Goal: Task Accomplishment & Management: Complete application form

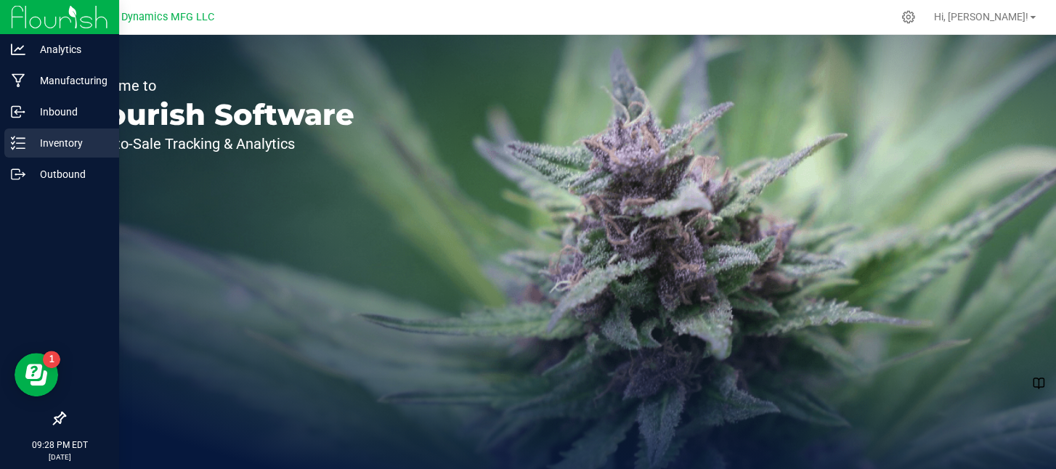
click at [15, 144] on icon at bounding box center [18, 143] width 15 height 15
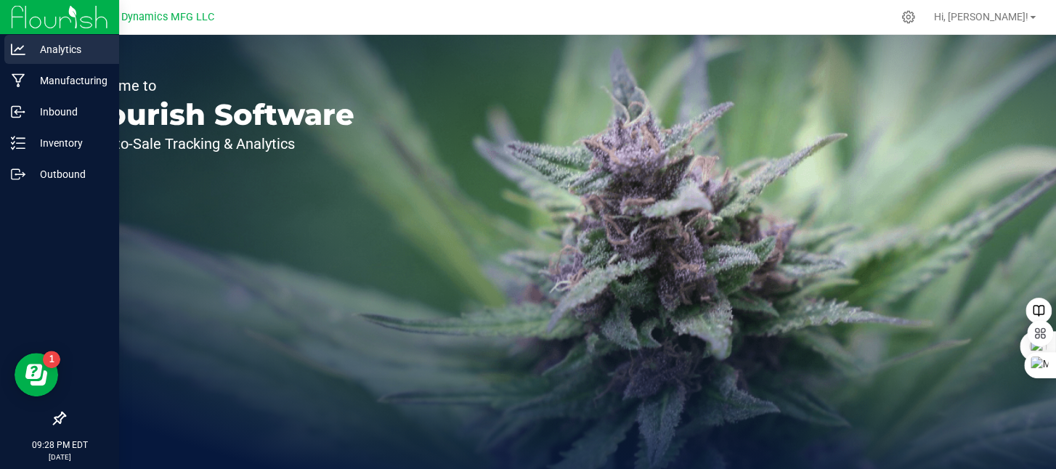
click at [15, 45] on icon at bounding box center [18, 49] width 15 height 15
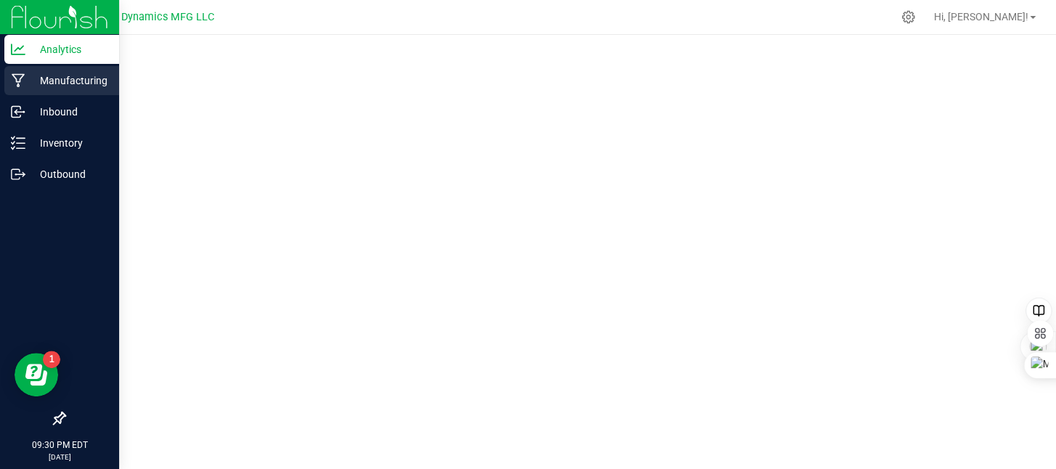
click at [15, 81] on icon at bounding box center [19, 80] width 14 height 15
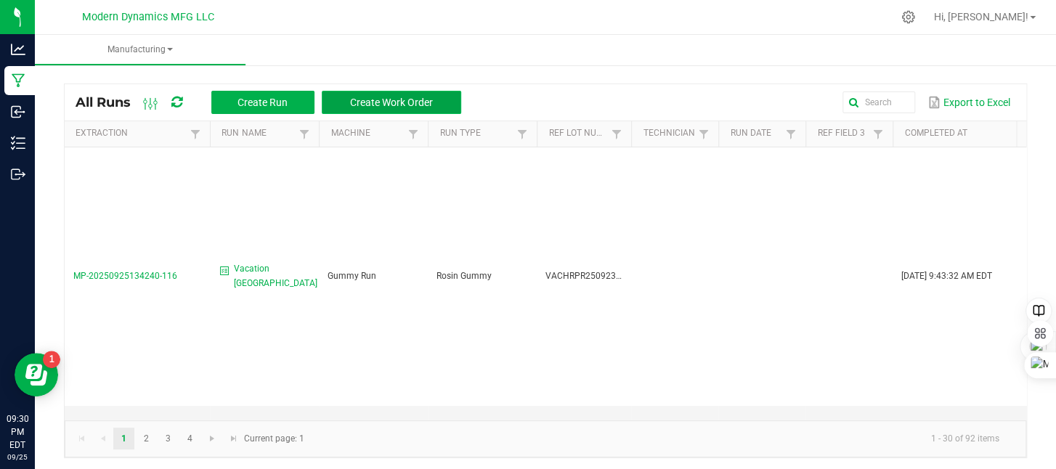
click at [369, 97] on span "Create Work Order" at bounding box center [391, 103] width 83 height 12
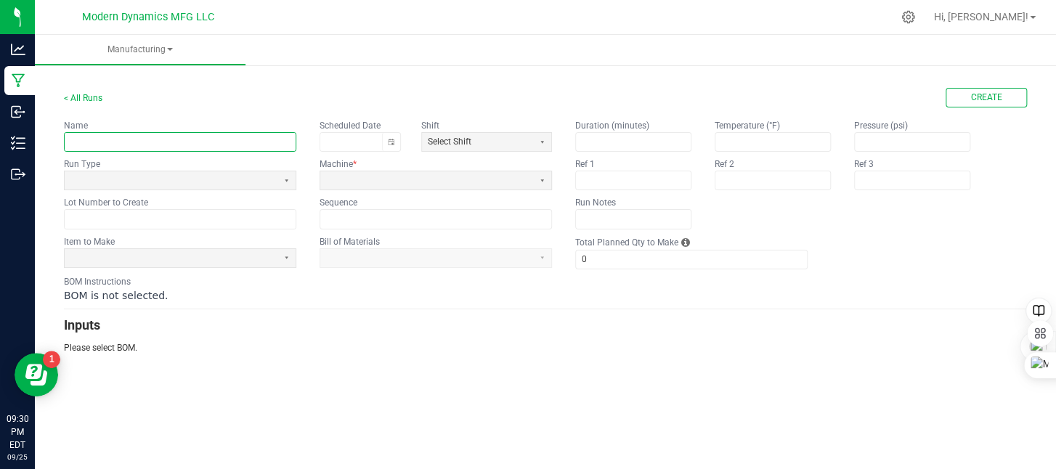
click at [190, 143] on input "text" at bounding box center [180, 142] width 231 height 18
click at [395, 139] on button "Toggle calendar" at bounding box center [391, 142] width 18 height 18
type input "CLDZ Nighttime Vegan Gummy Packaging"
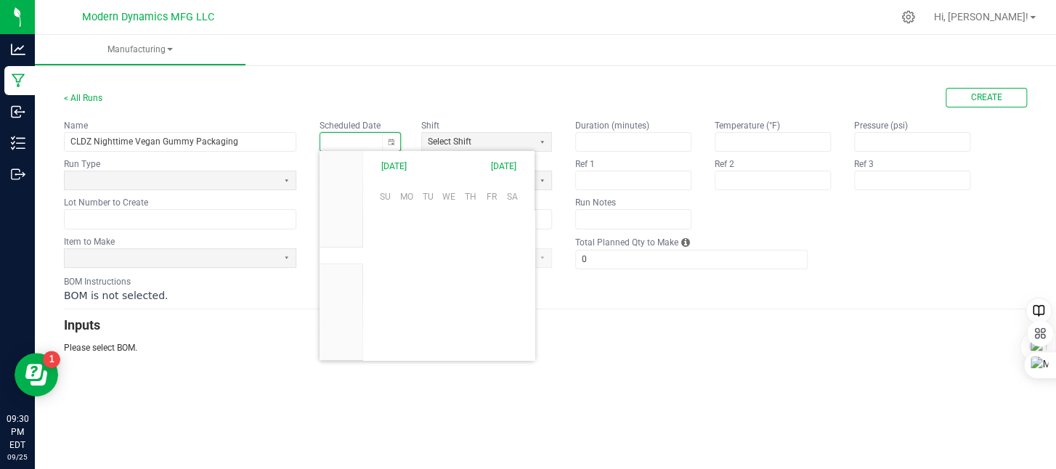
scroll to position [228931, 0]
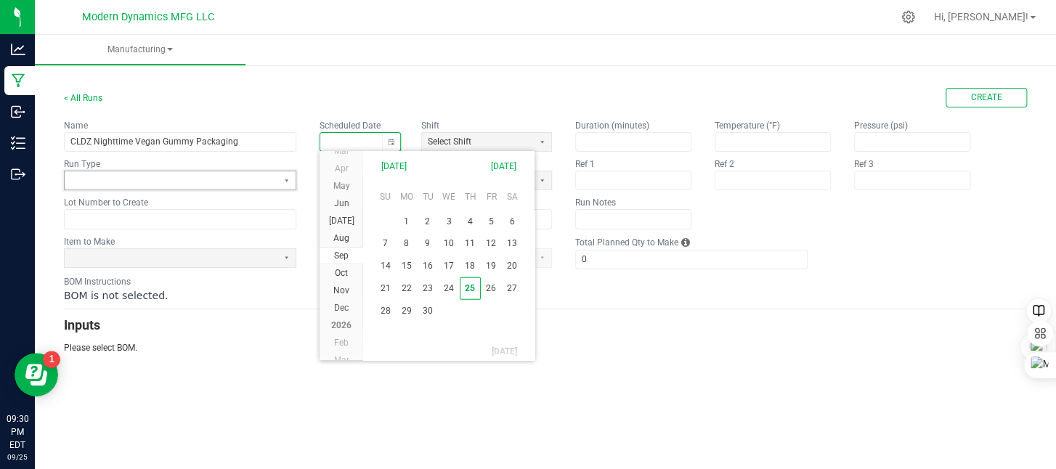
click at [227, 179] on span at bounding box center [170, 180] width 201 height 12
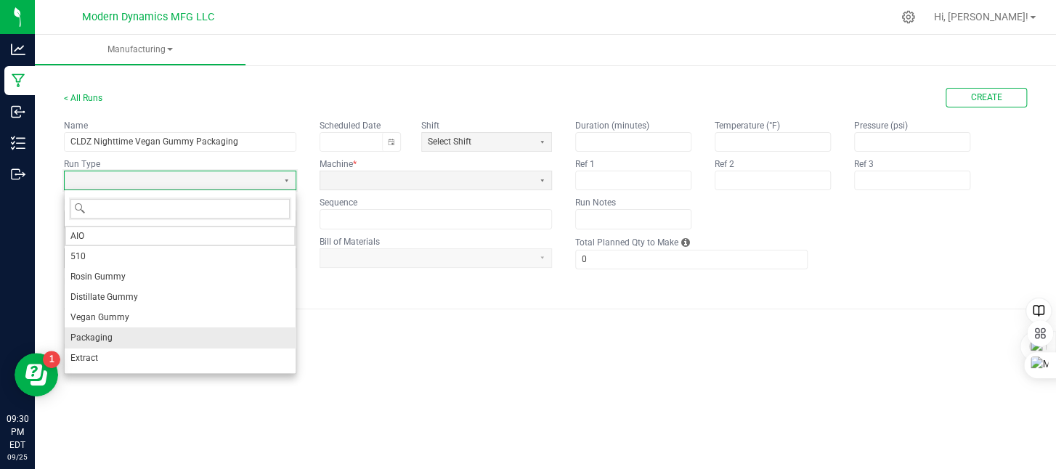
click at [150, 334] on li "Packaging" at bounding box center [180, 337] width 231 height 20
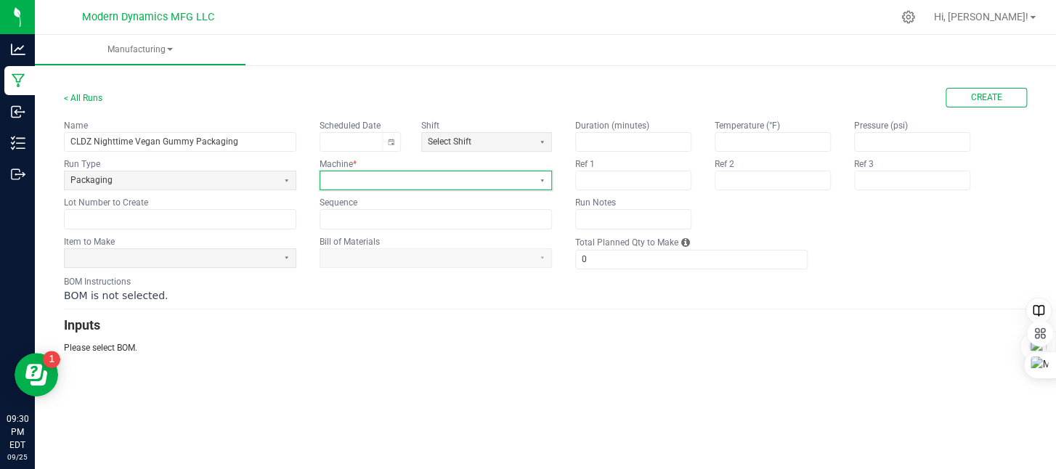
click at [439, 180] on span at bounding box center [426, 180] width 201 height 12
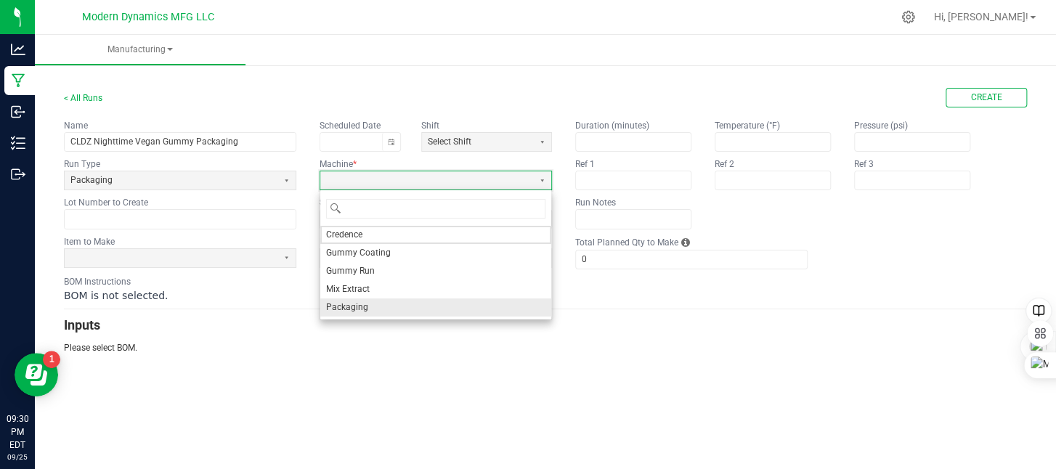
click at [388, 301] on li "Packaging" at bounding box center [435, 307] width 231 height 18
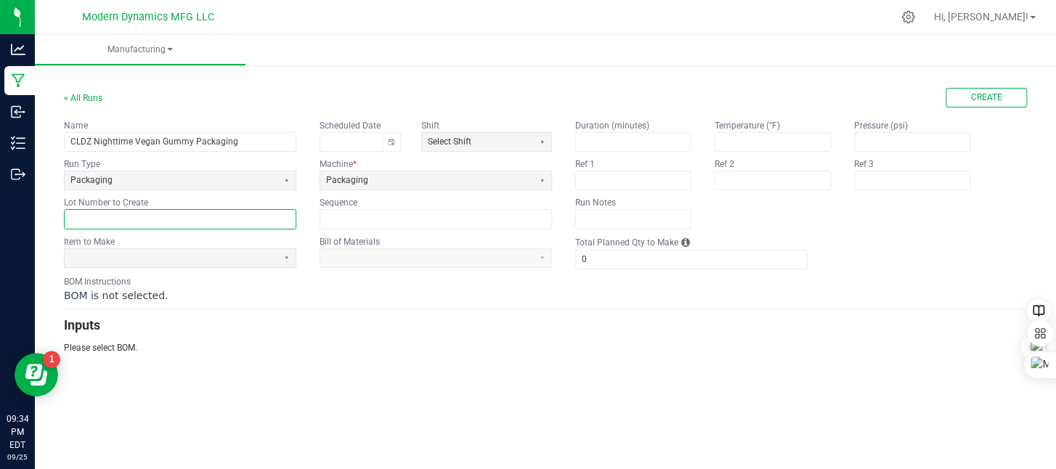
click at [175, 215] on input "text" at bounding box center [180, 219] width 231 height 18
paste input "CLDZNYVG250919BULK"
type input "CLDZNYVG25091920PK"
click at [186, 257] on span at bounding box center [170, 258] width 201 height 12
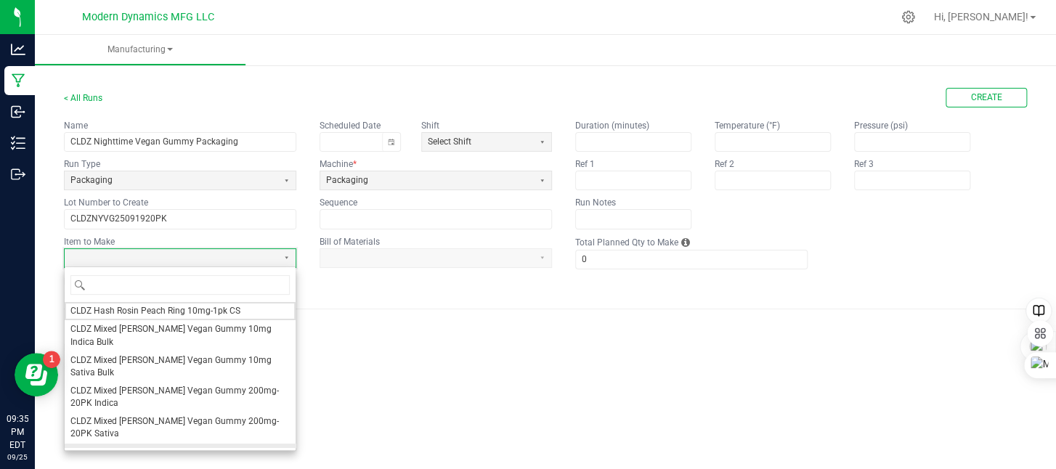
click at [166, 447] on span "CLDZ Nighttime Vegan Gummy 100mg-20PK" at bounding box center [159, 453] width 178 height 12
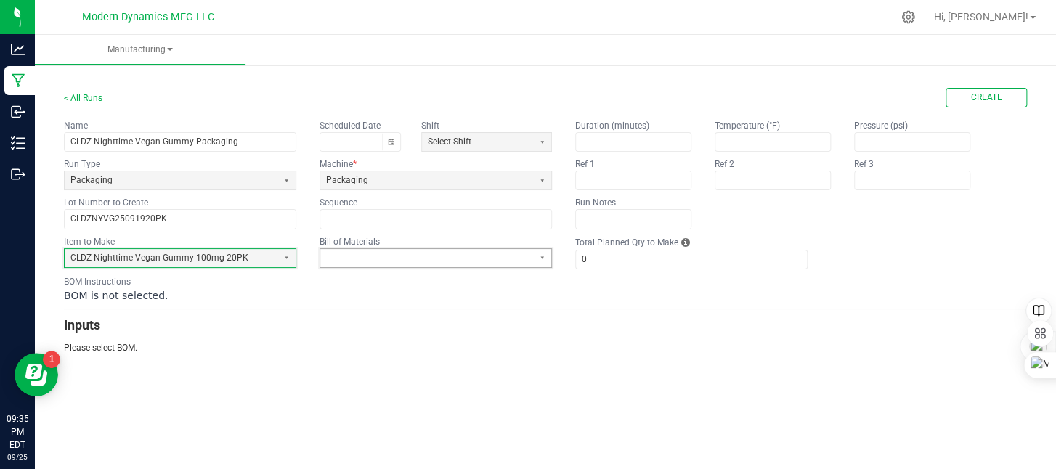
click at [375, 261] on span at bounding box center [426, 258] width 201 height 12
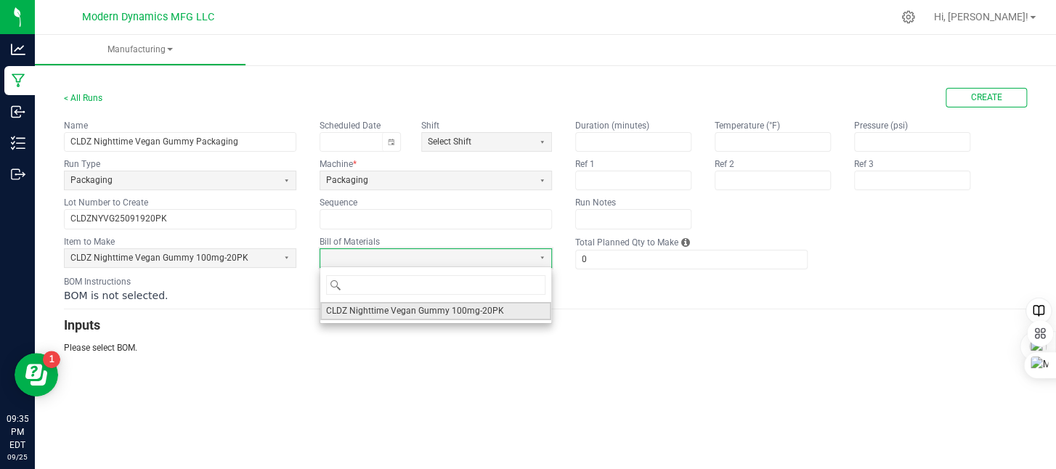
click at [389, 310] on span "CLDZ Nighttime Vegan Gummy 100mg-20PK" at bounding box center [415, 311] width 178 height 12
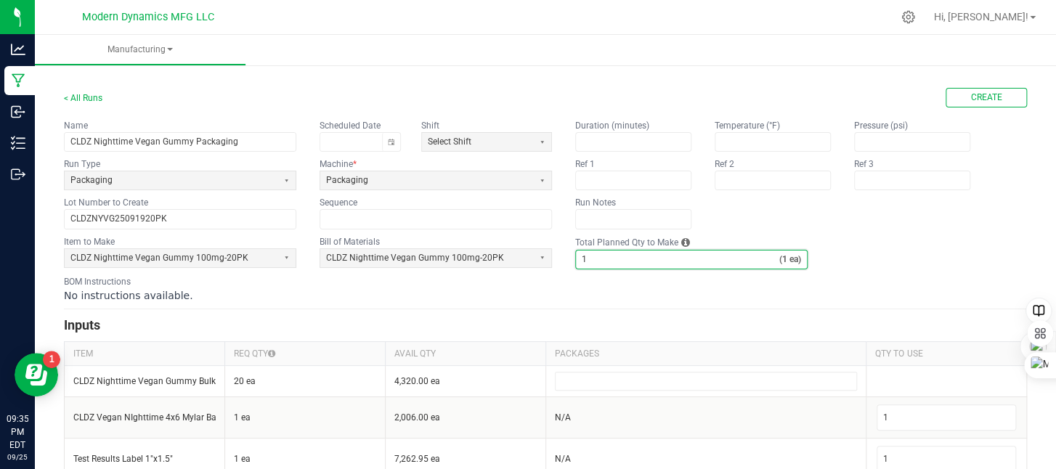
click at [587, 263] on input "1" at bounding box center [677, 259] width 203 height 18
type input "216"
click at [496, 298] on div "No instructions available." at bounding box center [545, 295] width 963 height 15
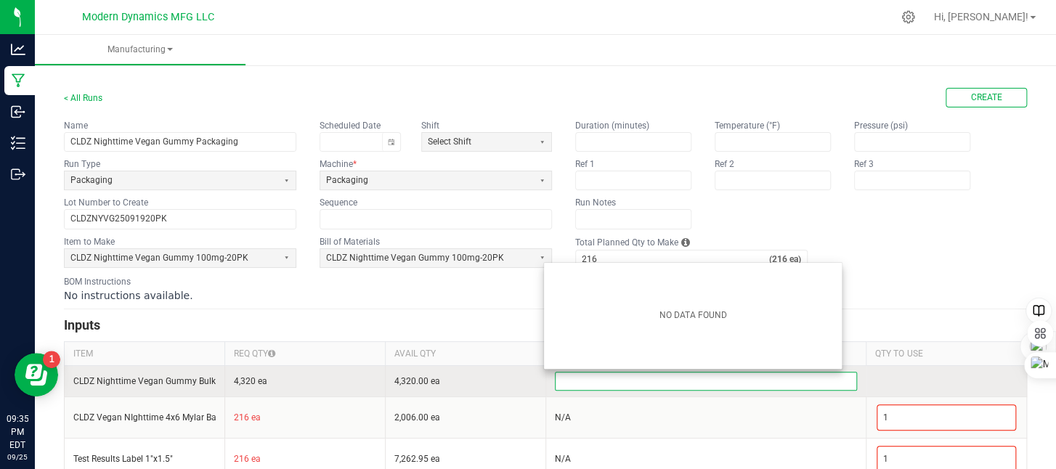
click at [586, 383] on input at bounding box center [705, 380] width 301 height 17
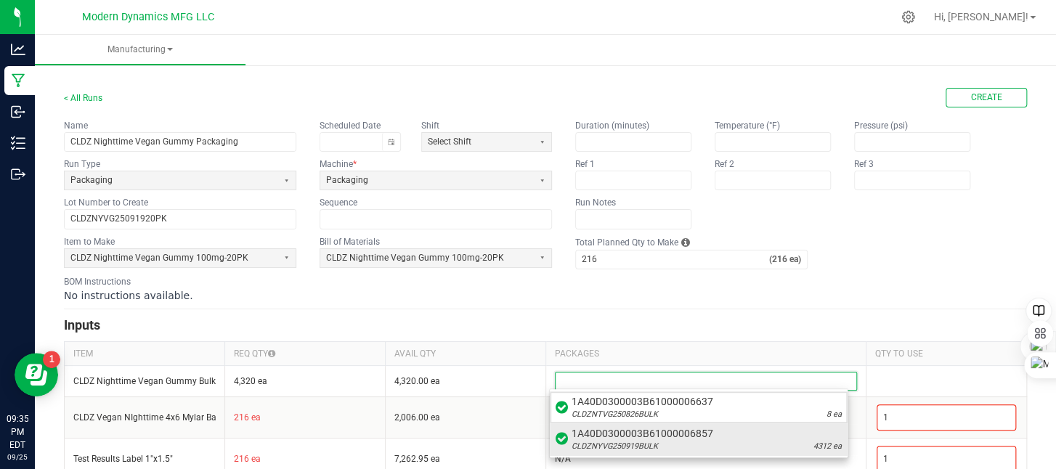
click at [602, 433] on span "1A40D0300003B61000006857" at bounding box center [706, 433] width 270 height 15
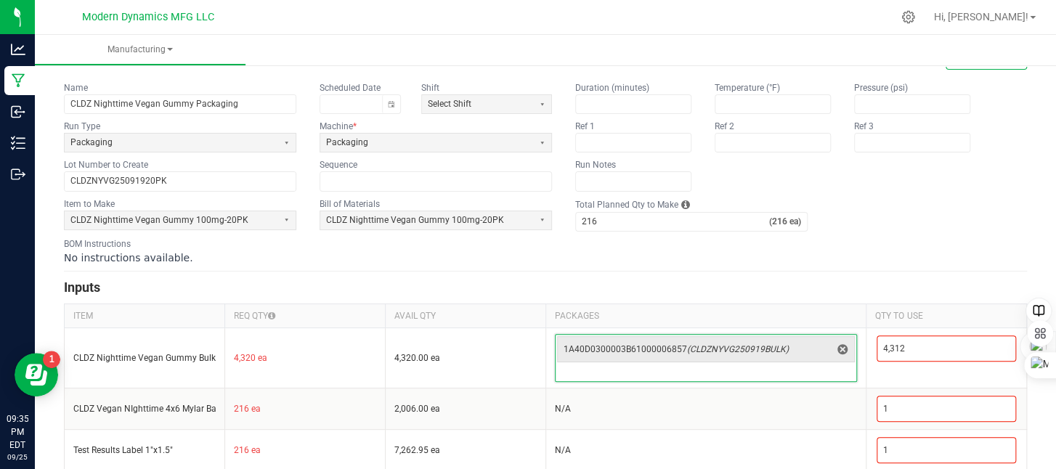
scroll to position [73, 0]
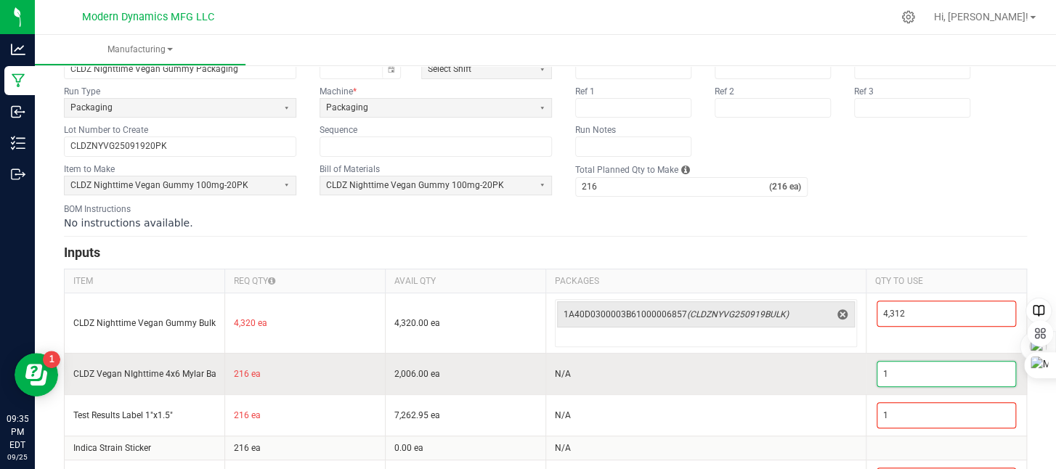
click at [914, 374] on input "1" at bounding box center [946, 374] width 138 height 25
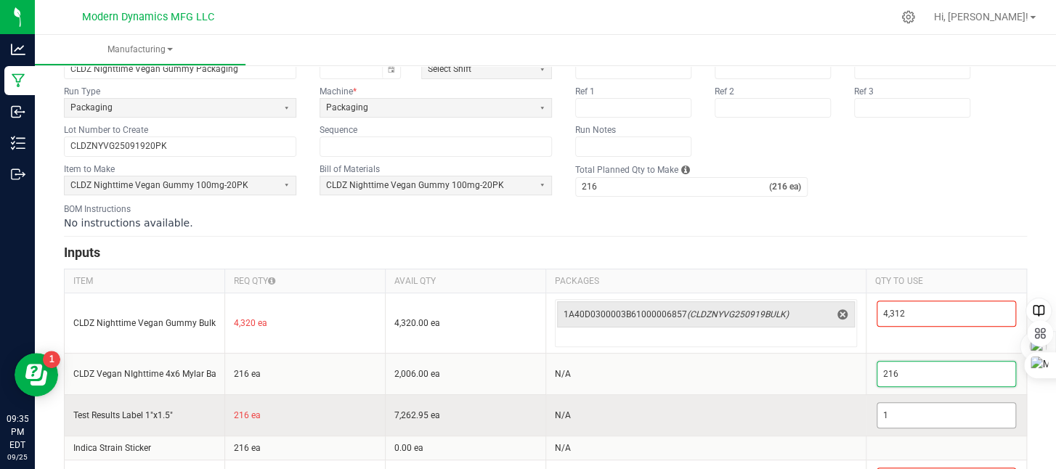
type input "216"
click at [900, 407] on input "1" at bounding box center [946, 415] width 138 height 25
type input "216"
click at [807, 404] on td "N/A" at bounding box center [705, 414] width 321 height 41
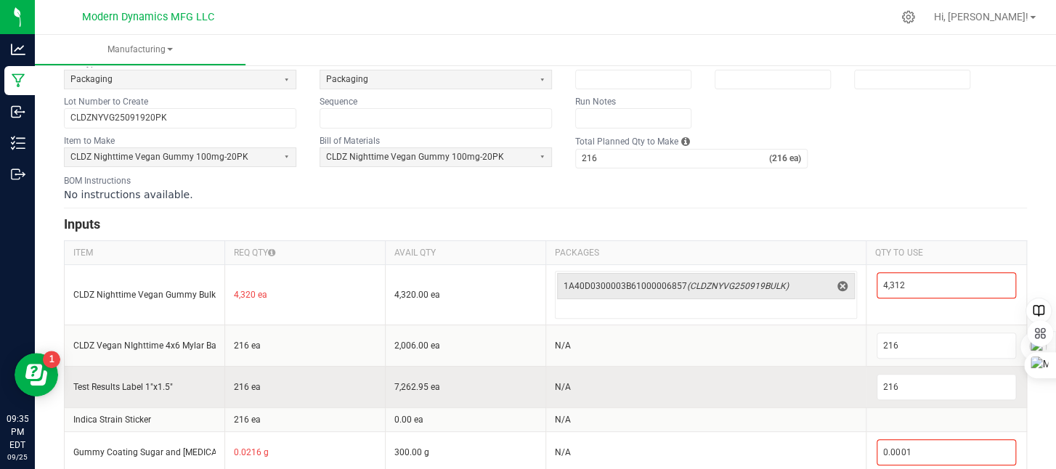
scroll to position [116, 0]
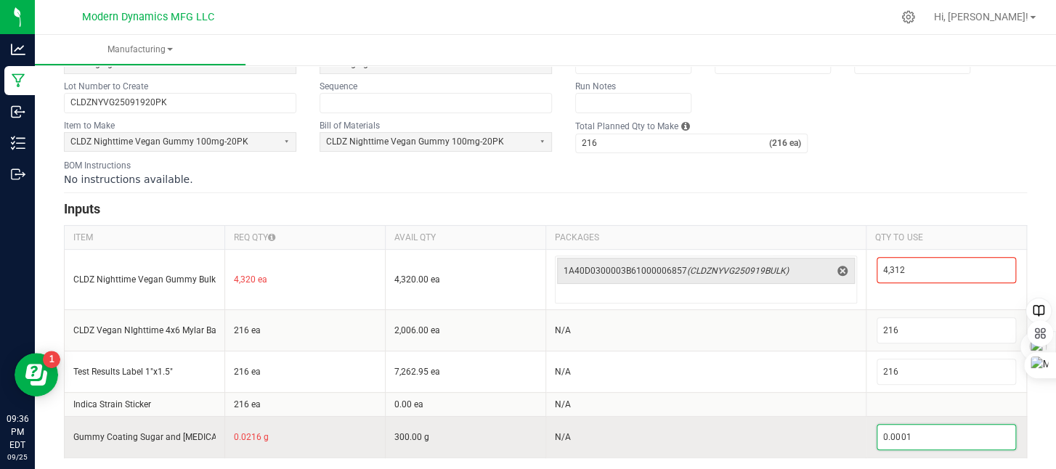
click at [924, 438] on input "0.0001" at bounding box center [946, 437] width 138 height 25
drag, startPoint x: 889, startPoint y: 434, endPoint x: 858, endPoint y: 447, distance: 33.6
click at [866, 447] on td "2" at bounding box center [946, 436] width 160 height 41
type input "75"
click at [764, 422] on td "N/A" at bounding box center [705, 436] width 321 height 41
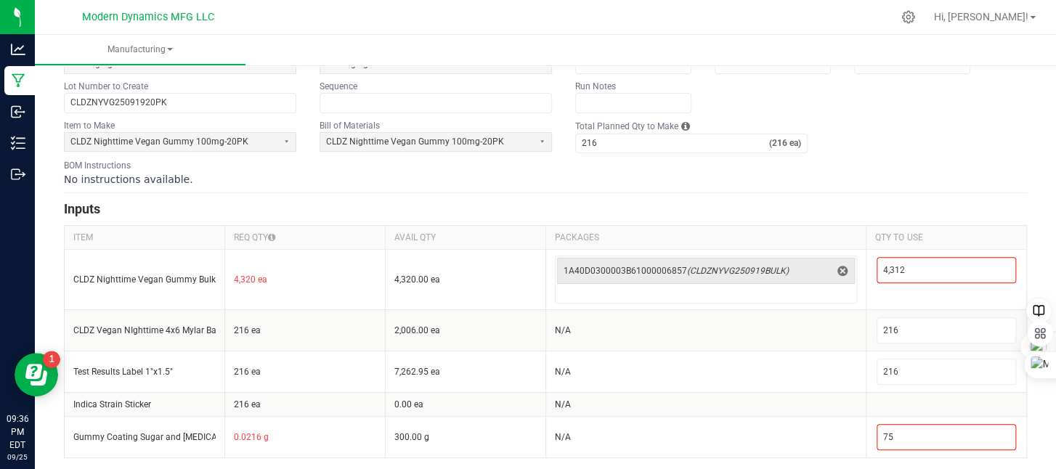
click at [913, 205] on h3 "Inputs" at bounding box center [545, 209] width 963 height 20
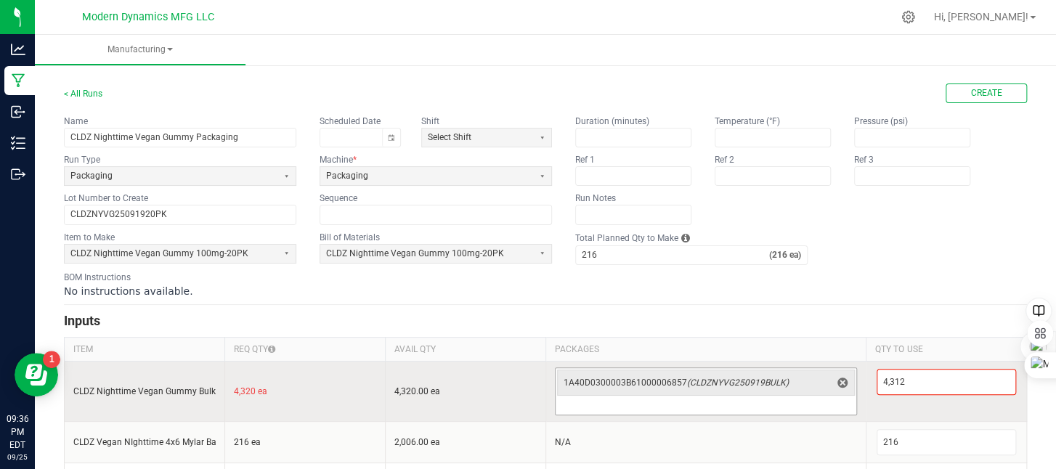
scroll to position [0, 0]
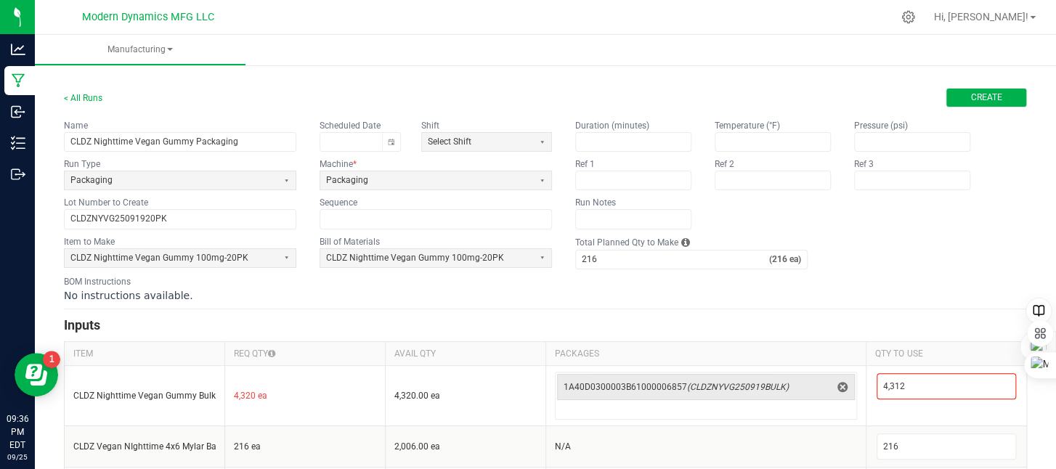
click at [971, 95] on span "Create" at bounding box center [986, 97] width 31 height 12
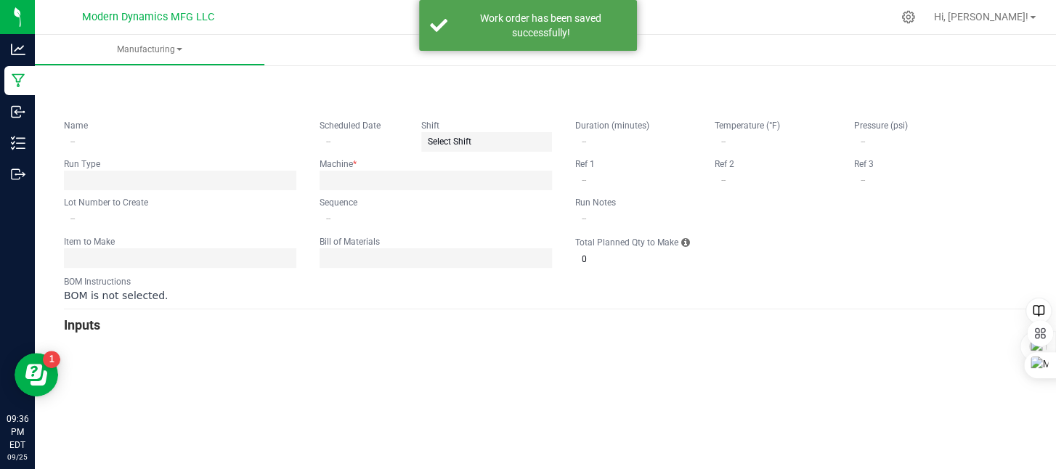
type input "CLDZ Nighttime Vegan Gummy Packaging"
type input "CLDZNYVG25091920PK"
type input "0"
type input "216"
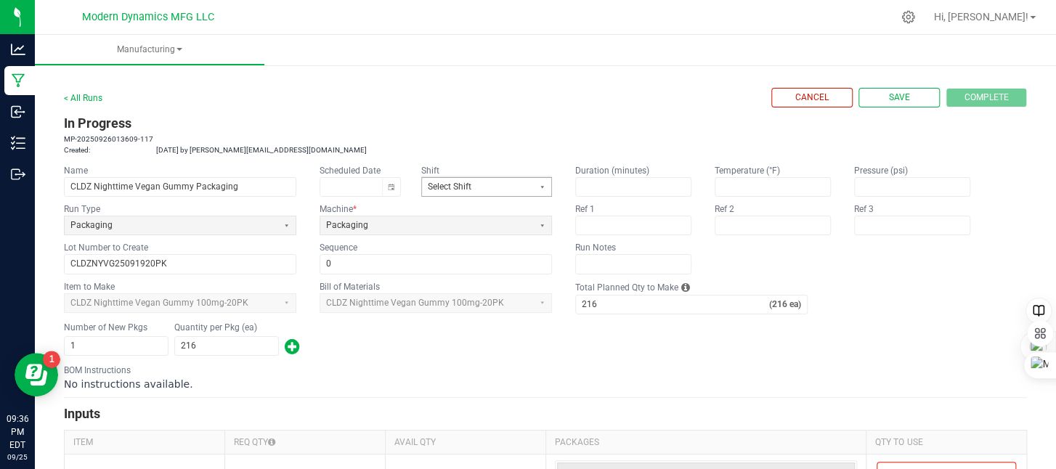
click at [476, 181] on span "Select Shift" at bounding box center [477, 187] width 99 height 12
click at [479, 130] on h3 "In Progress" at bounding box center [545, 123] width 963 height 20
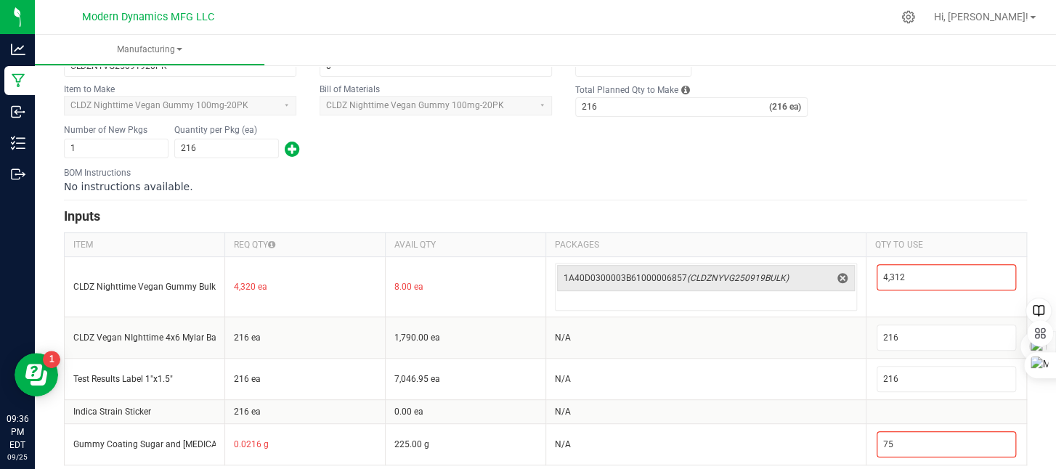
scroll to position [205, 0]
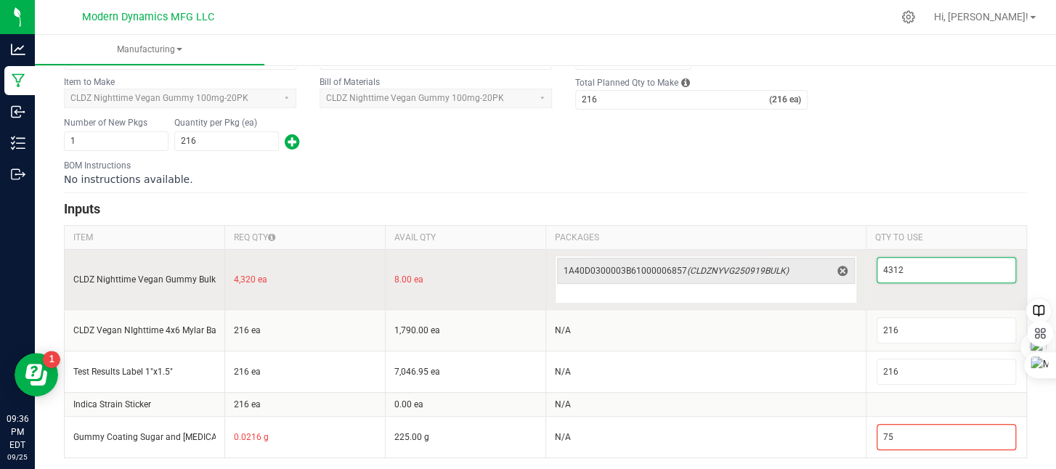
click at [897, 270] on input "4312" at bounding box center [946, 270] width 138 height 25
click at [897, 269] on input "4312" at bounding box center [946, 270] width 138 height 25
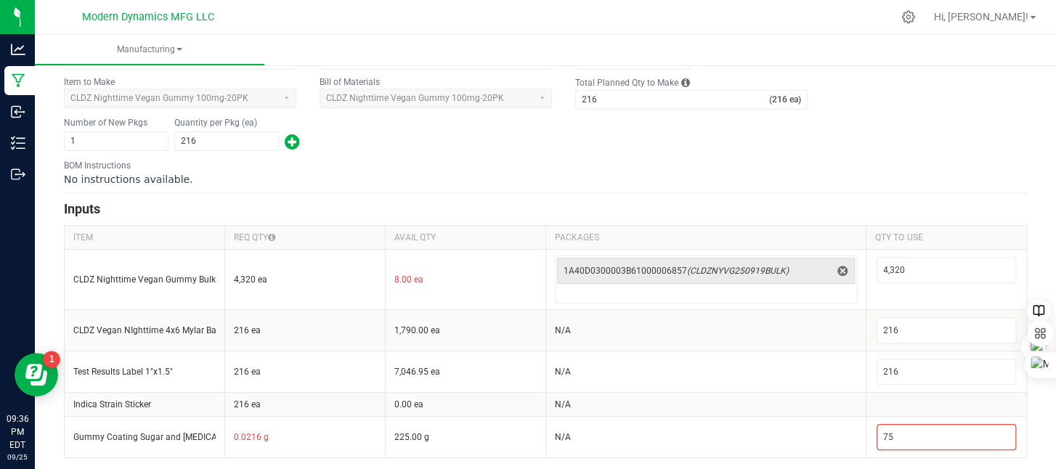
click at [897, 196] on form "< All Runs Cancel Save Complete In Progress MP-20250926013609-117 Created: Sep …" at bounding box center [545, 170] width 963 height 575
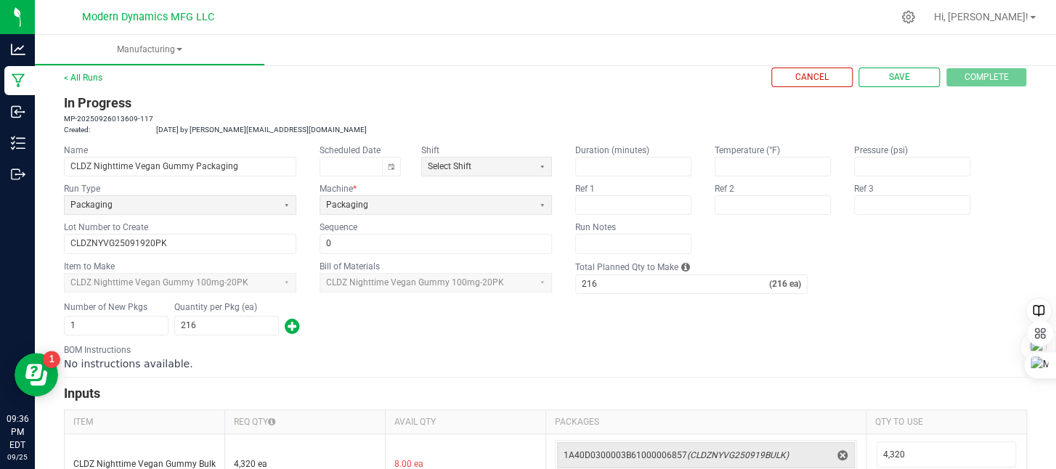
scroll to position [0, 0]
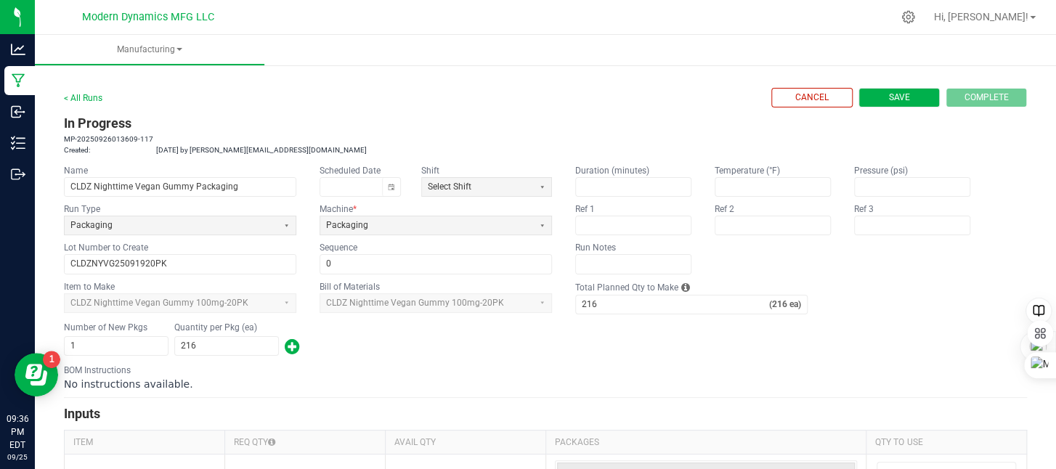
click at [910, 101] on button "Save" at bounding box center [898, 98] width 81 height 20
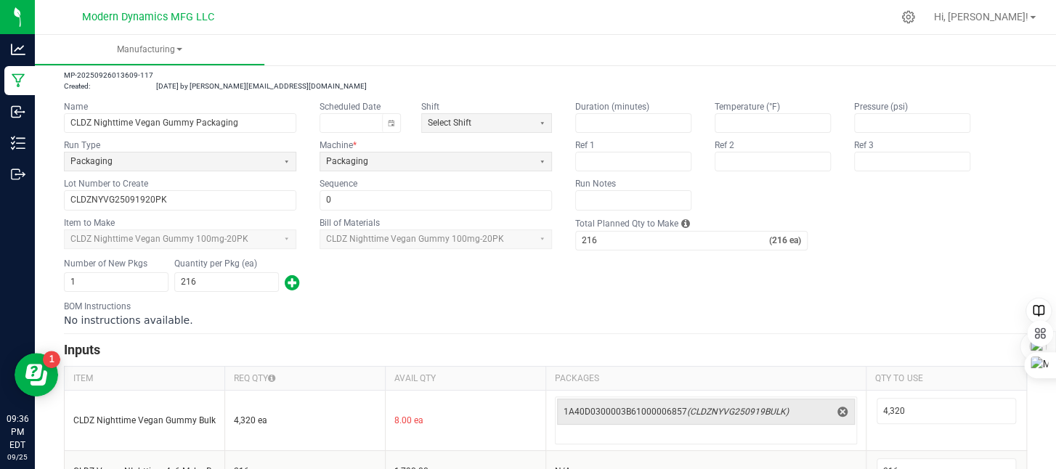
scroll to position [205, 0]
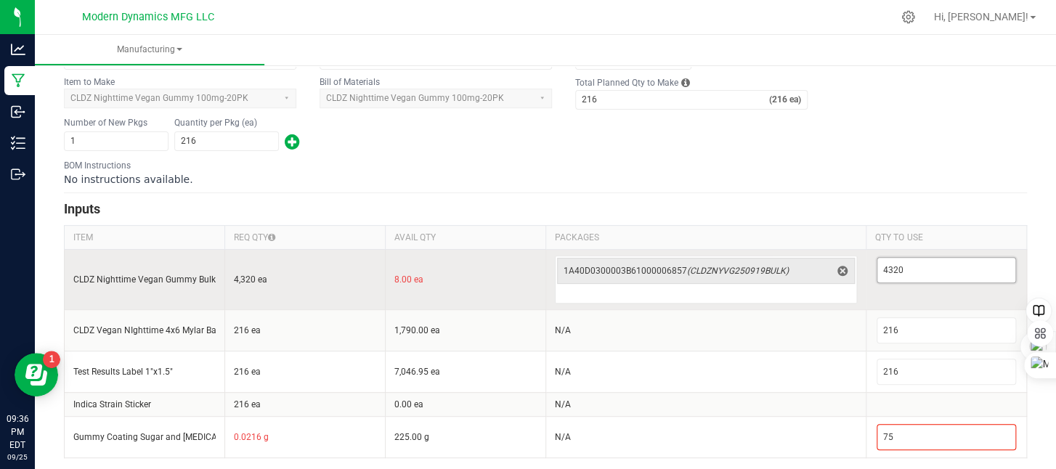
click at [915, 270] on input "4320" at bounding box center [946, 270] width 138 height 25
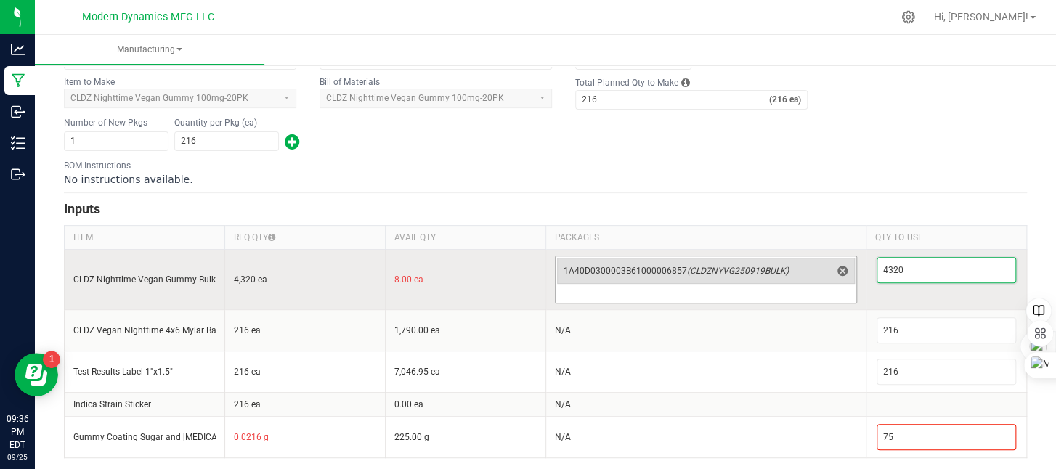
type input "4,320"
click at [761, 269] on span "(CLDZNYVG250919BULK)" at bounding box center [738, 271] width 102 height 10
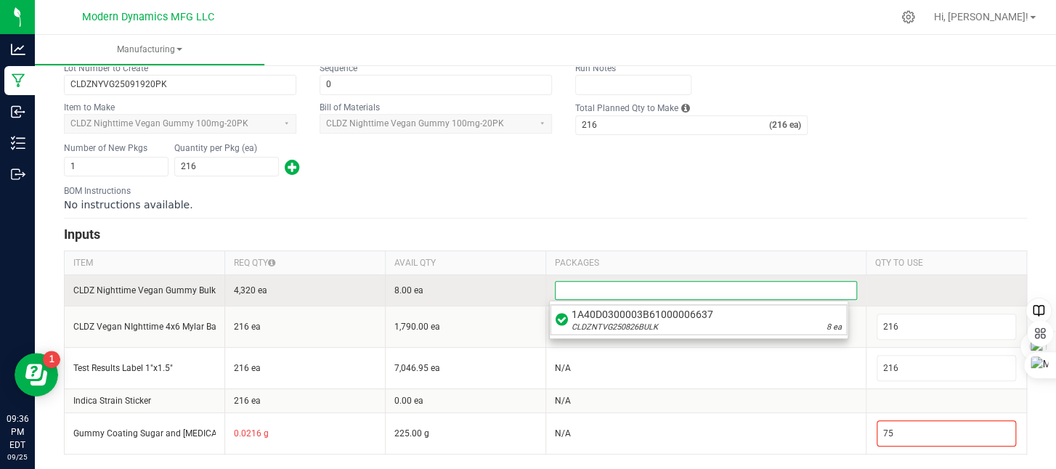
scroll to position [176, 0]
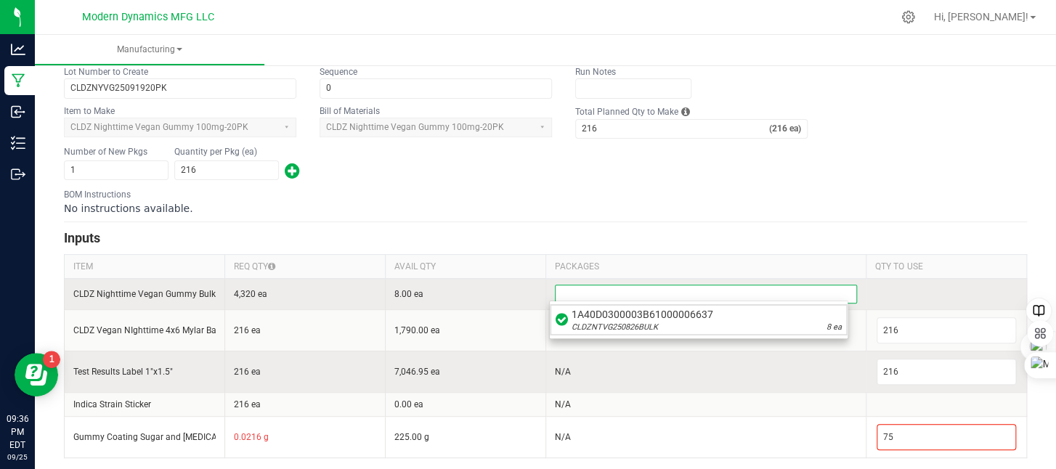
click at [674, 352] on td "N/A" at bounding box center [705, 371] width 321 height 41
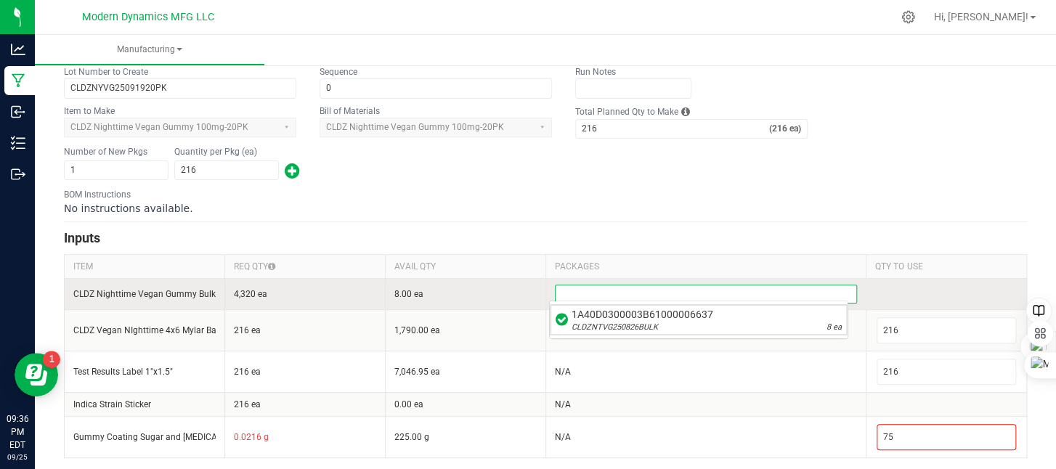
click at [616, 293] on input at bounding box center [705, 293] width 301 height 17
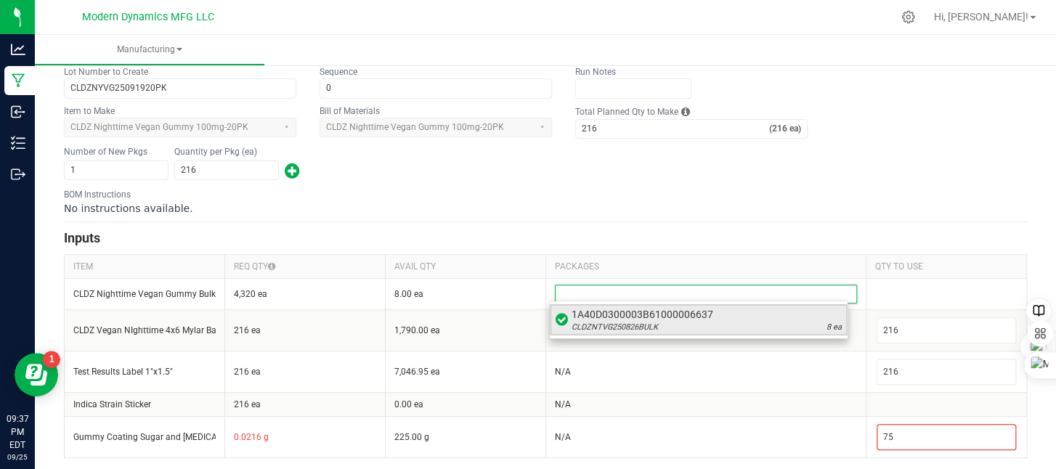
click at [616, 317] on span "1A40D0300003B61000006637" at bounding box center [706, 314] width 270 height 15
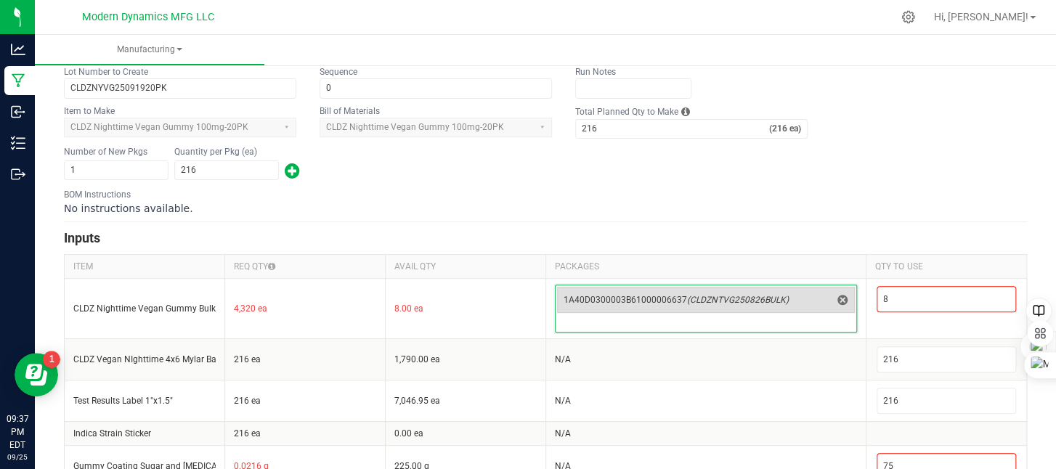
click at [637, 295] on span "1A40D0300003B61000006637 (CLDZNTVG250826BULK)" at bounding box center [697, 300] width 268 height 12
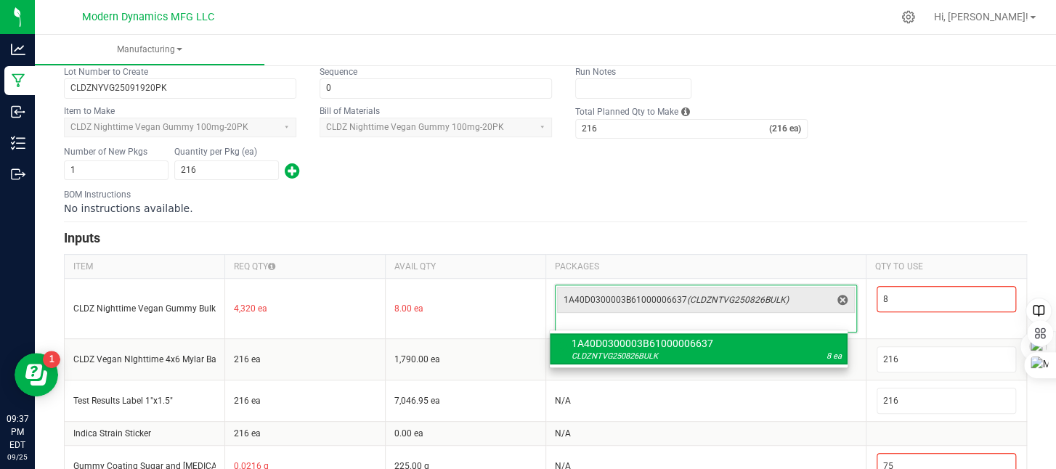
click at [633, 331] on div "1A40D0300003B61000006637 CLDZNTVG250826BULK 8 ea" at bounding box center [698, 349] width 299 height 38
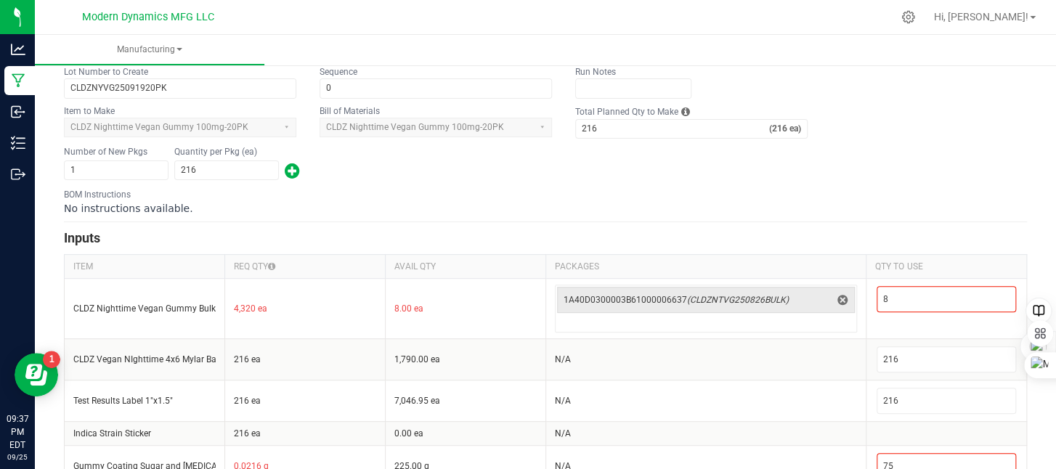
click at [706, 228] on h3 "Inputs" at bounding box center [545, 238] width 963 height 20
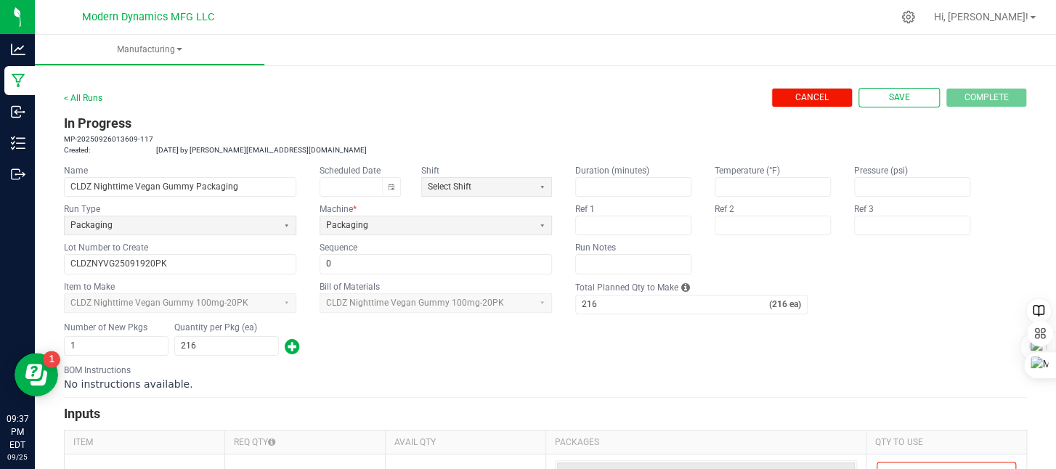
click at [797, 93] on span "Cancel" at bounding box center [811, 97] width 33 height 12
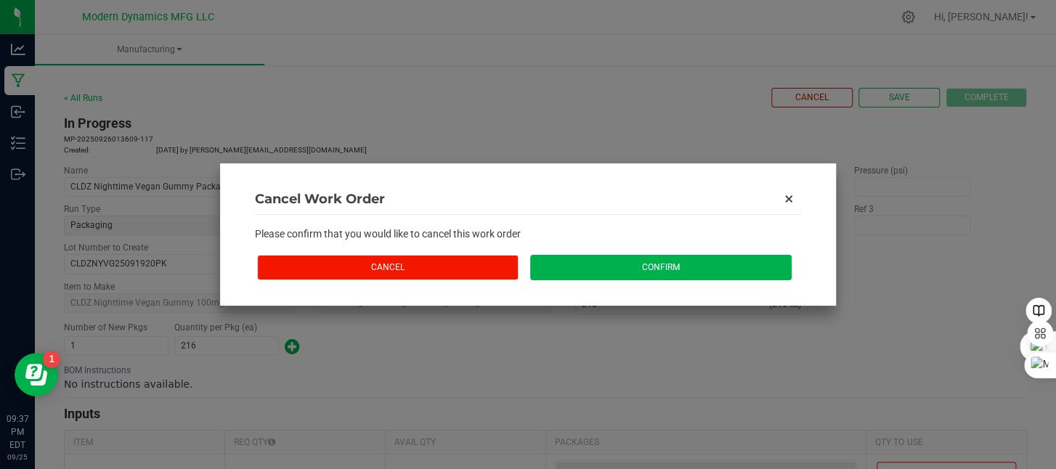
click at [445, 269] on button "Cancel" at bounding box center [387, 267] width 261 height 25
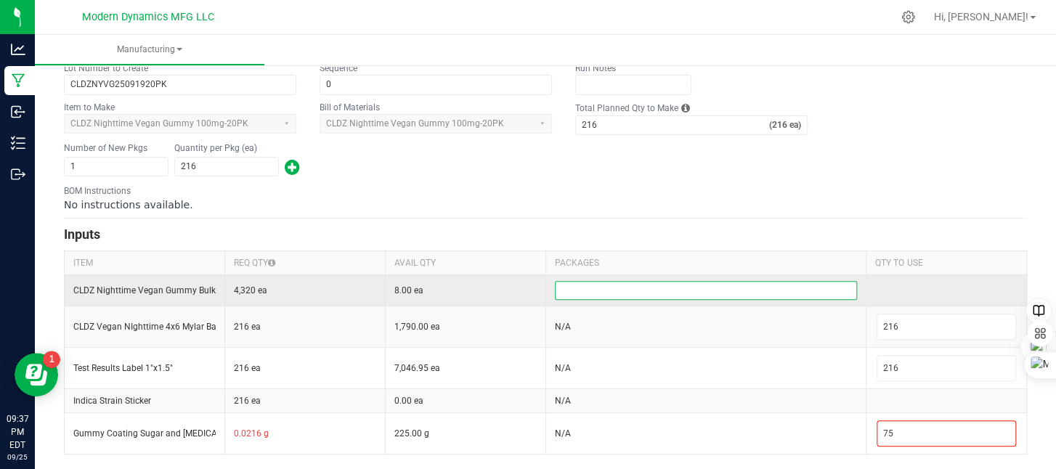
scroll to position [176, 0]
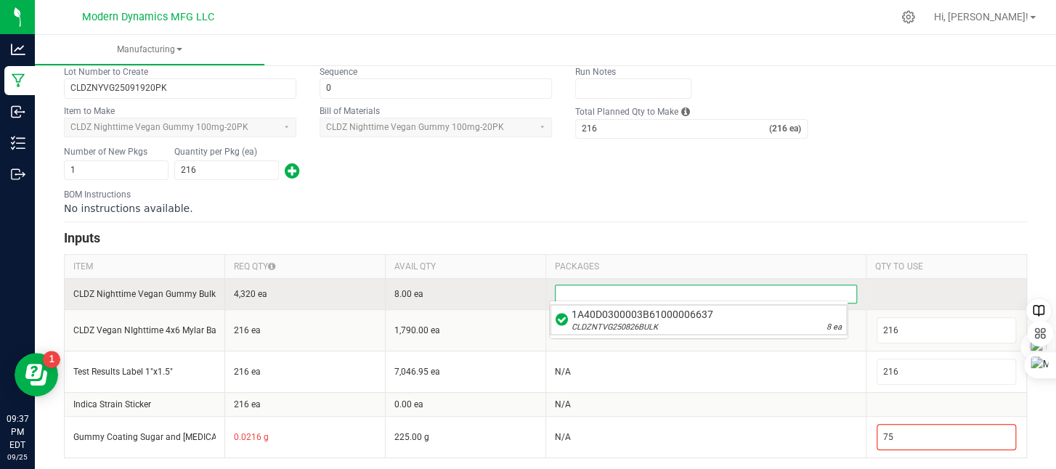
click at [734, 291] on input at bounding box center [705, 293] width 301 height 17
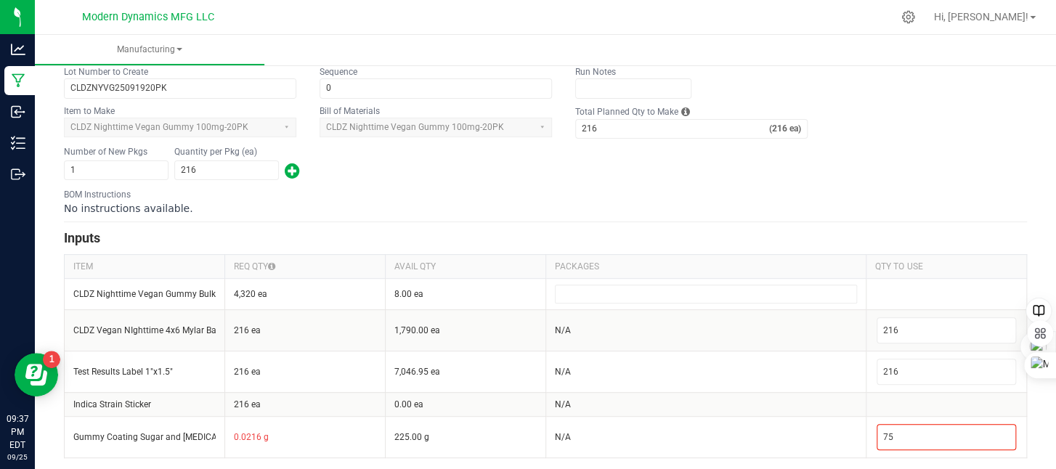
click at [756, 240] on h3 "Inputs" at bounding box center [545, 238] width 963 height 20
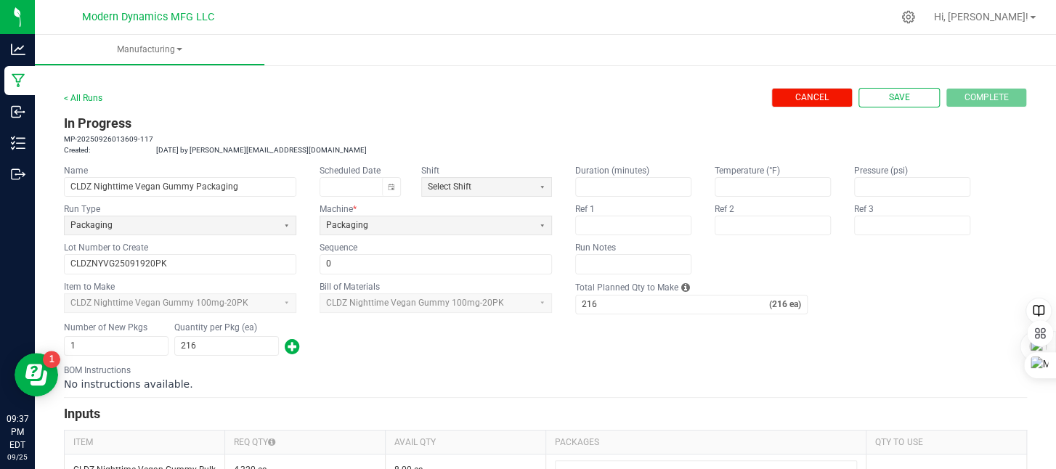
click at [820, 93] on button "Cancel" at bounding box center [811, 98] width 81 height 20
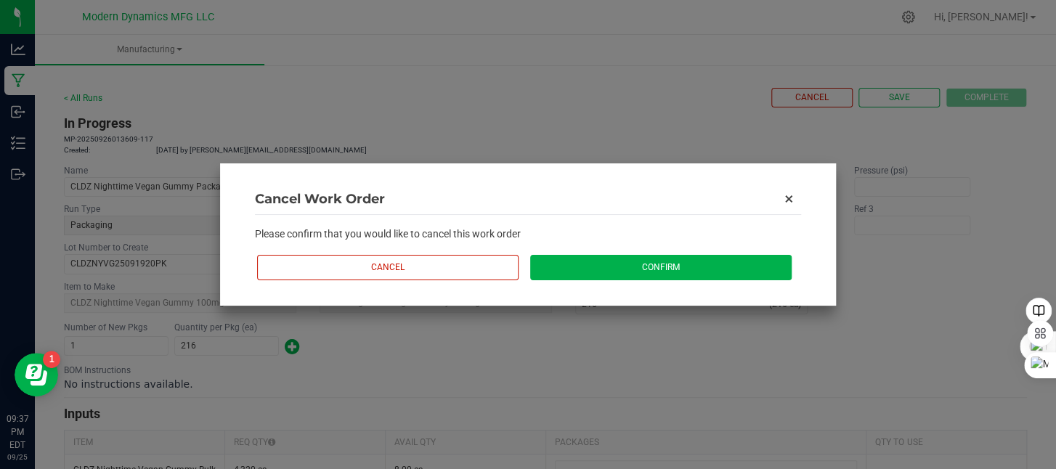
click at [637, 266] on button "Confirm" at bounding box center [660, 267] width 261 height 25
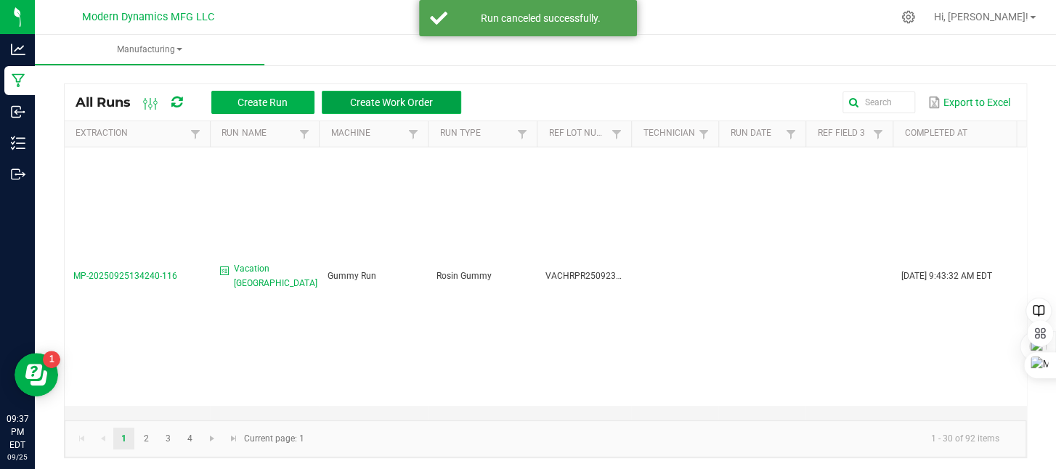
click at [410, 98] on span "Create Work Order" at bounding box center [391, 103] width 83 height 12
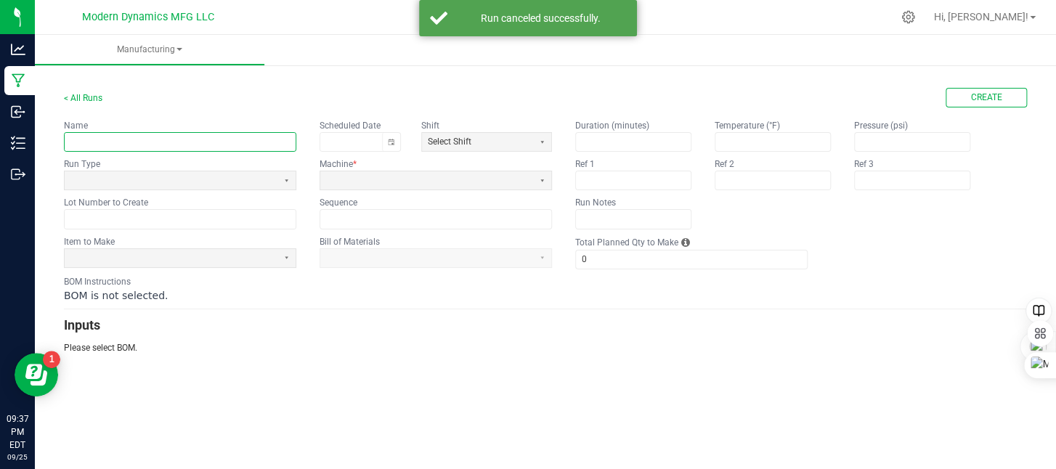
click at [173, 144] on input "text" at bounding box center [180, 142] width 231 height 18
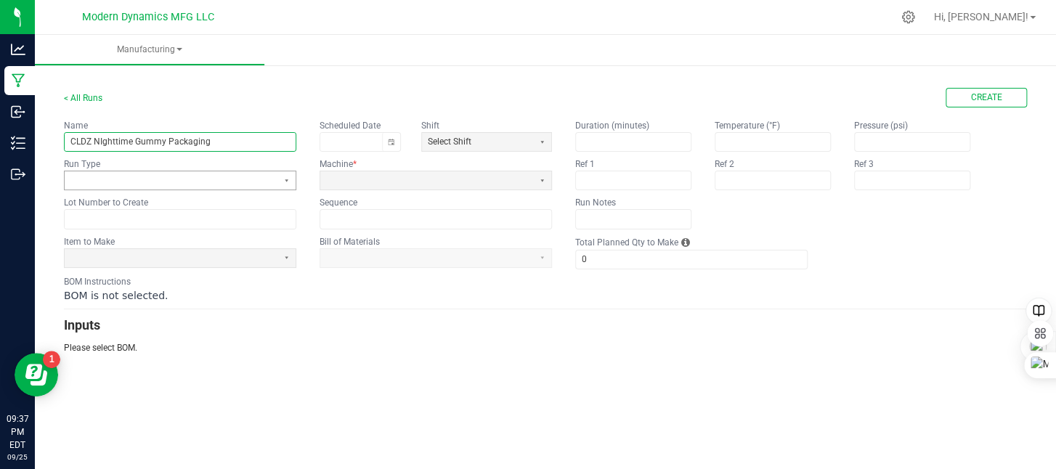
type input "CLDZ NIghttime Gummy Packaging"
click at [125, 182] on span at bounding box center [170, 180] width 201 height 12
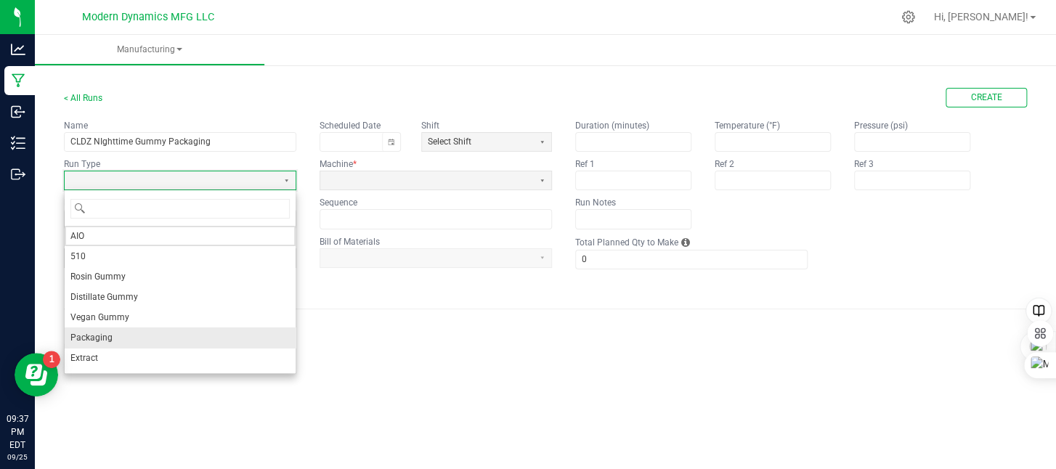
click at [111, 335] on li "Packaging" at bounding box center [180, 337] width 231 height 20
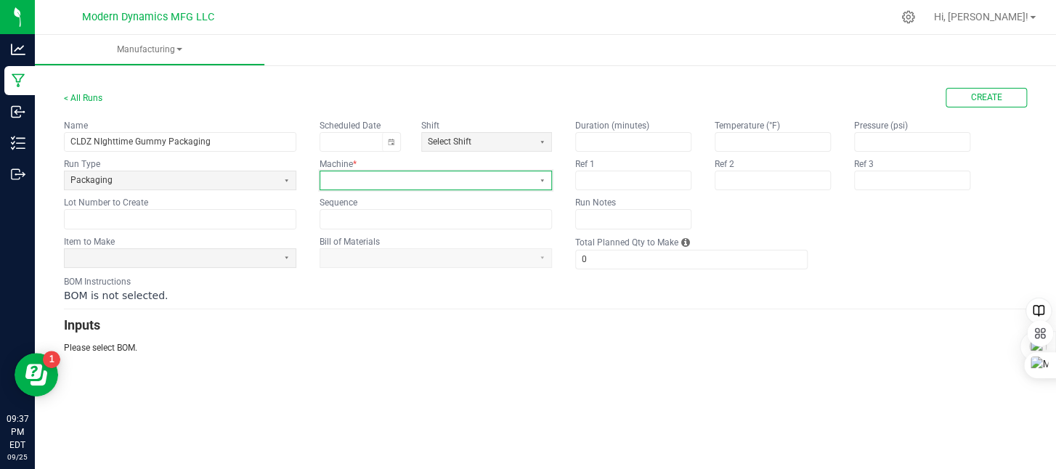
click at [372, 182] on span at bounding box center [426, 180] width 201 height 12
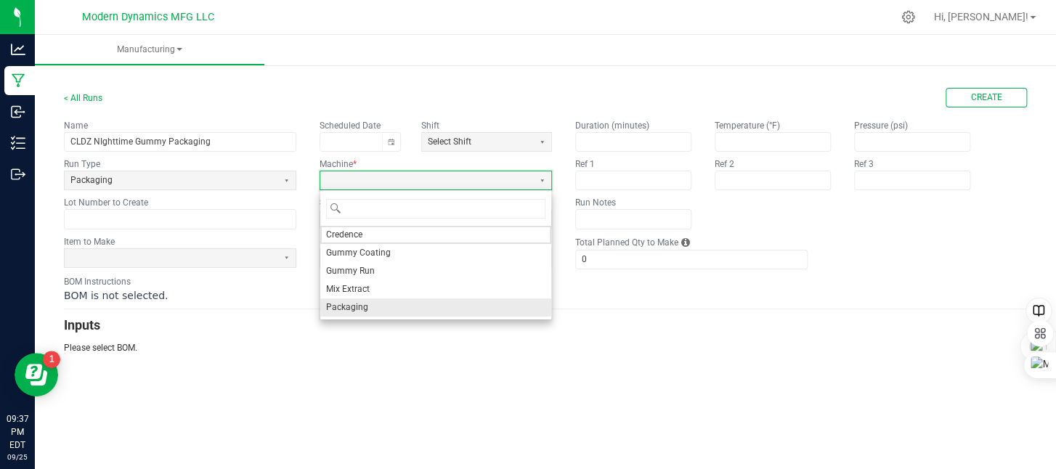
click at [376, 305] on li "Packaging" at bounding box center [435, 307] width 231 height 18
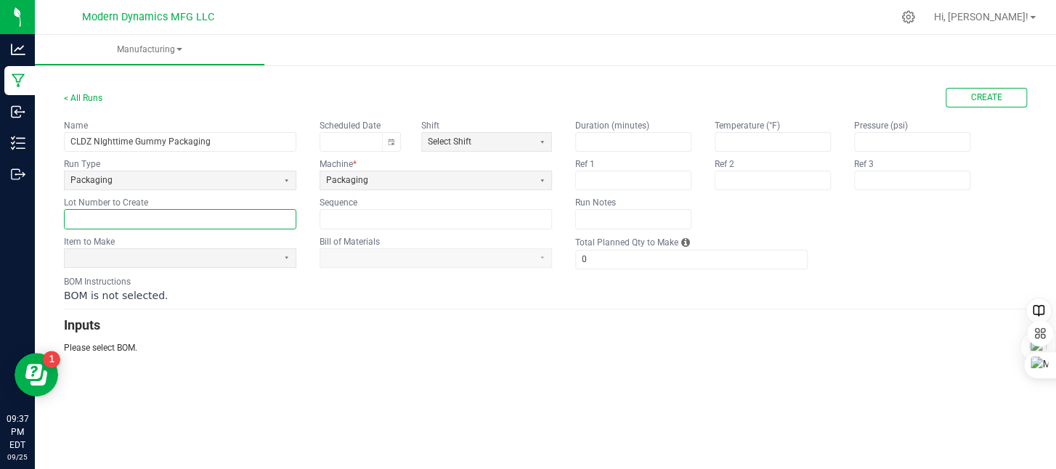
click at [154, 217] on input "text" at bounding box center [180, 219] width 231 height 18
paste input "CLDZNYVG250919BULK"
type input "CLDZNYVG25091920PK"
click at [123, 258] on span at bounding box center [170, 258] width 201 height 12
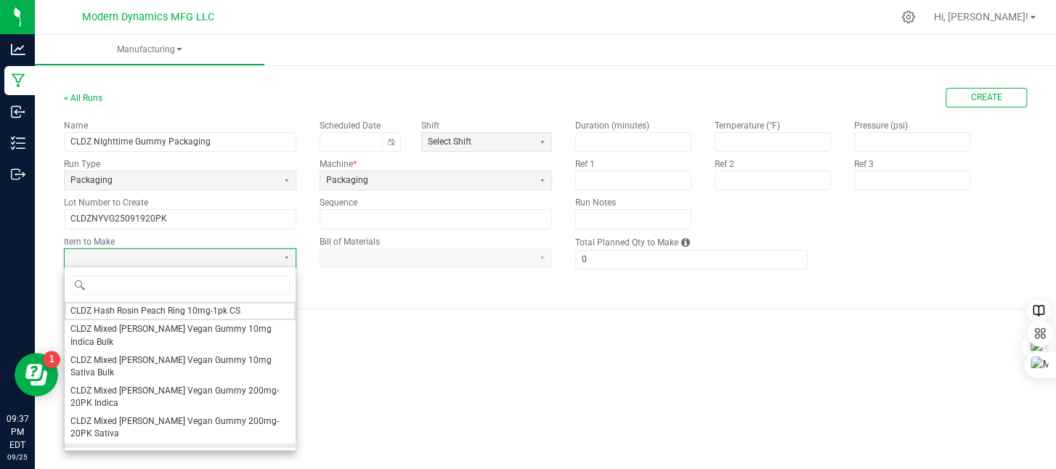
click at [152, 447] on span "CLDZ Nighttime Vegan Gummy 100mg-20PK" at bounding box center [159, 453] width 178 height 12
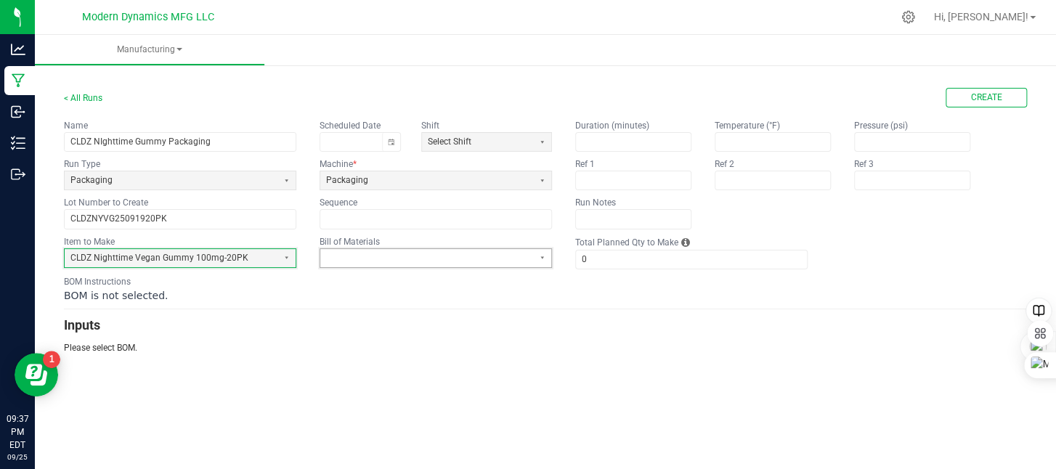
click at [352, 258] on span at bounding box center [426, 258] width 201 height 12
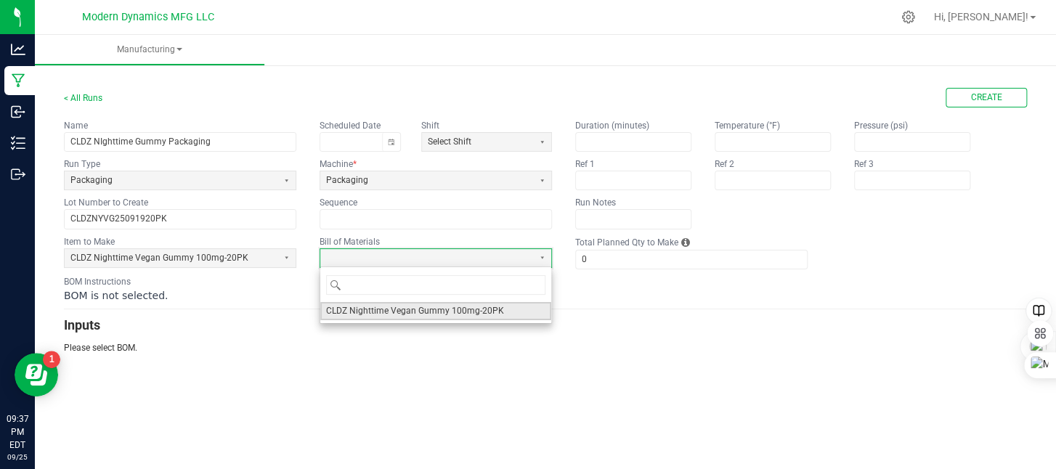
click at [372, 311] on span "CLDZ Nighttime Vegan Gummy 100mg-20PK" at bounding box center [415, 311] width 178 height 12
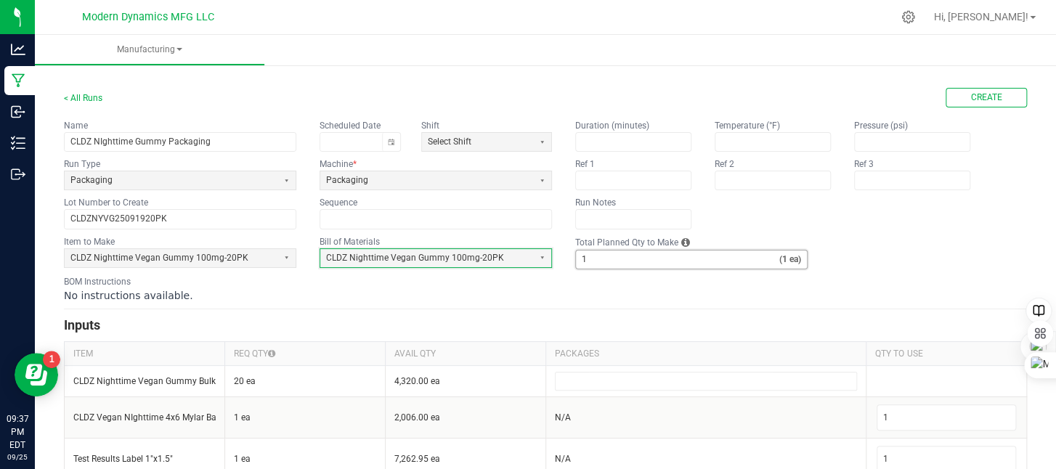
click at [604, 264] on input "1" at bounding box center [677, 259] width 203 height 18
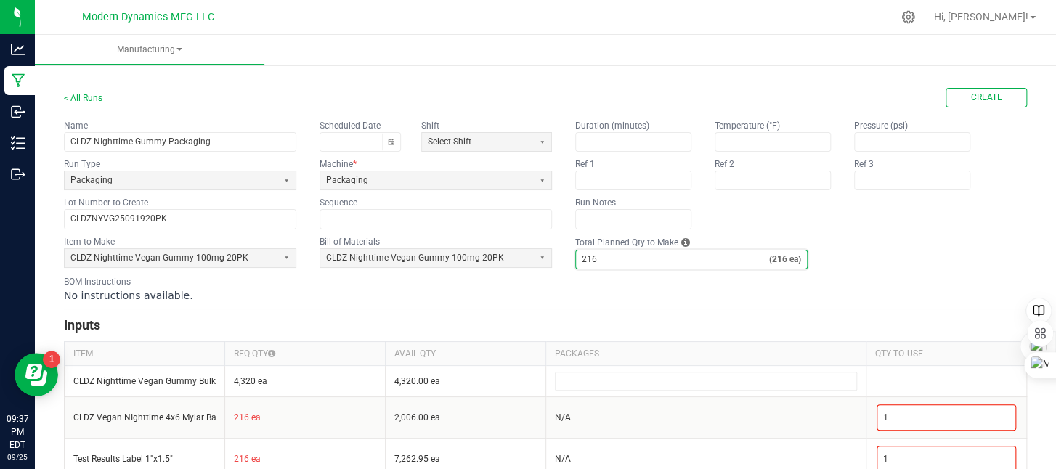
type input "216"
drag, startPoint x: 588, startPoint y: 301, endPoint x: 598, endPoint y: 298, distance: 10.6
click at [590, 301] on form "< All Runs Create Name CLDZ NIghttime Gummy Packaging Scheduled Date Shift Sele…" at bounding box center [545, 316] width 963 height 457
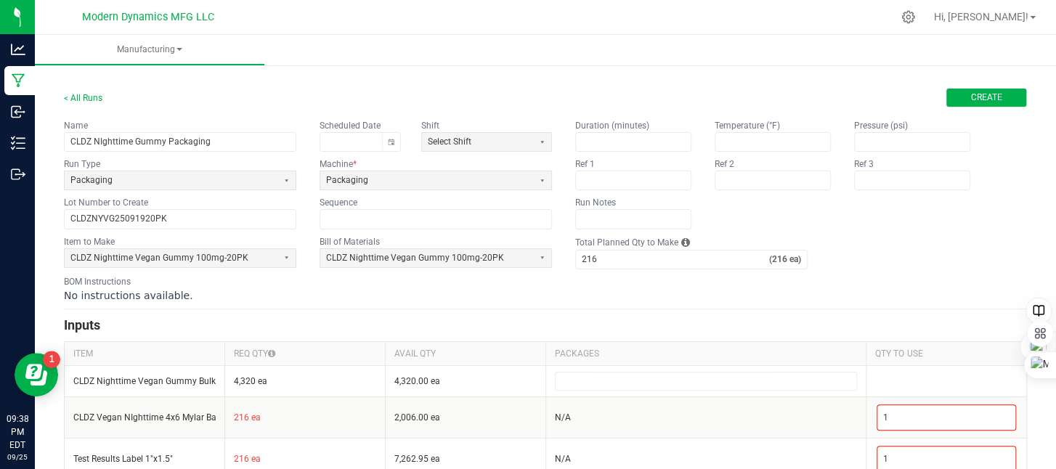
click at [972, 97] on span "Create" at bounding box center [986, 97] width 31 height 12
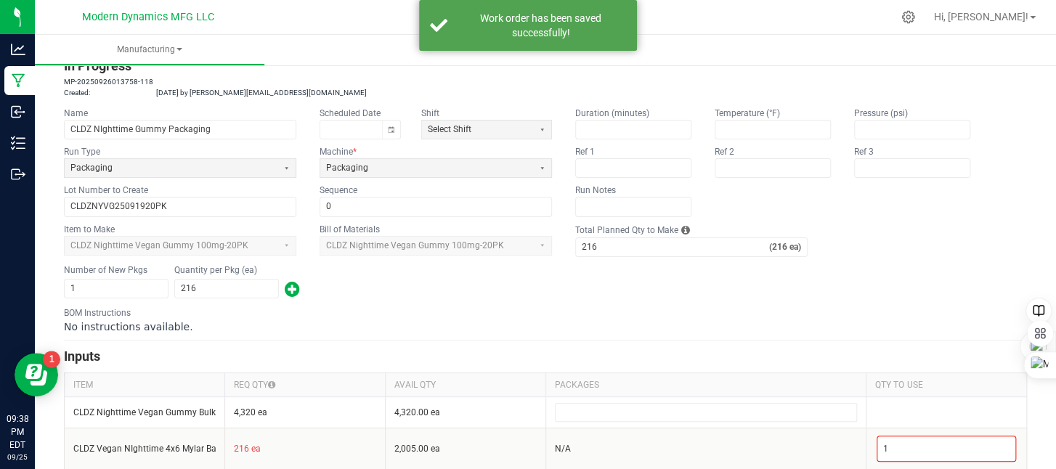
scroll to position [176, 0]
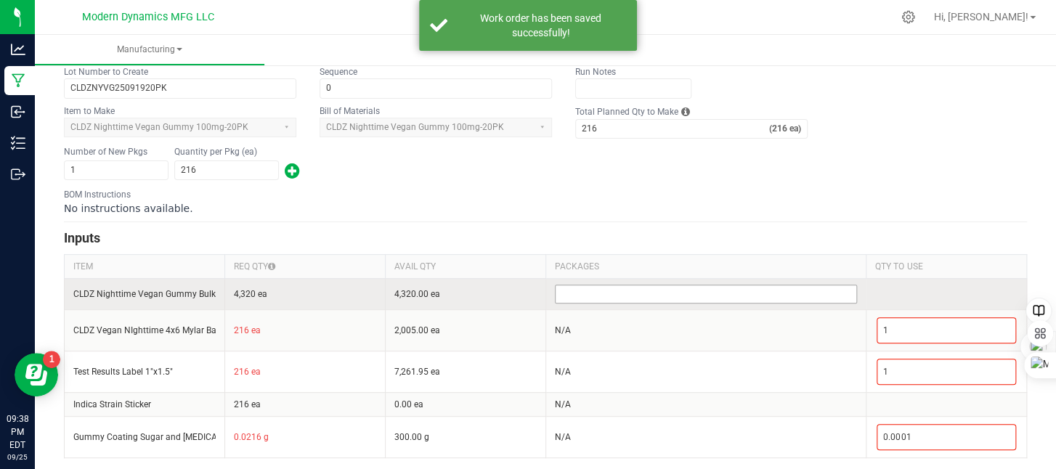
click at [606, 286] on input at bounding box center [705, 293] width 301 height 17
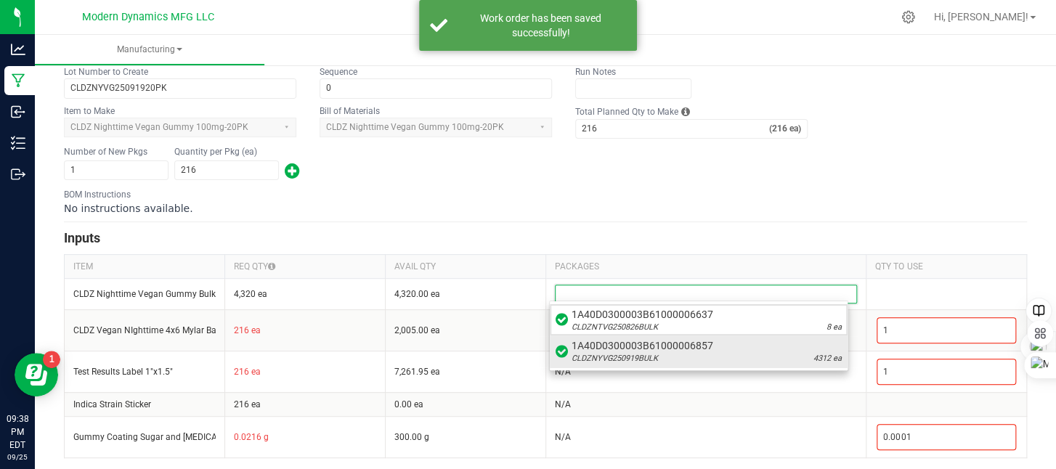
click at [631, 343] on span "1A40D0300003B61000006857" at bounding box center [706, 345] width 270 height 15
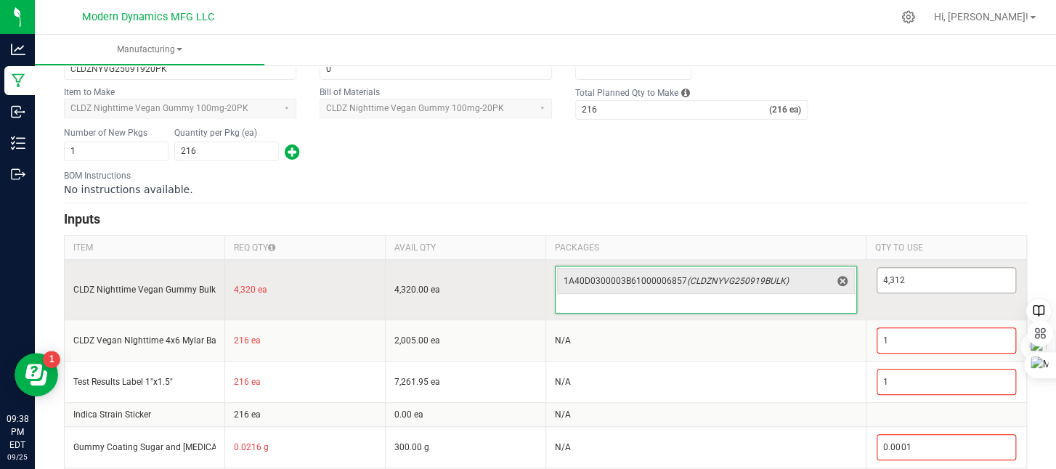
scroll to position [205, 0]
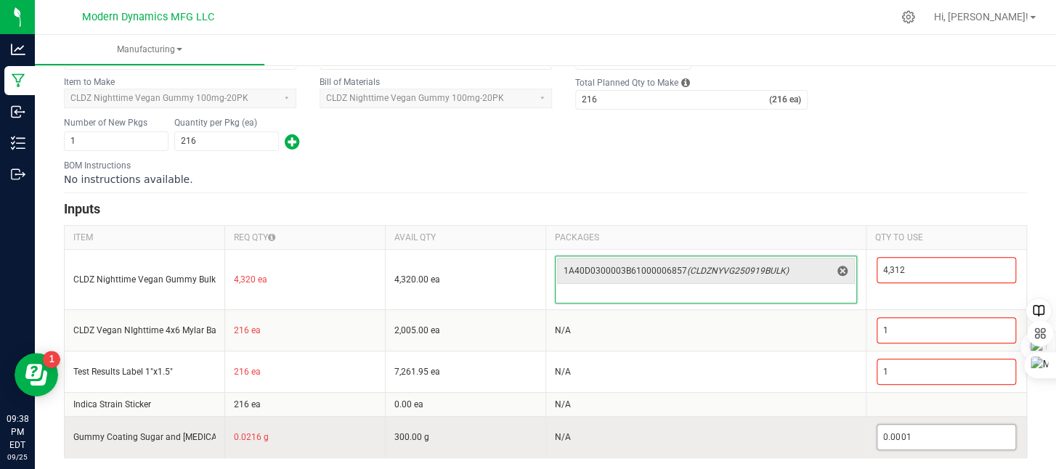
click at [906, 428] on input "0.0001" at bounding box center [946, 437] width 138 height 25
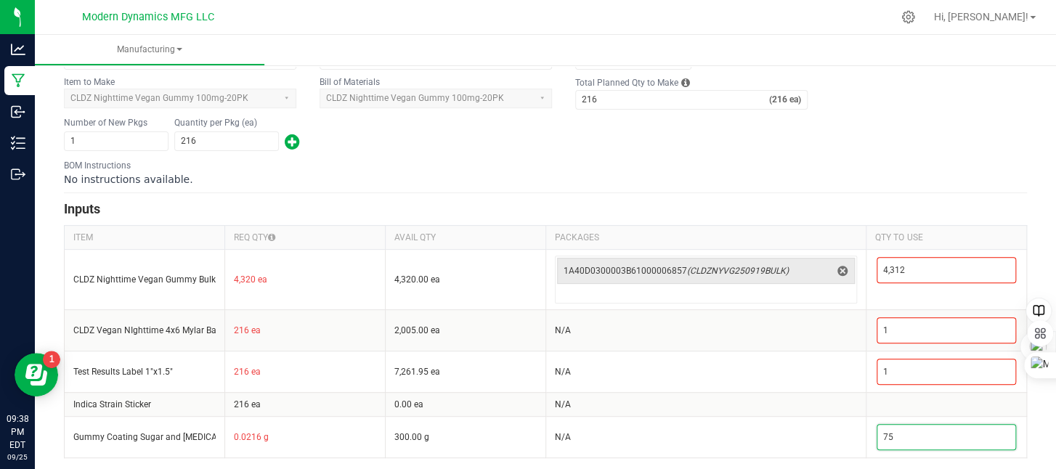
type input "75"
drag, startPoint x: 865, startPoint y: 167, endPoint x: 877, endPoint y: 160, distance: 14.3
click at [865, 166] on div "BOM Instructions No instructions available." at bounding box center [545, 173] width 963 height 28
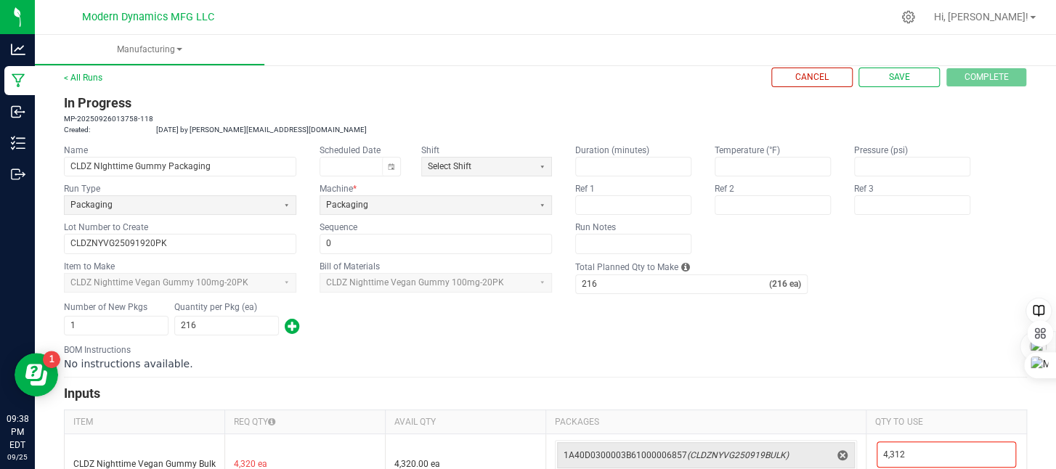
scroll to position [0, 0]
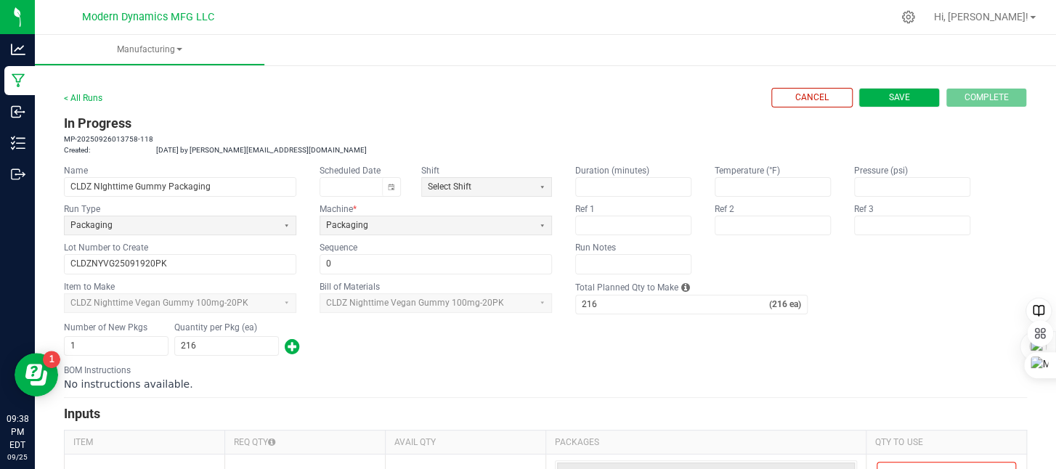
click at [889, 98] on span "Save" at bounding box center [899, 97] width 21 height 12
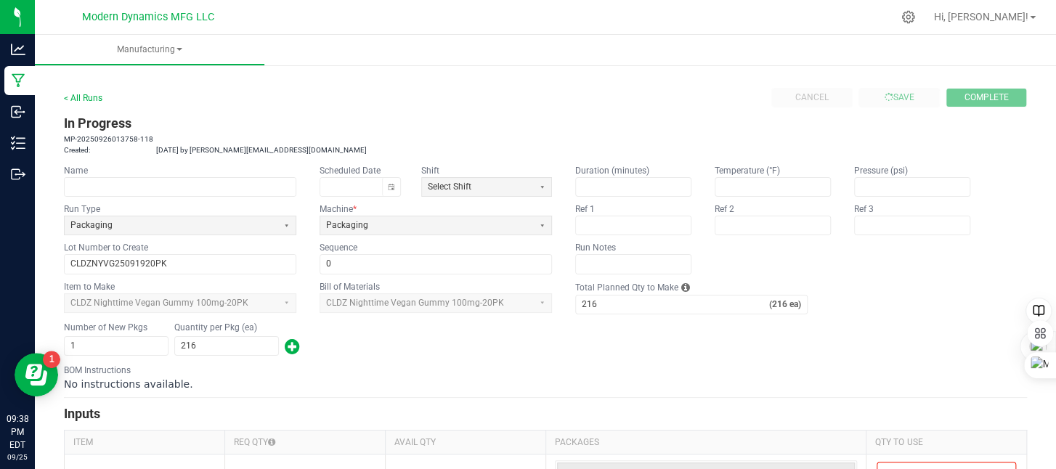
type input "0"
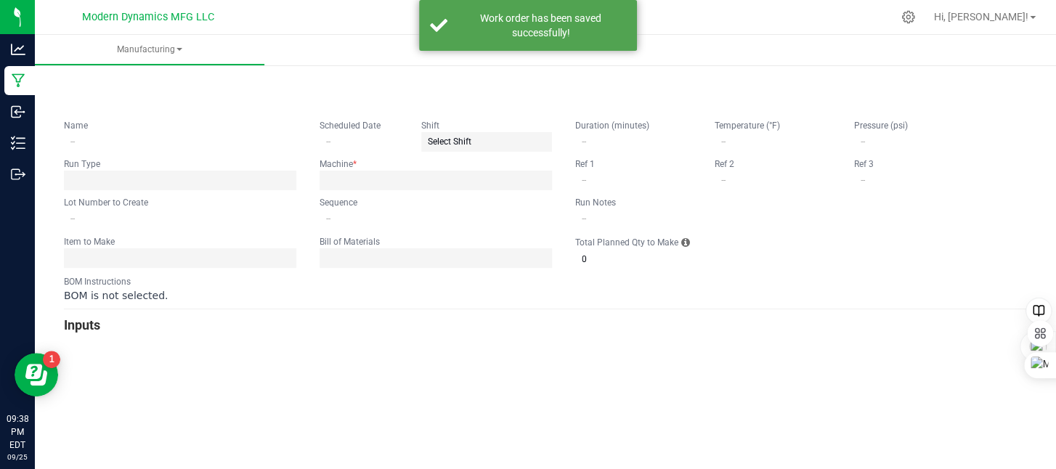
type input "CLDZ NIghttime Gummy Packaging"
type input "CLDZNYVG25091920PK"
type input "0"
type input "216"
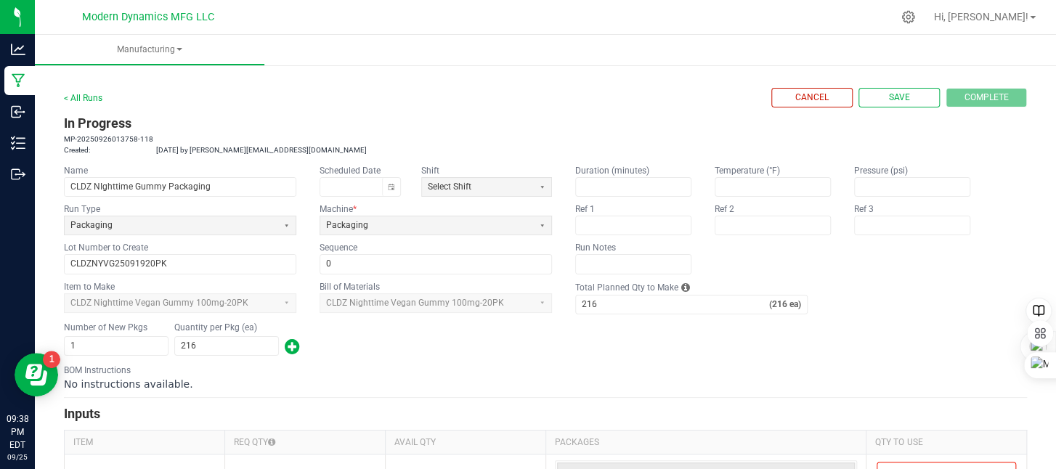
click at [836, 73] on div "< All Runs Cancel Save Complete In Progress MP-20250926013758-118 Created: Sep …" at bounding box center [545, 370] width 1021 height 616
click at [966, 92] on div "Cancel Save Complete" at bounding box center [899, 98] width 256 height 20
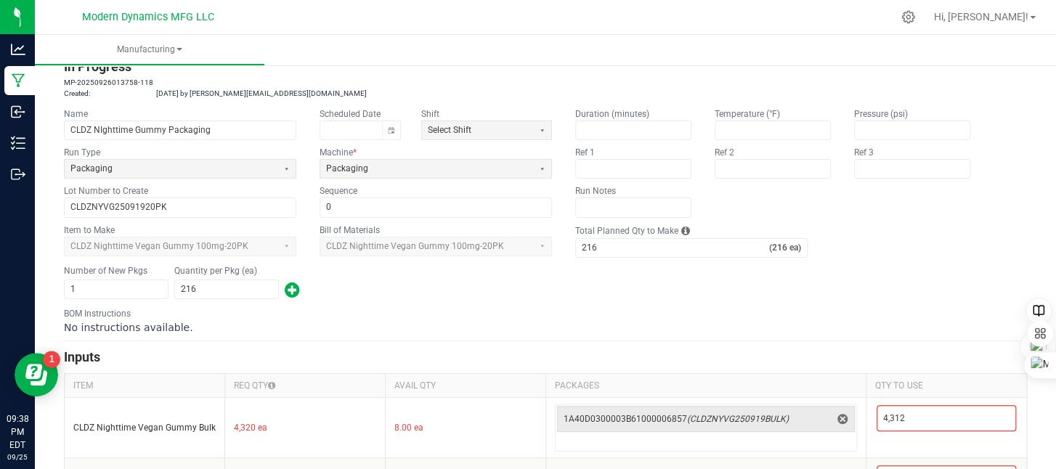
scroll to position [205, 0]
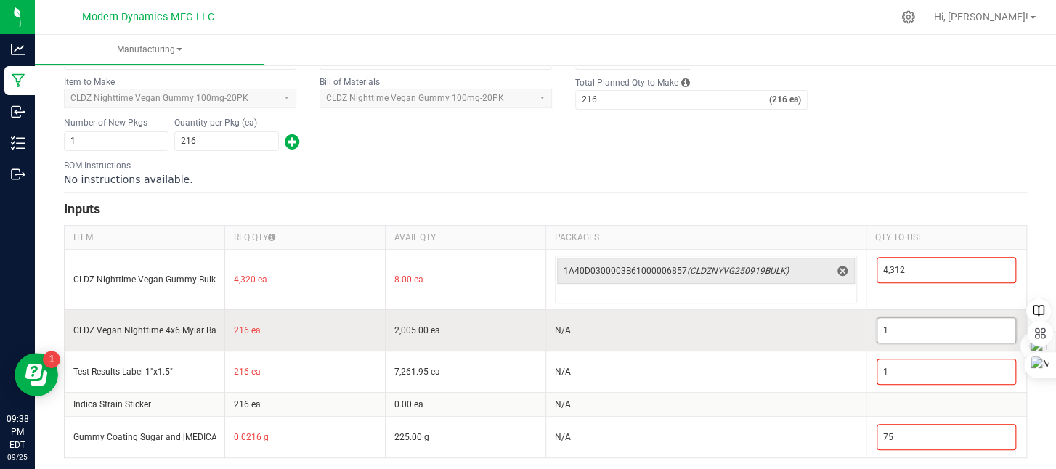
click at [891, 332] on input "1" at bounding box center [946, 330] width 138 height 25
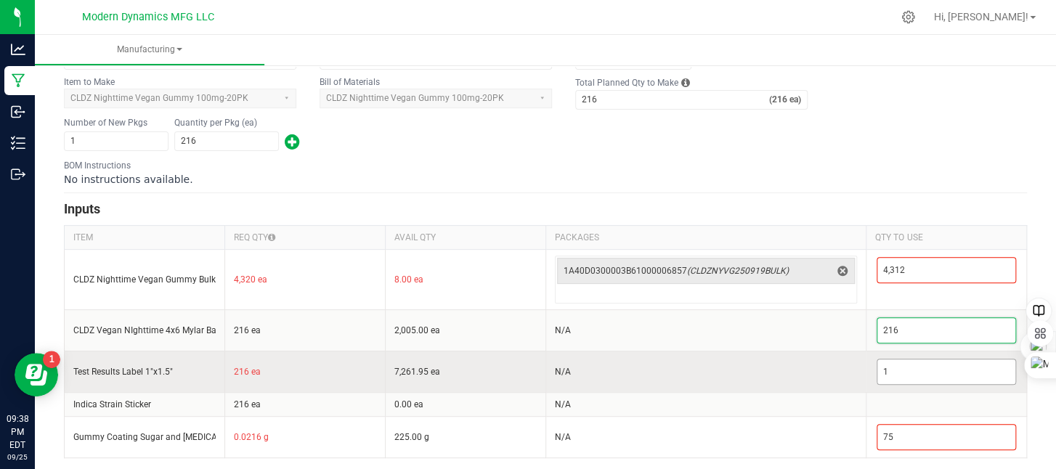
type input "216"
click at [900, 369] on input "1" at bounding box center [946, 371] width 138 height 25
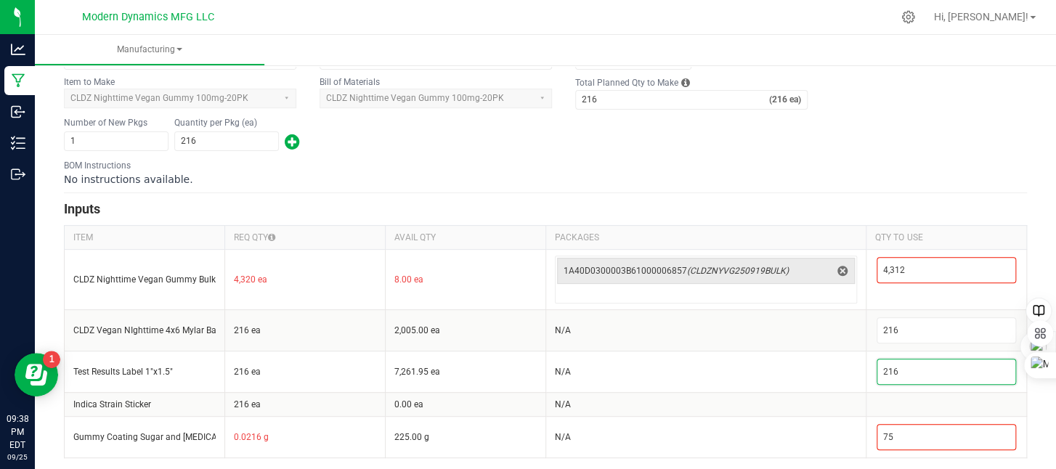
type input "216"
click at [891, 139] on div "Number of New Pkgs 1 Quantity per Pkg (ea) 216" at bounding box center [545, 134] width 963 height 38
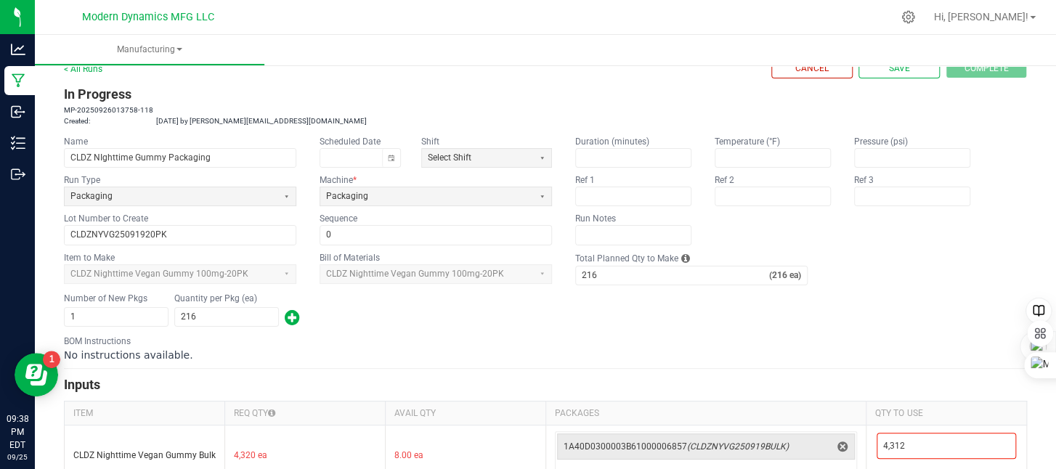
scroll to position [0, 0]
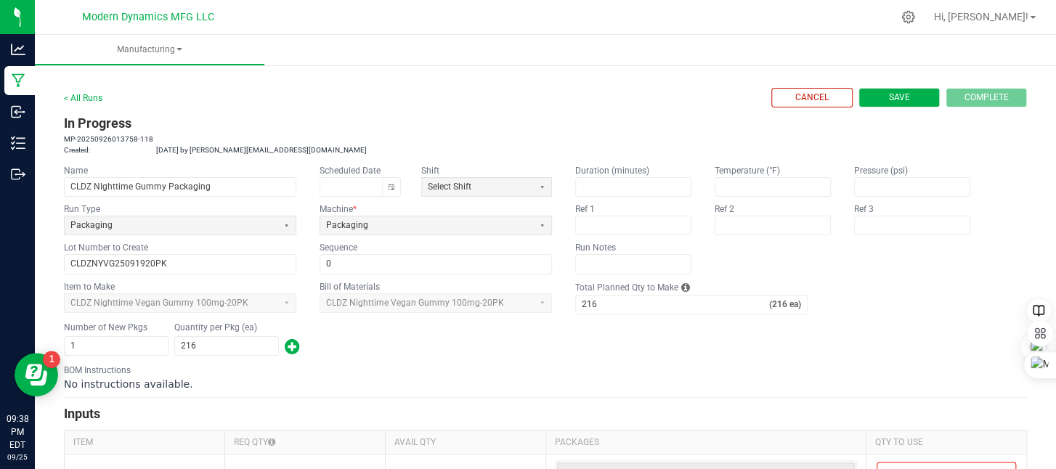
click at [910, 97] on button "Save" at bounding box center [898, 98] width 81 height 20
type input "0"
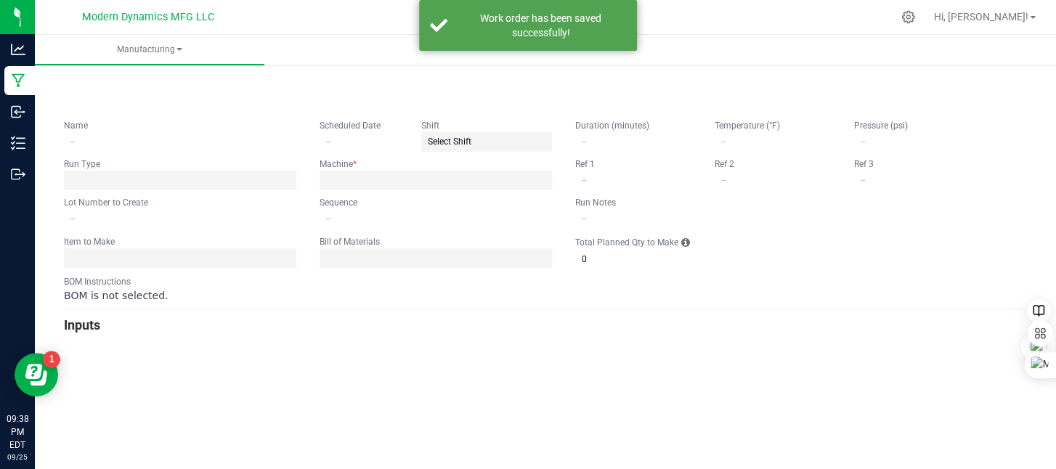
type input "CLDZ NIghttime Gummy Packaging"
type input "CLDZNYVG25091920PK"
type input "0"
type input "216"
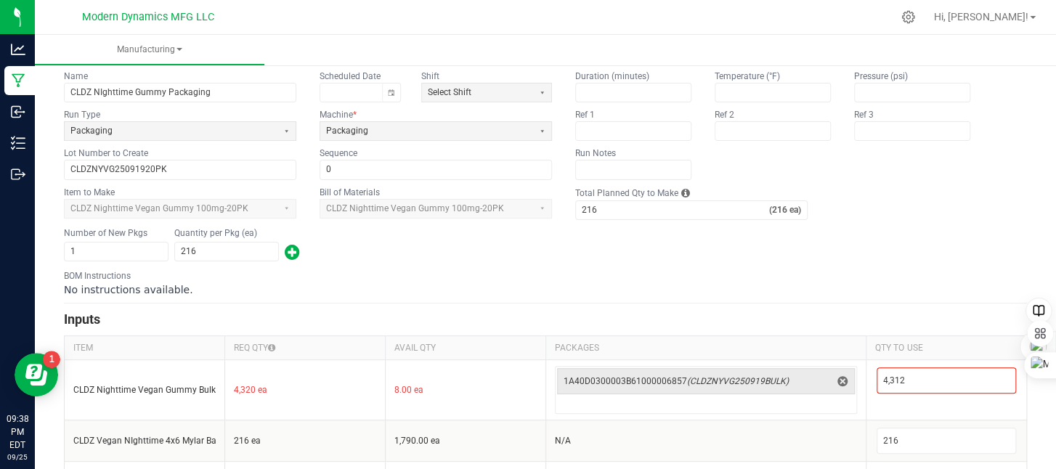
scroll to position [205, 0]
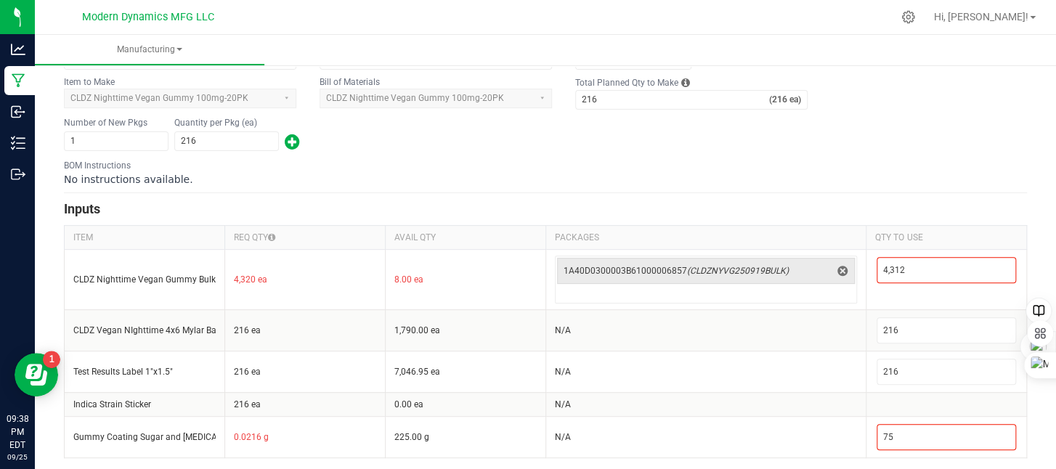
click at [759, 219] on form "< All Runs Cancel Save Complete In Progress MP-20250926013758-118 Created: Sep …" at bounding box center [545, 170] width 963 height 575
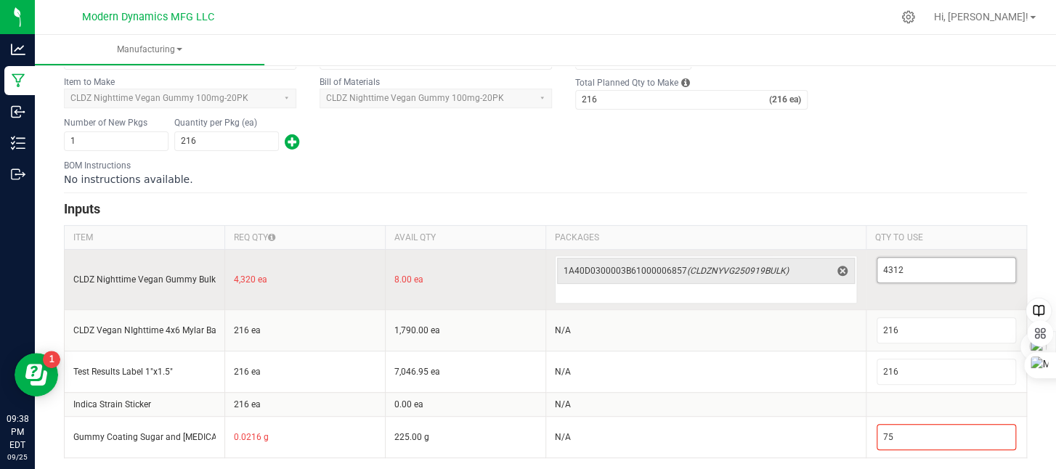
click at [888, 272] on input "4312" at bounding box center [946, 270] width 138 height 25
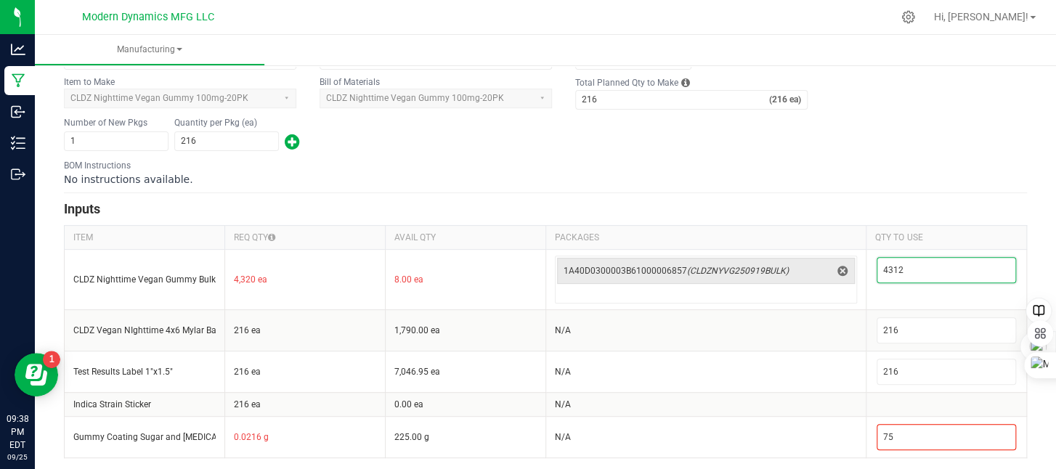
type input "4,312"
click at [766, 456] on div "< All Runs Cancel Save Complete In Progress MP-20250926013758-118 Created: Sep …" at bounding box center [545, 165] width 1021 height 616
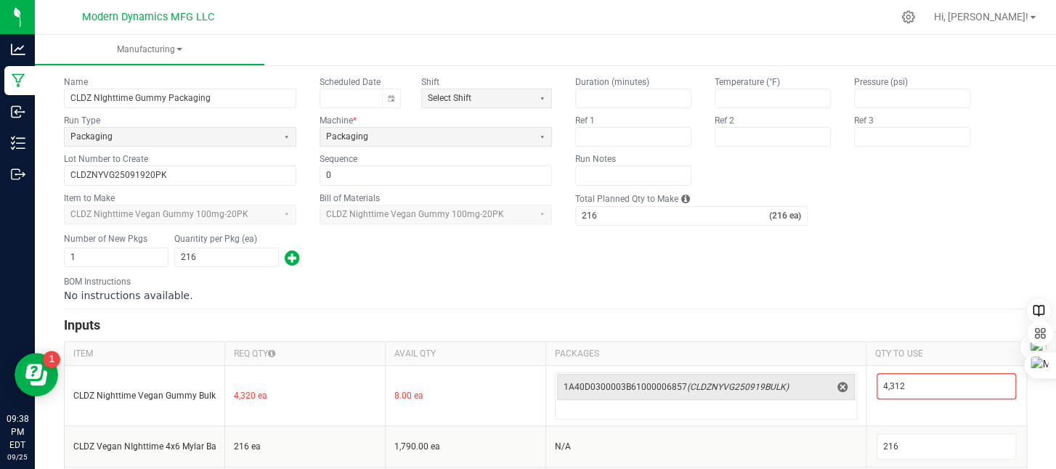
scroll to position [0, 0]
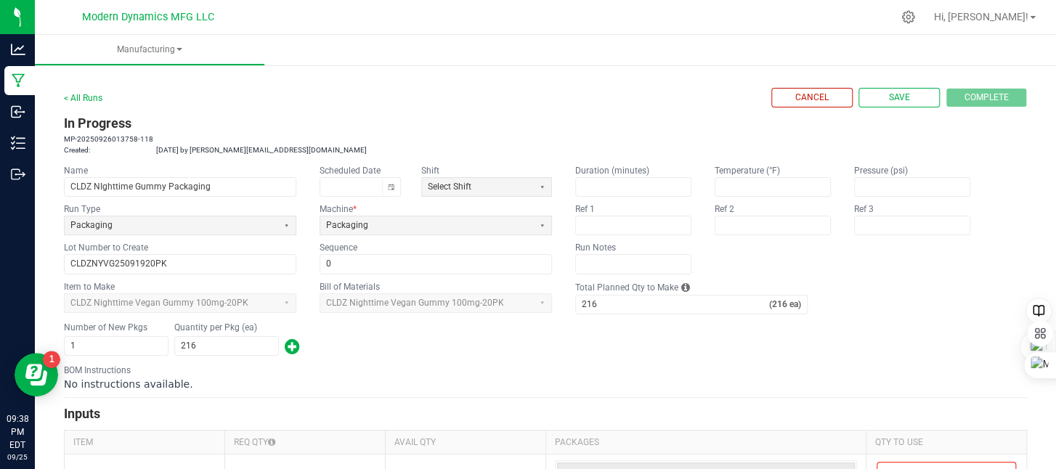
click at [975, 95] on div "Cancel Save Complete" at bounding box center [899, 98] width 256 height 20
click at [975, 96] on div "Cancel Save Complete" at bounding box center [899, 98] width 256 height 20
click at [975, 95] on div "Cancel Save Complete" at bounding box center [899, 98] width 256 height 20
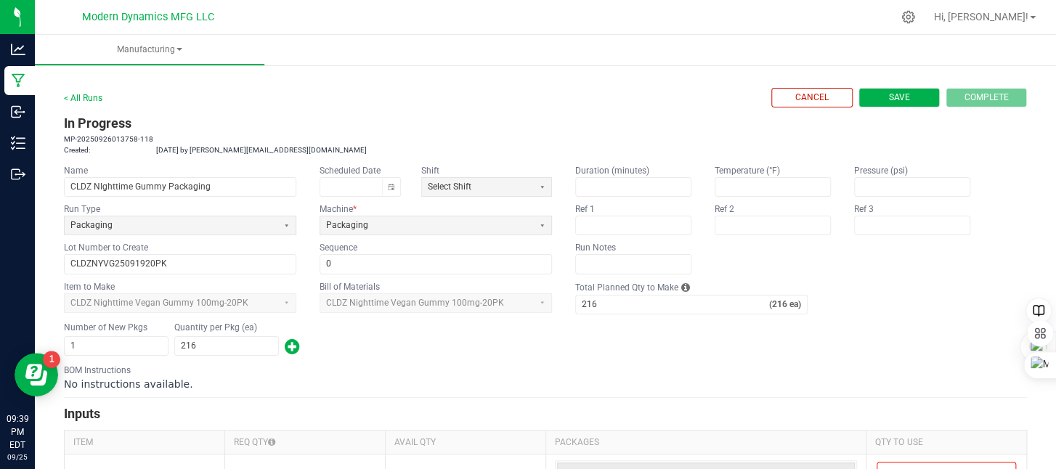
click at [871, 95] on button "Save" at bounding box center [898, 98] width 81 height 20
type input "0"
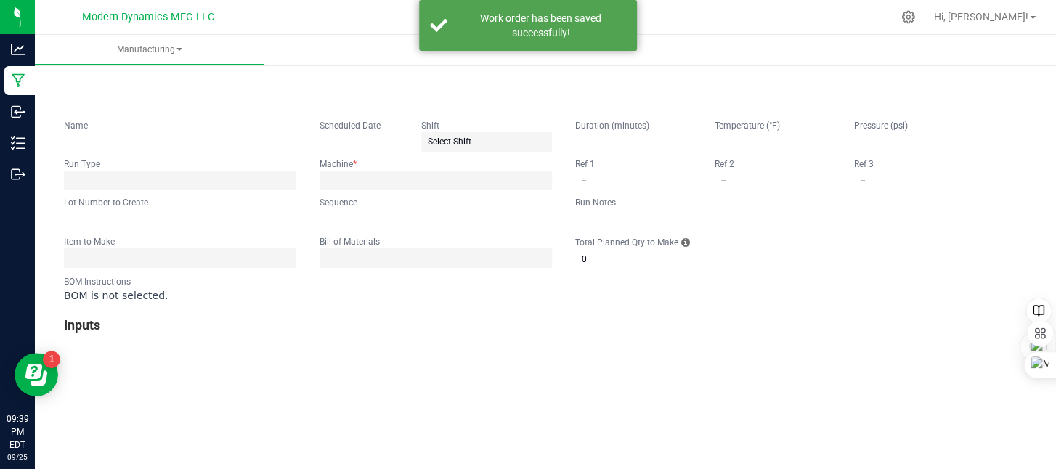
type input "CLDZ NIghttime Gummy Packaging"
type input "CLDZNYVG25091920PK"
type input "0"
type input "216"
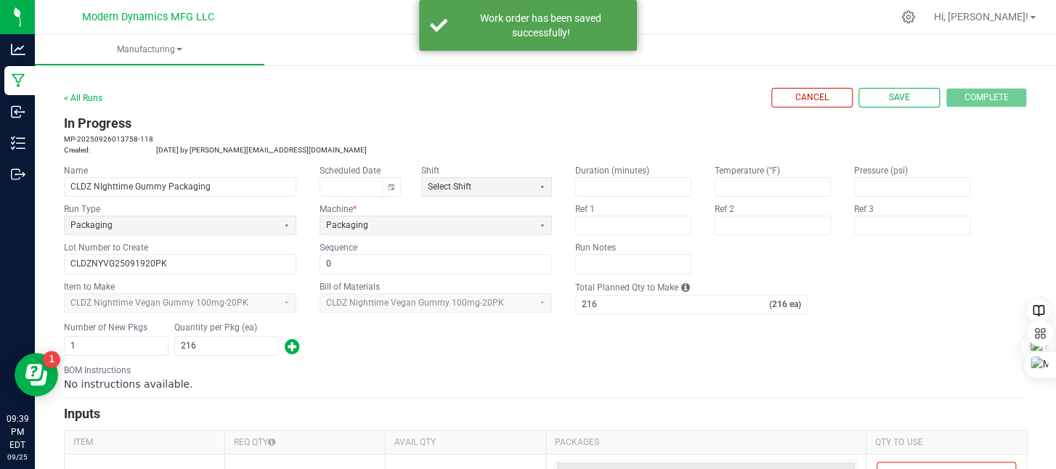
click at [969, 97] on div "Cancel Save Complete" at bounding box center [899, 98] width 256 height 20
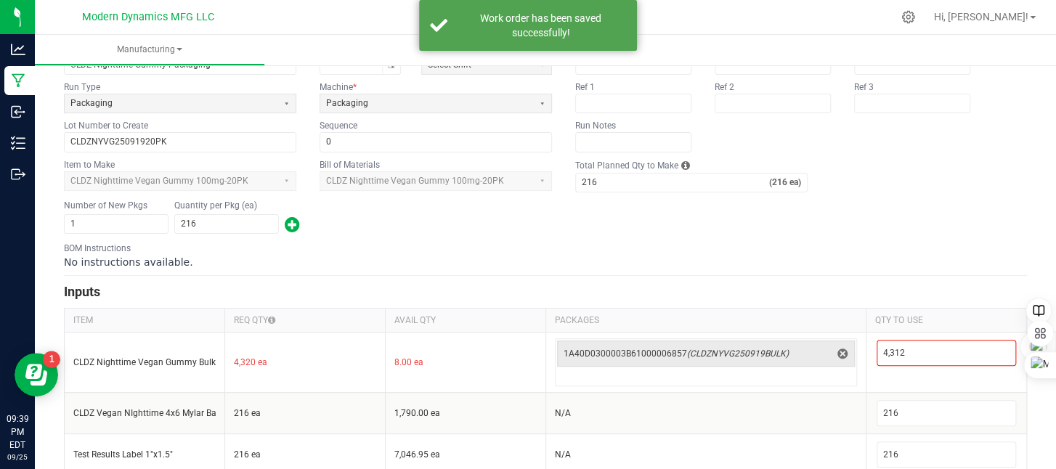
scroll to position [205, 0]
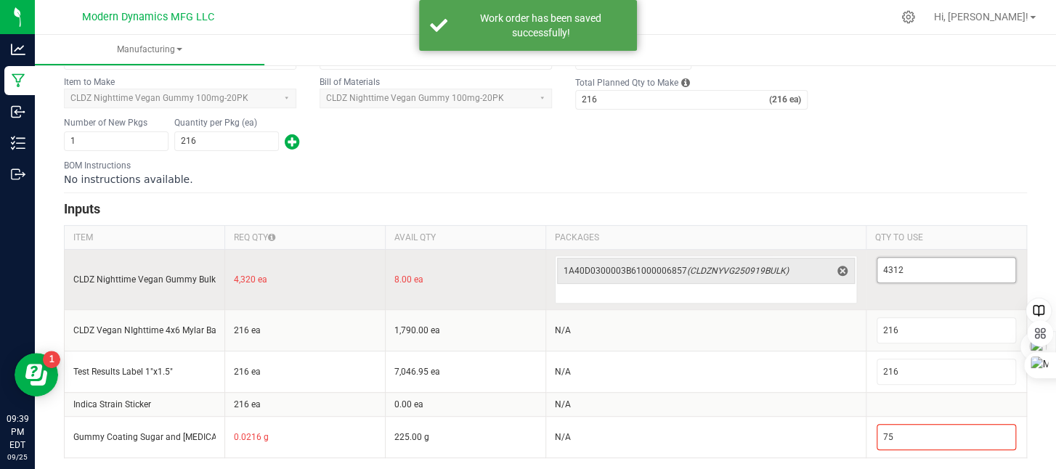
click at [918, 271] on input "4312" at bounding box center [946, 270] width 138 height 25
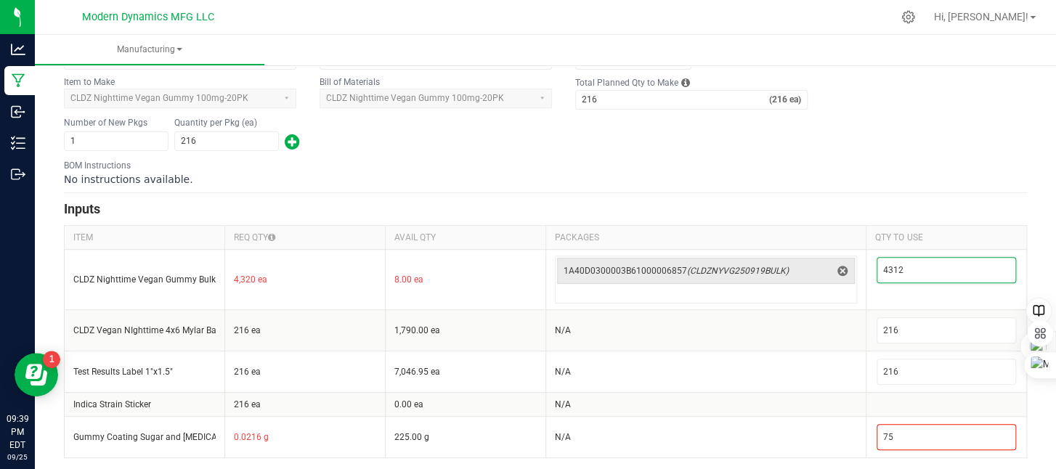
type input "4,312"
click at [896, 194] on form "< All Runs Cancel Save Complete In Progress MP-20250926013758-118 Created: Sep …" at bounding box center [545, 170] width 963 height 575
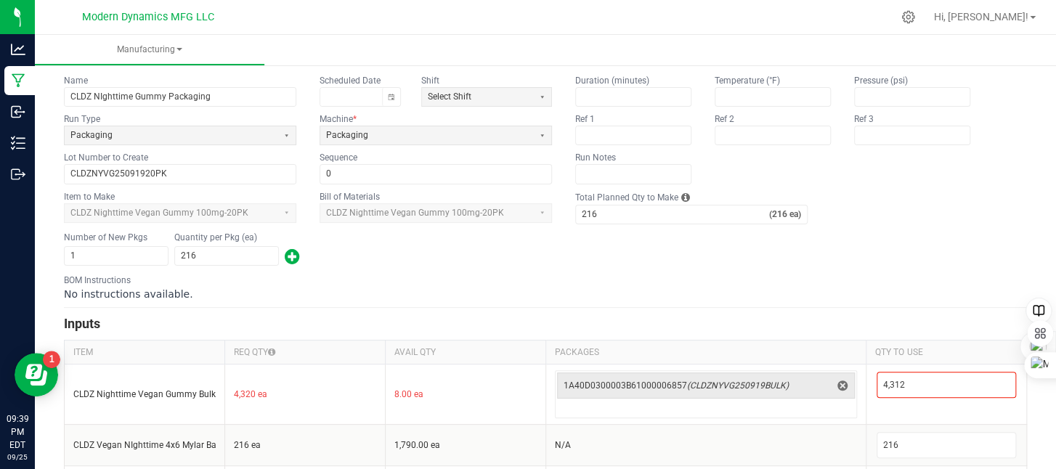
scroll to position [0, 0]
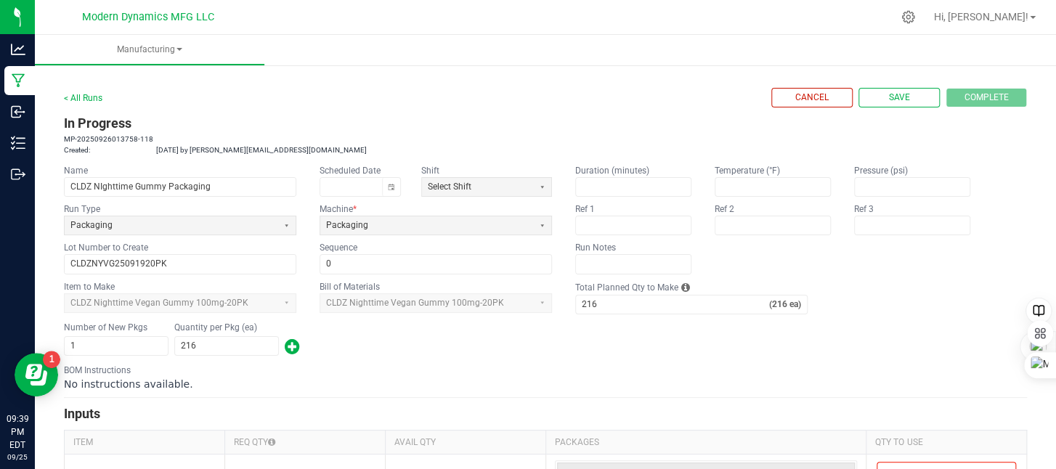
click at [971, 94] on div "Cancel Save Complete" at bounding box center [899, 98] width 256 height 20
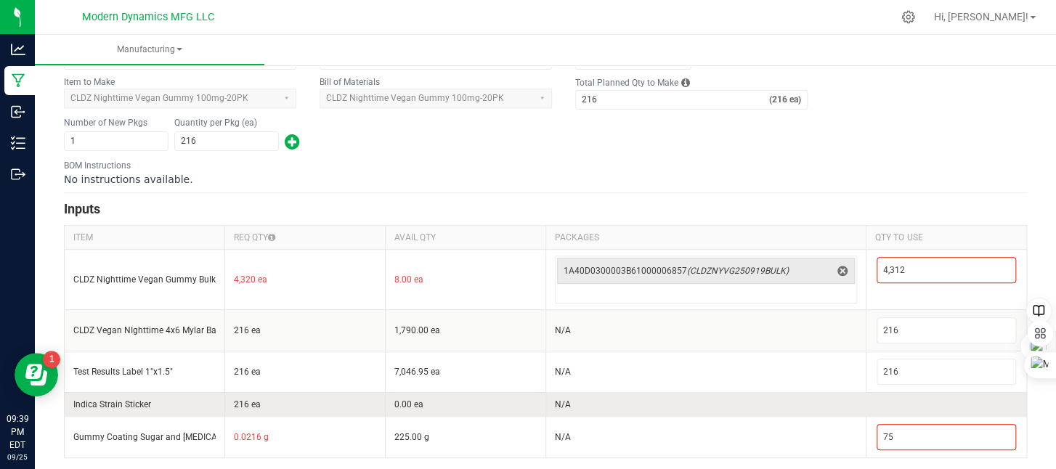
click at [322, 394] on td "216 ea" at bounding box center [304, 404] width 160 height 24
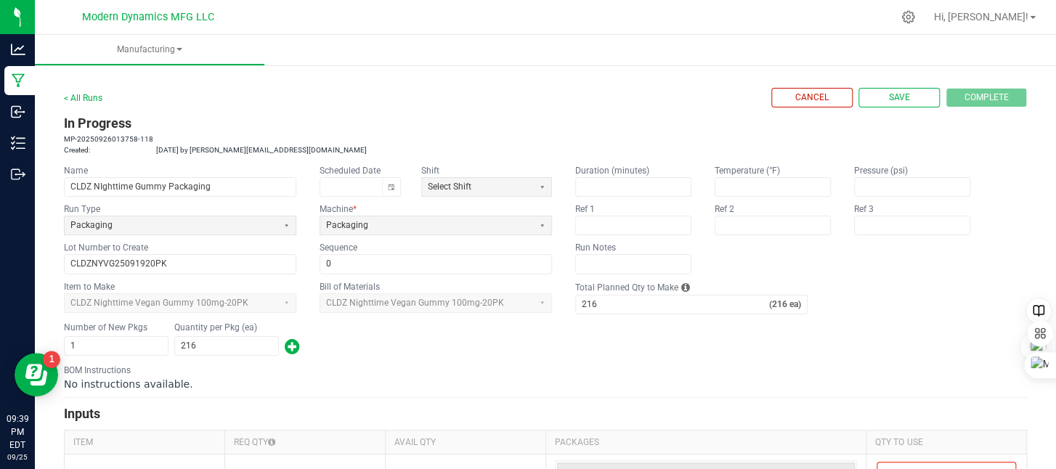
scroll to position [0, 0]
click at [897, 95] on span "Save" at bounding box center [899, 97] width 21 height 12
type input "0"
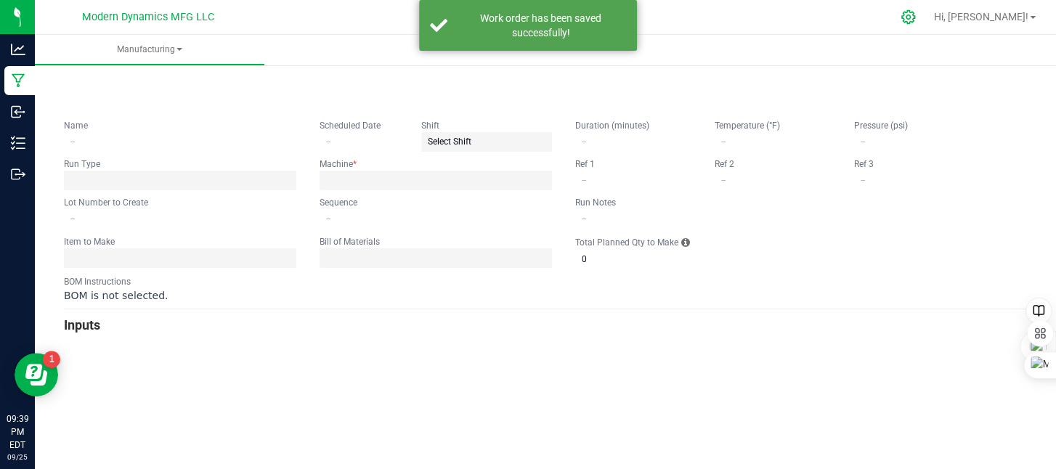
type input "CLDZ NIghttime Gummy Packaging"
type input "CLDZNYVG25091920PK"
type input "0"
type input "216"
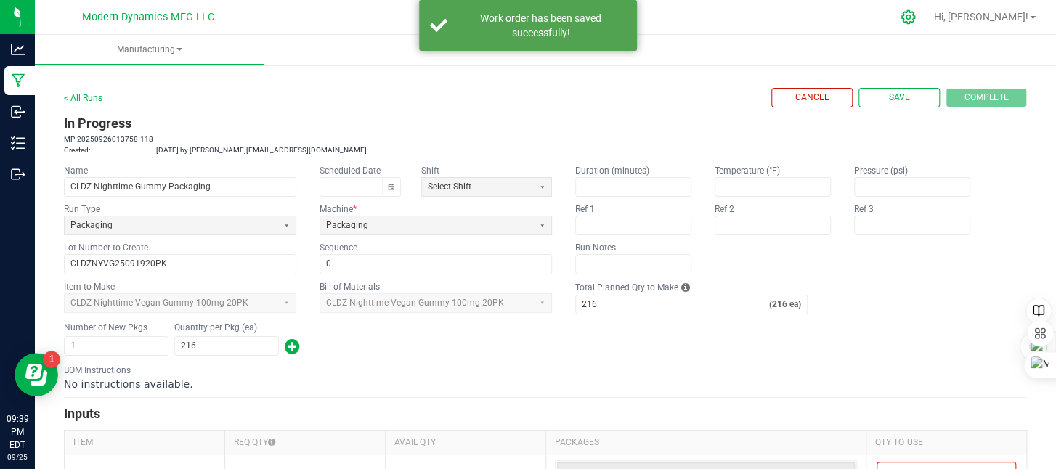
click at [916, 14] on icon at bounding box center [907, 16] width 15 height 15
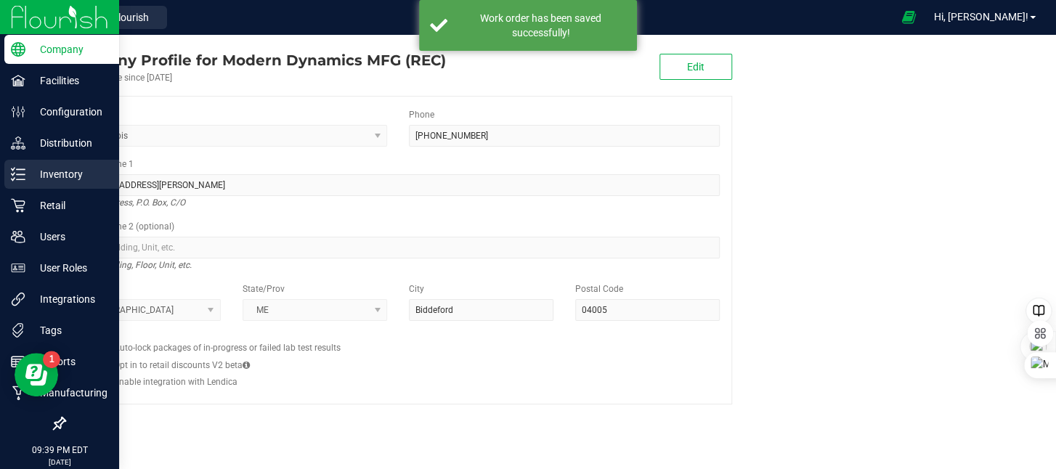
click at [24, 173] on icon at bounding box center [18, 174] width 15 height 15
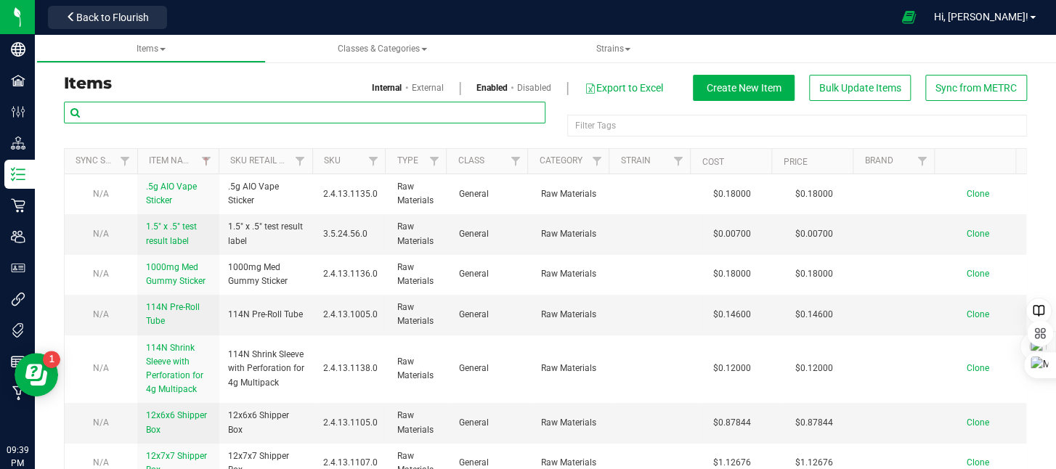
click at [156, 105] on input "text" at bounding box center [304, 113] width 481 height 22
type input "night"
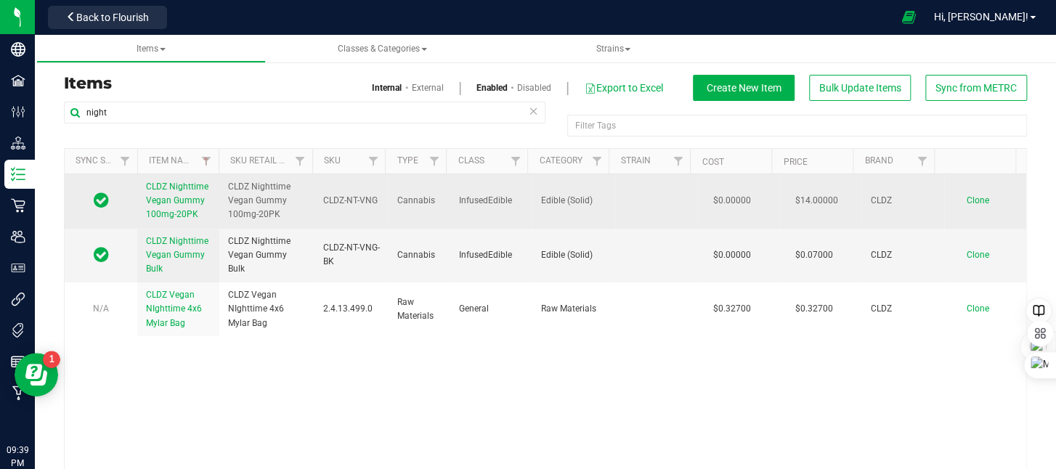
click at [171, 202] on span "CLDZ Nighttime Vegan Gummy 100mg-20PK" at bounding box center [177, 201] width 62 height 38
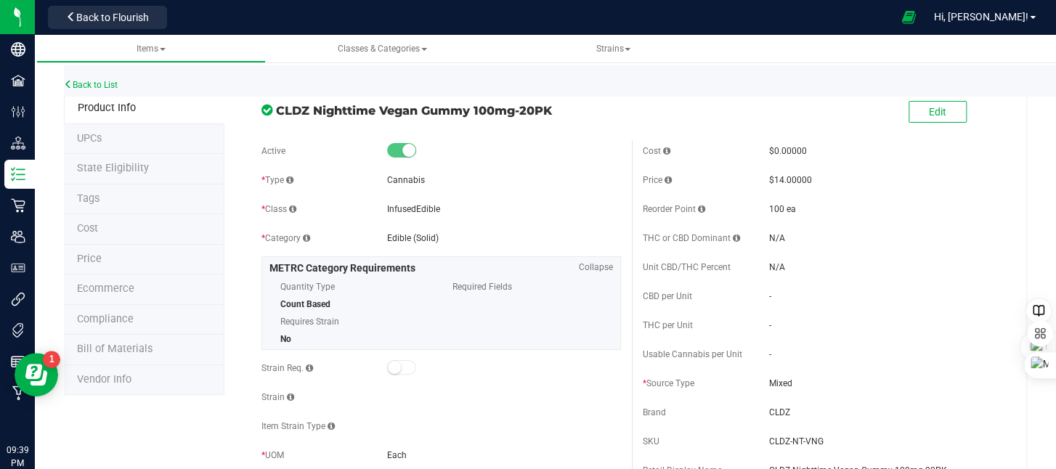
click at [110, 343] on span "Bill of Materials" at bounding box center [115, 349] width 76 height 12
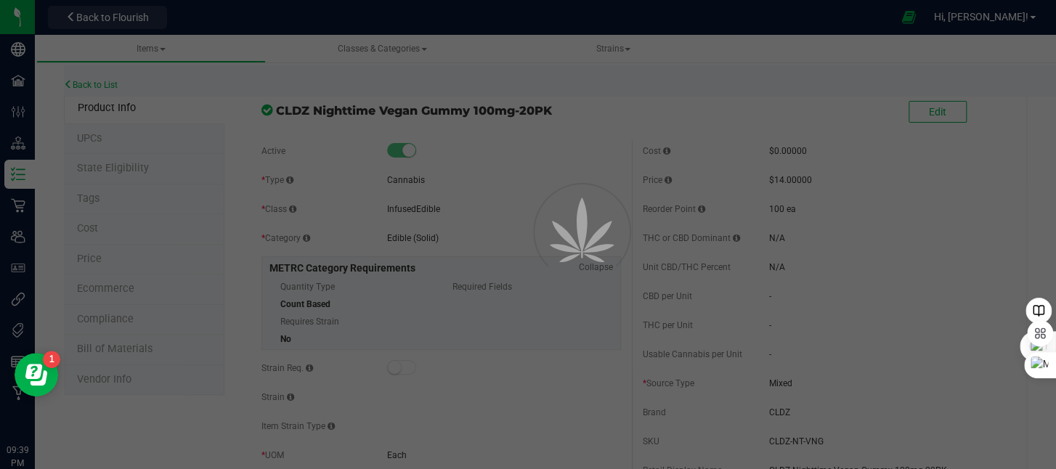
select select "81"
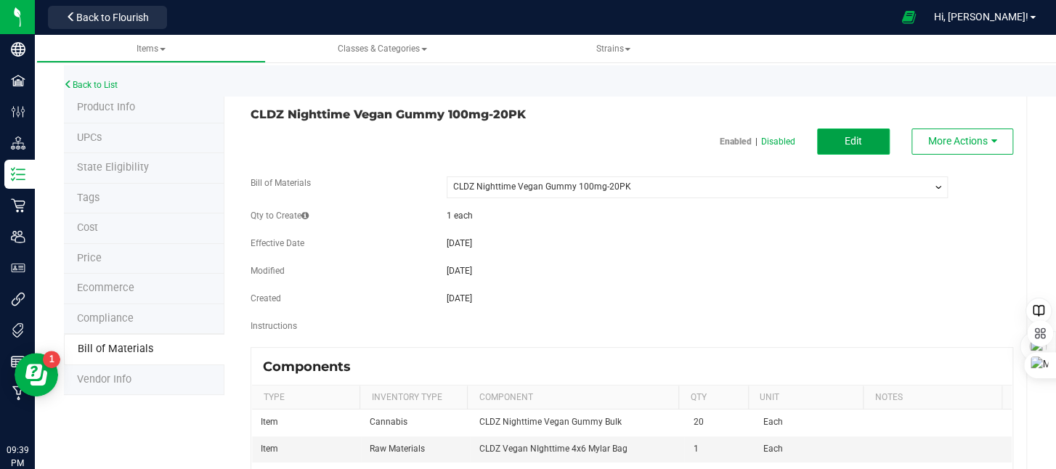
click at [844, 139] on span "Edit" at bounding box center [852, 141] width 17 height 12
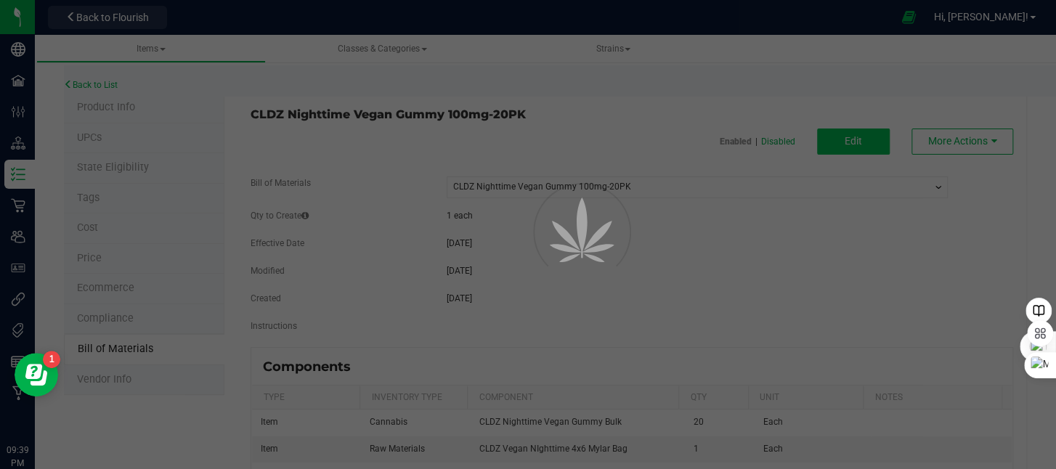
select select "81"
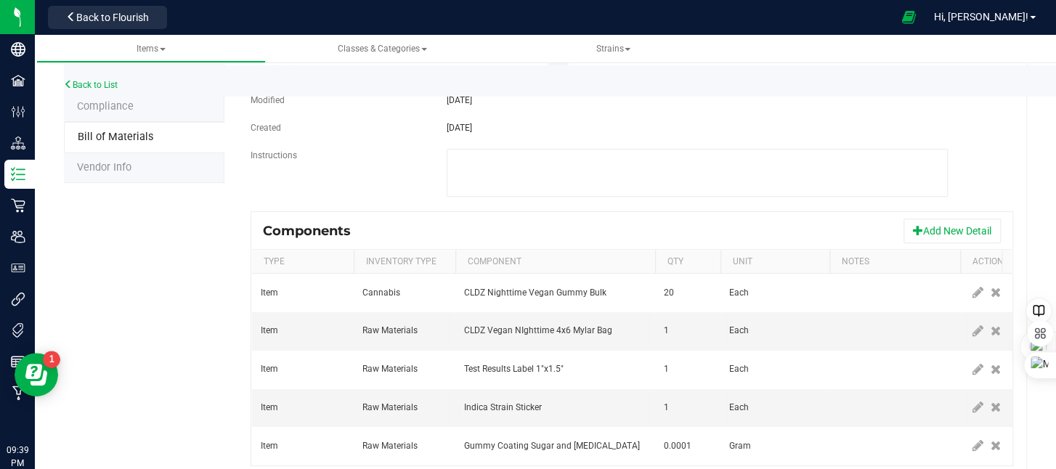
scroll to position [264, 0]
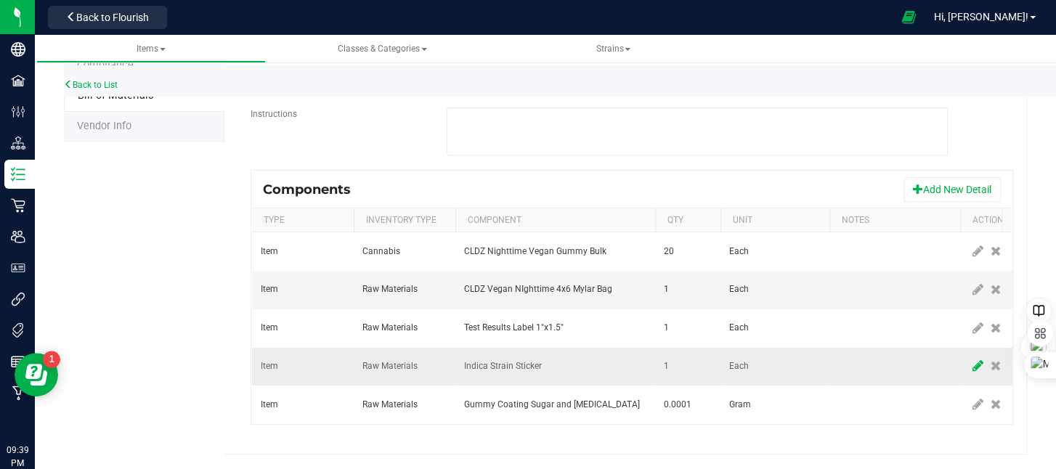
click at [974, 359] on icon at bounding box center [977, 365] width 11 height 13
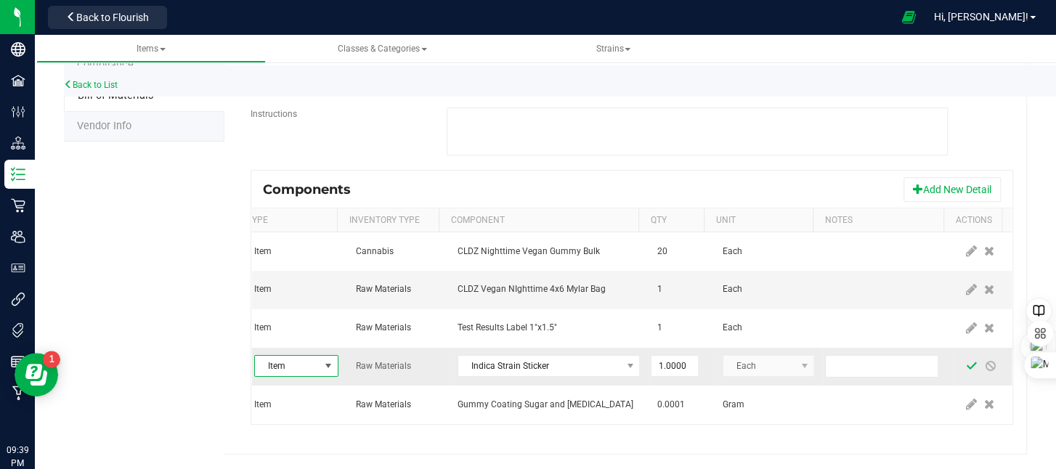
click at [966, 360] on span at bounding box center [972, 366] width 12 height 12
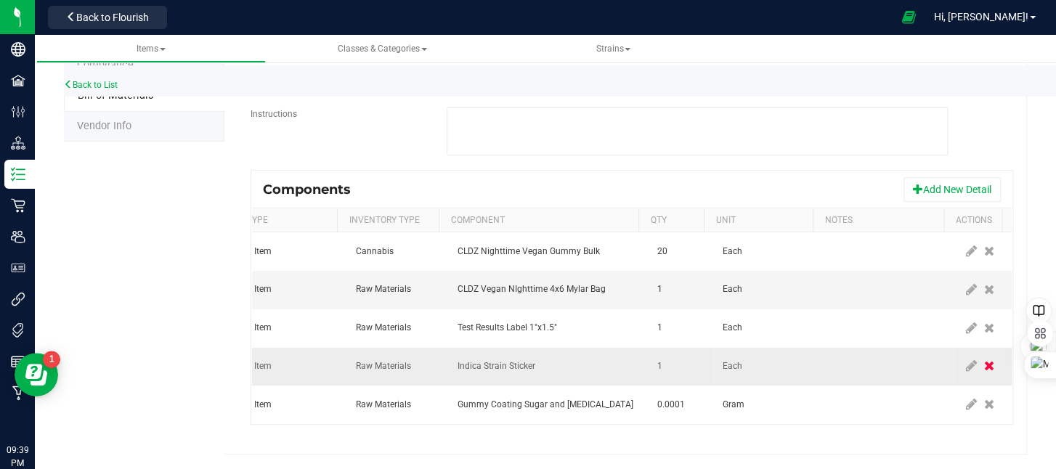
click at [984, 359] on icon at bounding box center [989, 365] width 10 height 13
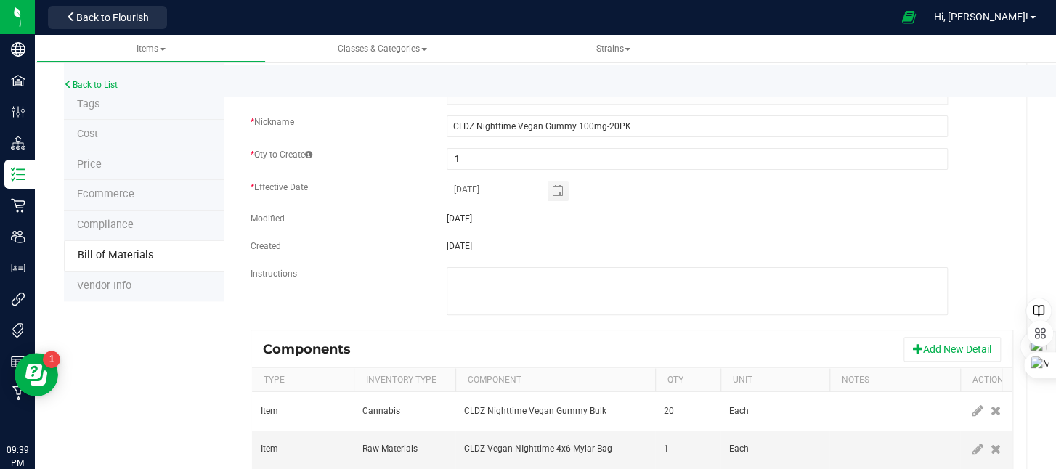
scroll to position [0, 0]
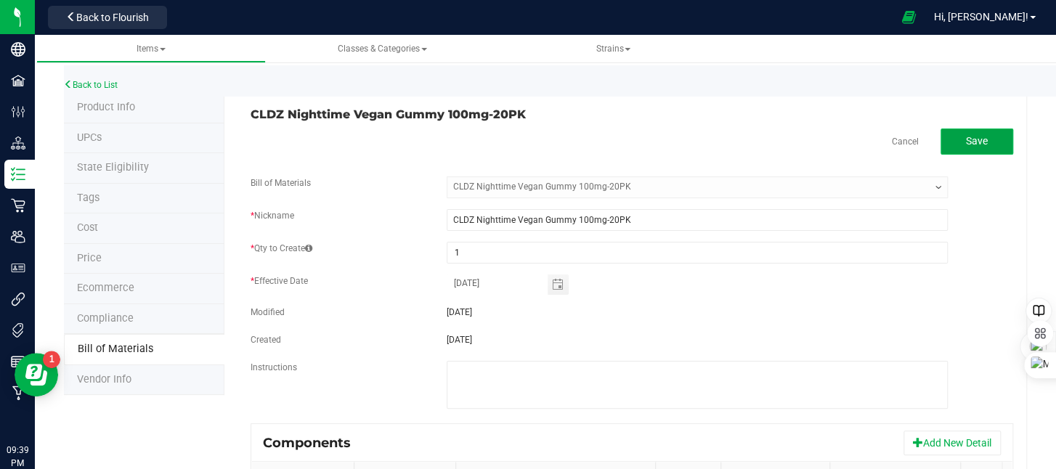
click at [969, 142] on span "Save" at bounding box center [977, 141] width 22 height 12
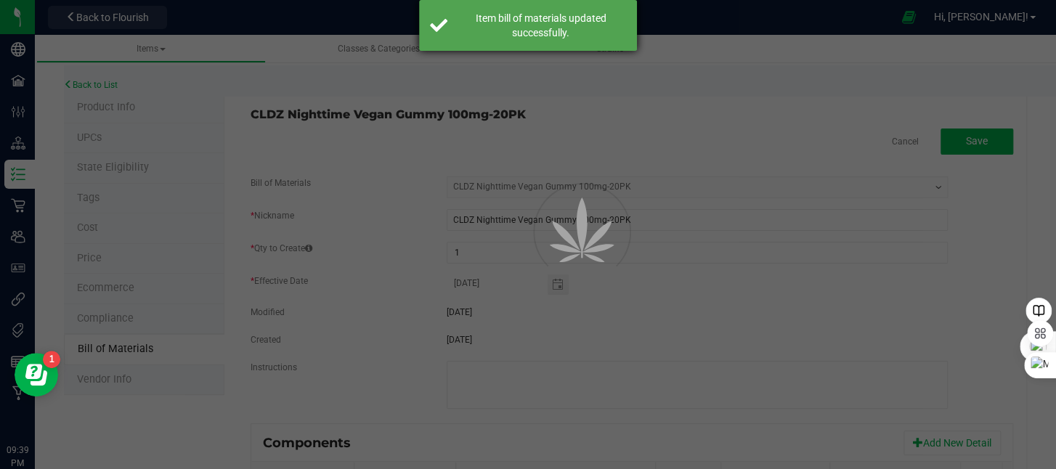
select select "81"
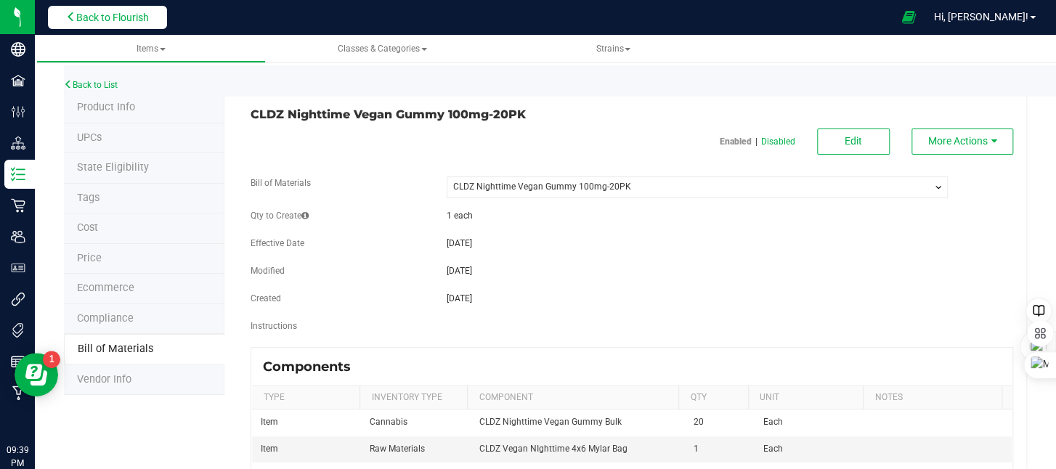
click at [74, 17] on icon at bounding box center [71, 17] width 10 height 10
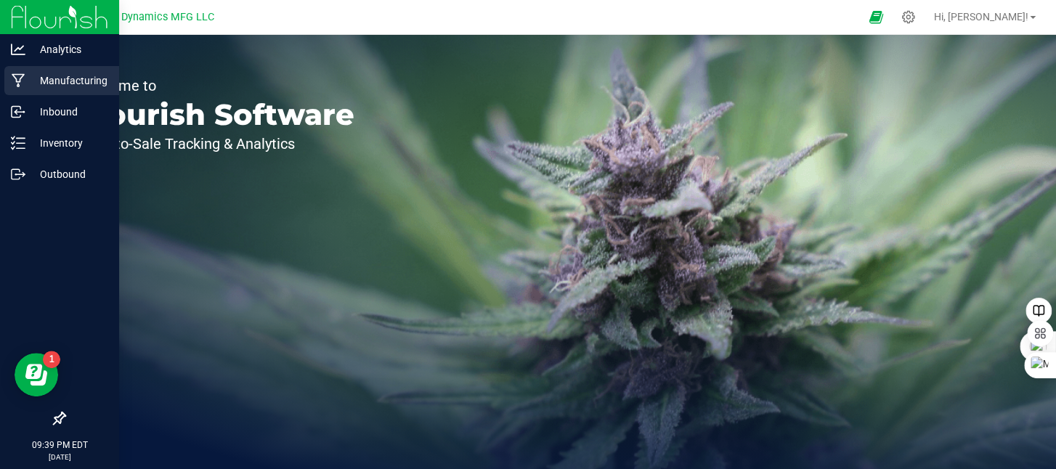
click at [19, 78] on icon at bounding box center [19, 80] width 14 height 15
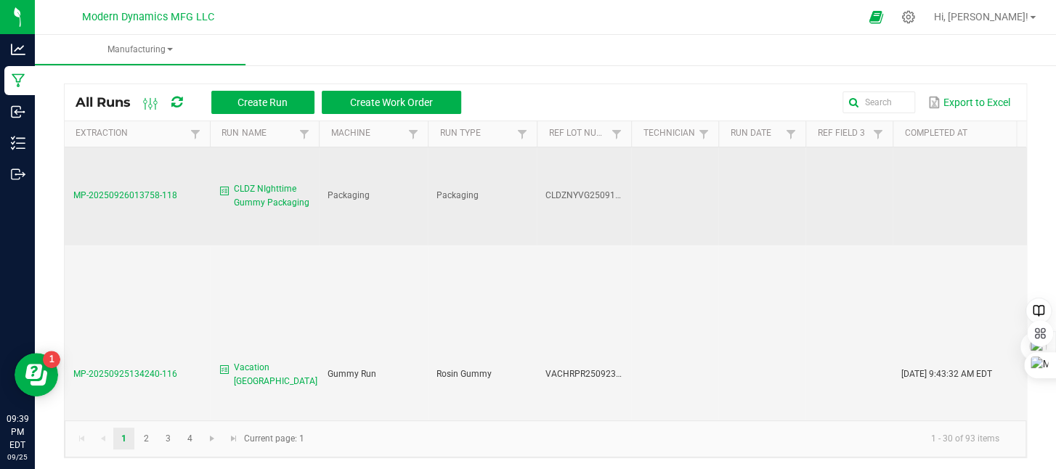
click at [266, 192] on span "CLDZ NIghttime Gummy Packaging" at bounding box center [272, 196] width 76 height 28
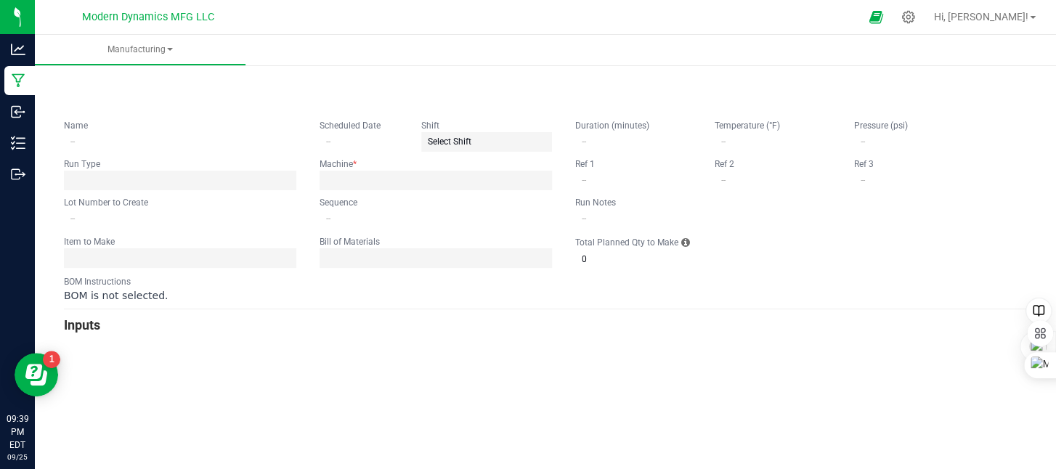
type input "CLDZ NIghttime Gummy Packaging"
type input "CLDZNYVG25091920PK"
type input "0"
type input "216"
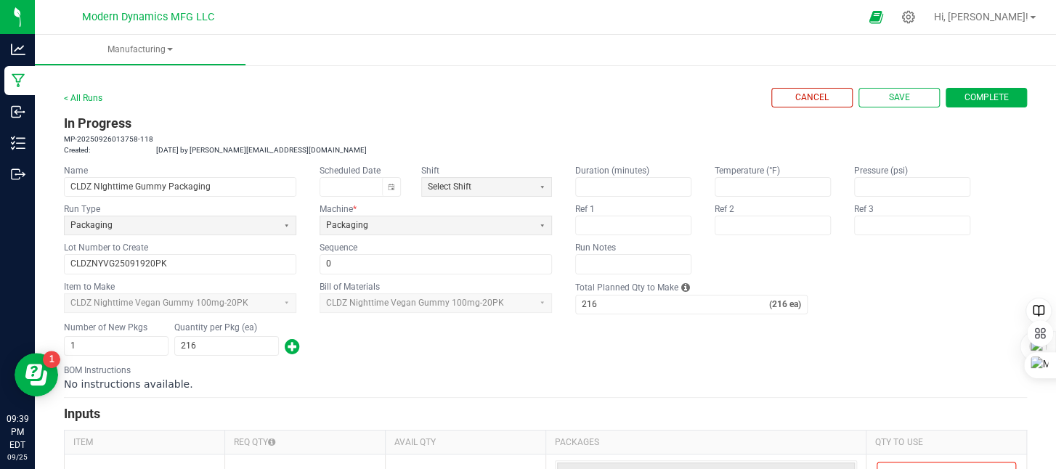
click at [979, 95] on span "Complete" at bounding box center [986, 97] width 44 height 12
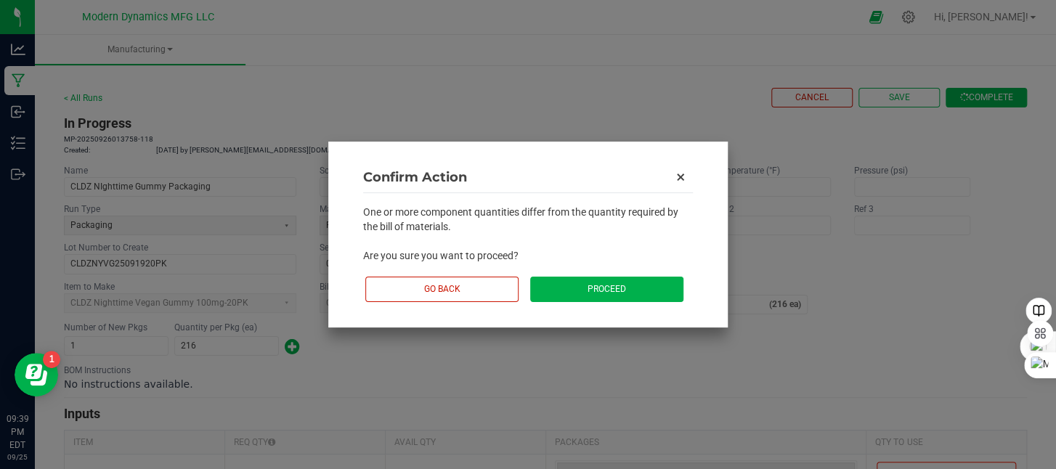
click at [633, 286] on button "Proceed" at bounding box center [606, 289] width 153 height 25
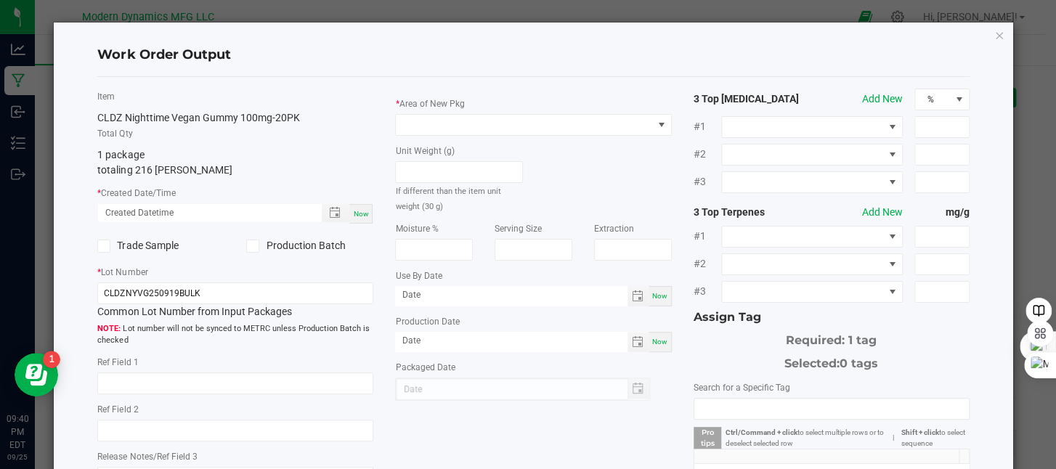
click at [358, 217] on span "Now" at bounding box center [360, 214] width 15 height 8
type input "09/25/2025 9:40 PM"
type input "[DATE]"
click at [243, 292] on input "CLDZNYVG250919BULK" at bounding box center [235, 293] width 276 height 22
type input "CLDZNYVG25091920PK"
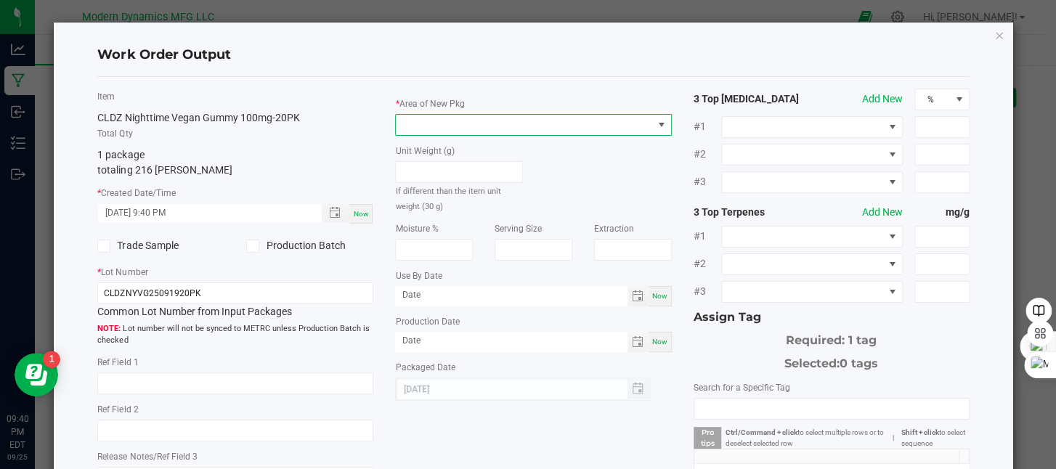
click at [439, 121] on span at bounding box center [524, 125] width 256 height 20
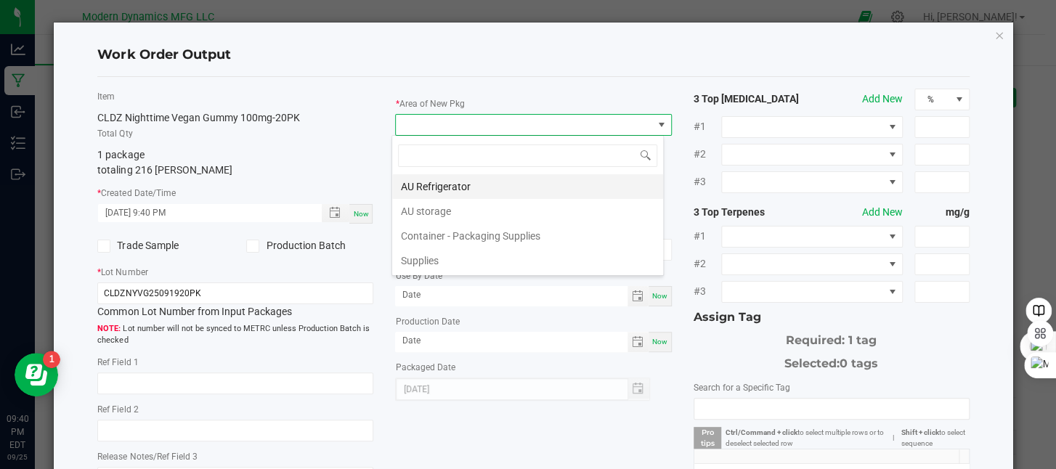
scroll to position [21, 273]
click at [446, 215] on li "AU storage" at bounding box center [527, 211] width 271 height 25
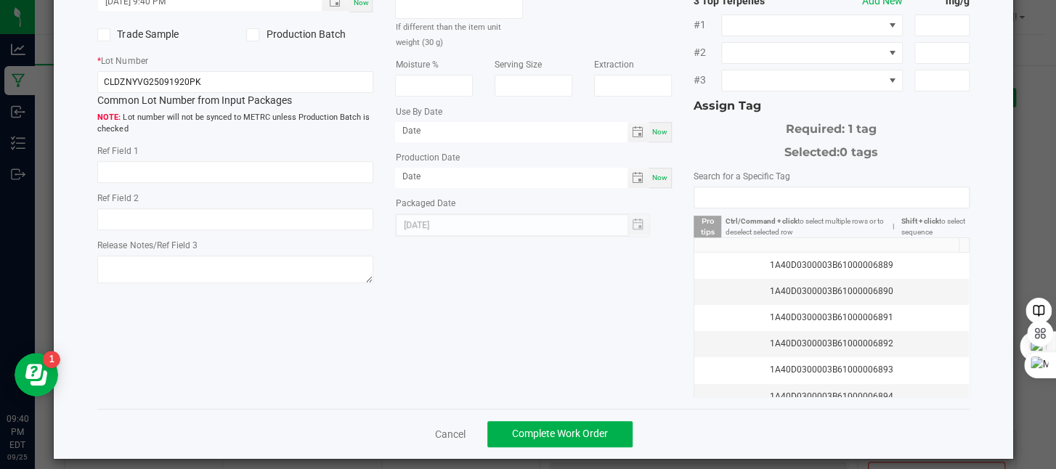
scroll to position [221, 0]
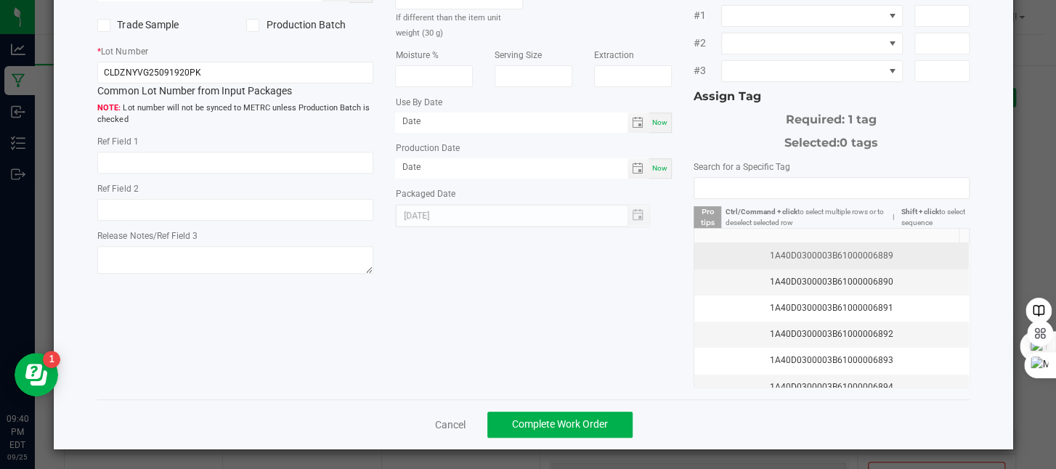
click at [877, 256] on div "1A40D0300003B61000006889" at bounding box center [831, 256] width 257 height 14
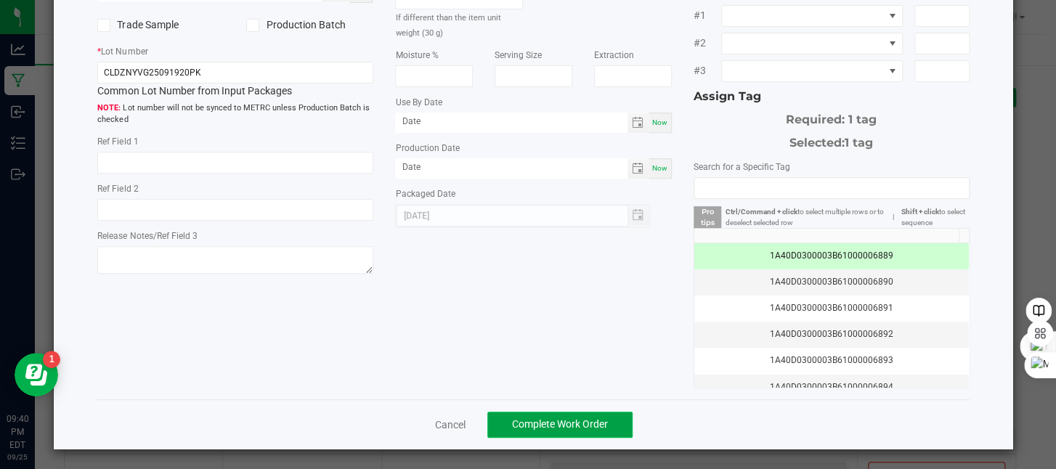
click at [604, 419] on button "Complete Work Order" at bounding box center [559, 425] width 145 height 26
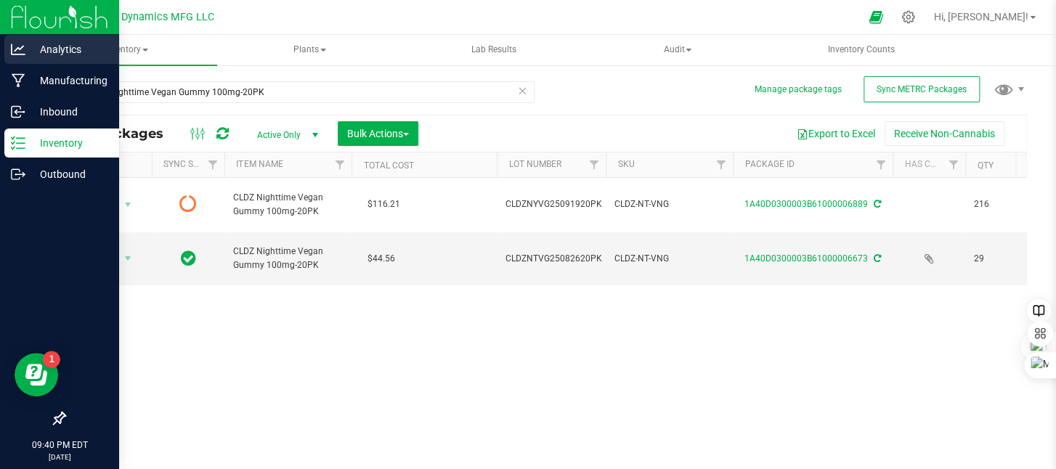
click at [30, 52] on p "Analytics" at bounding box center [68, 49] width 87 height 17
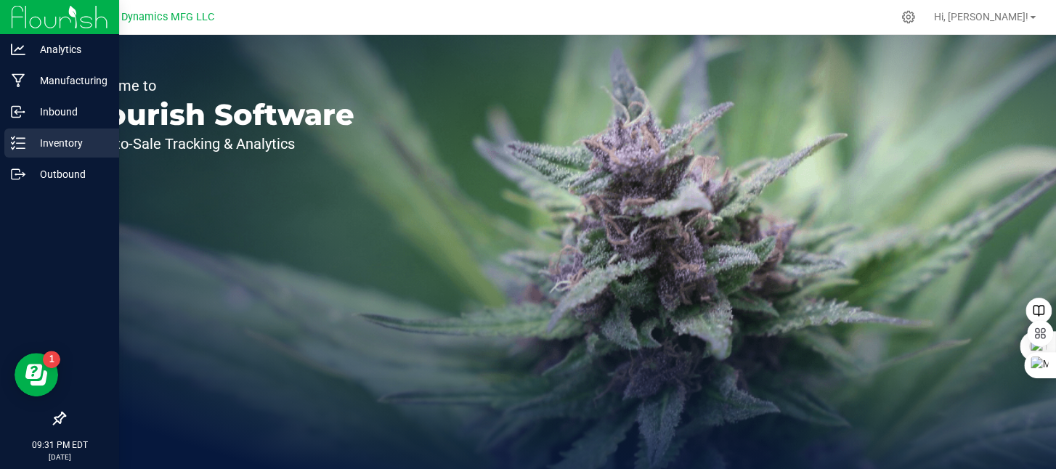
click at [11, 144] on icon at bounding box center [18, 143] width 15 height 15
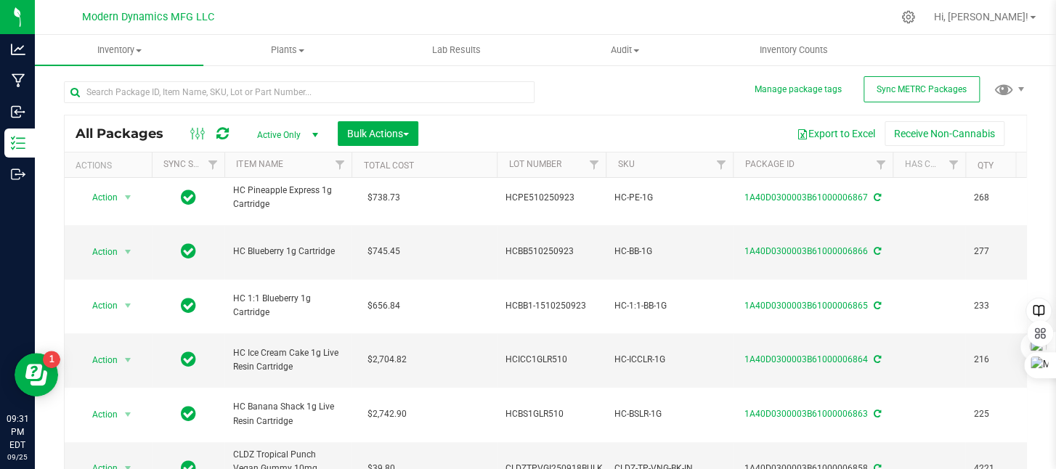
scroll to position [290, 0]
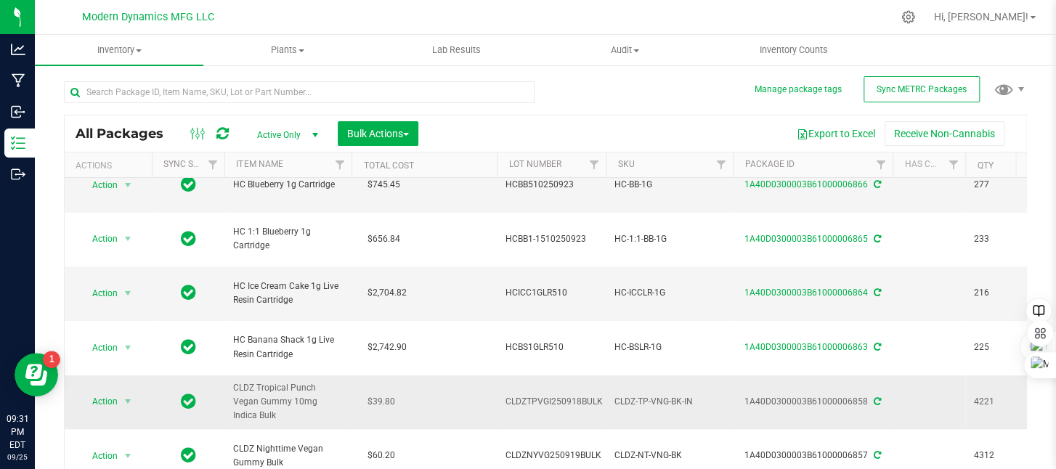
click at [873, 397] on icon at bounding box center [876, 401] width 7 height 9
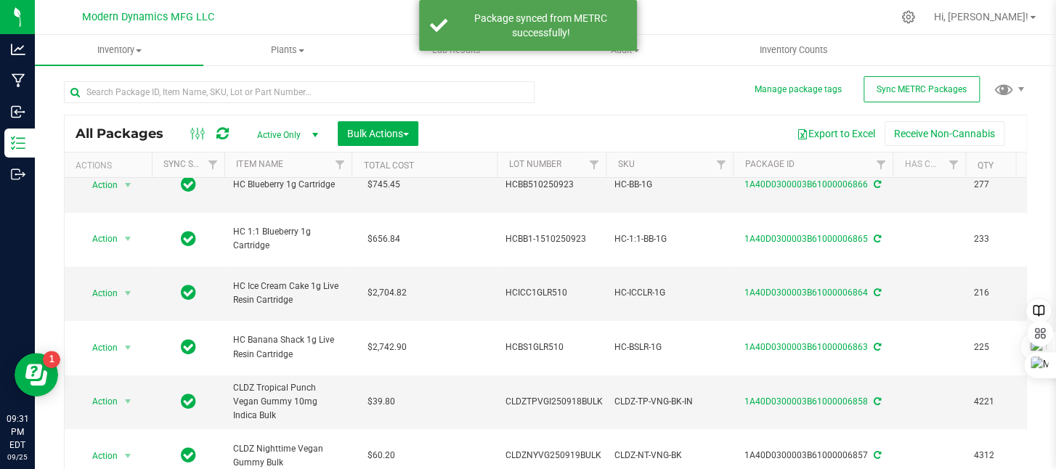
scroll to position [0, 0]
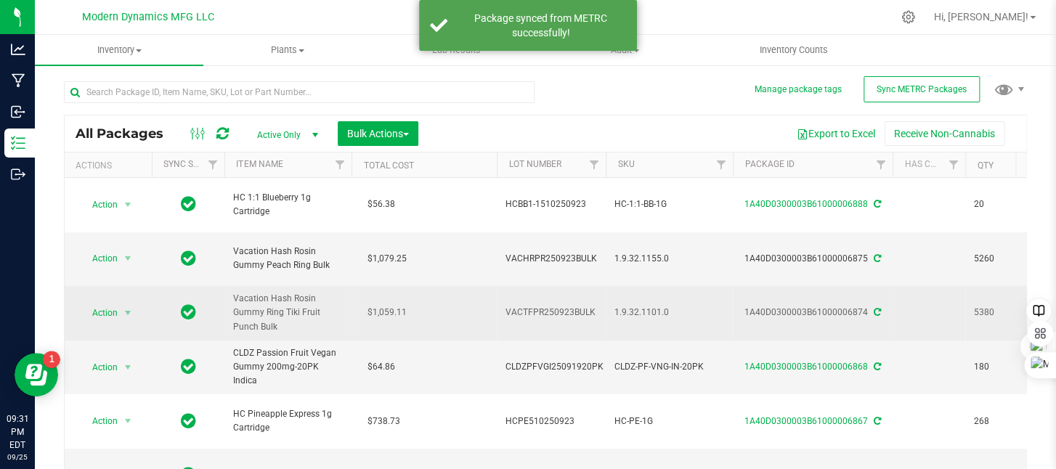
click at [873, 308] on icon at bounding box center [876, 312] width 7 height 9
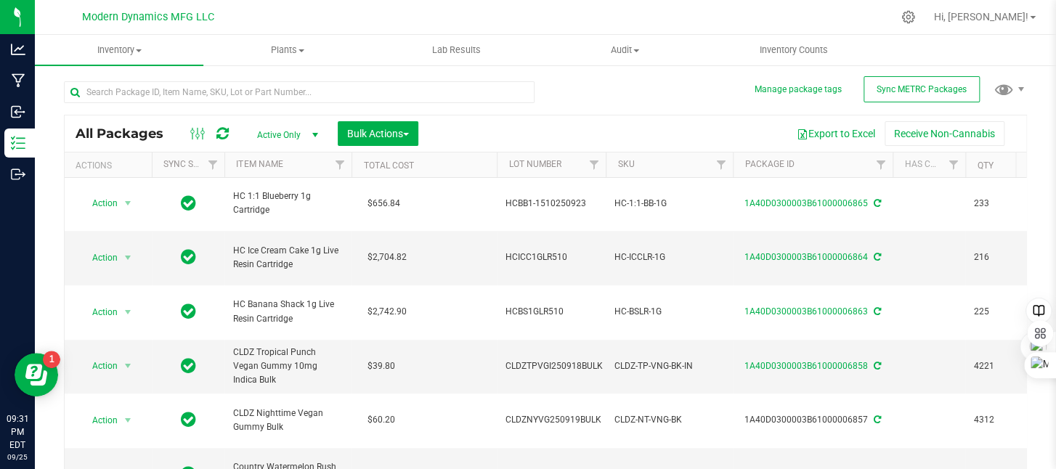
scroll to position [363, 0]
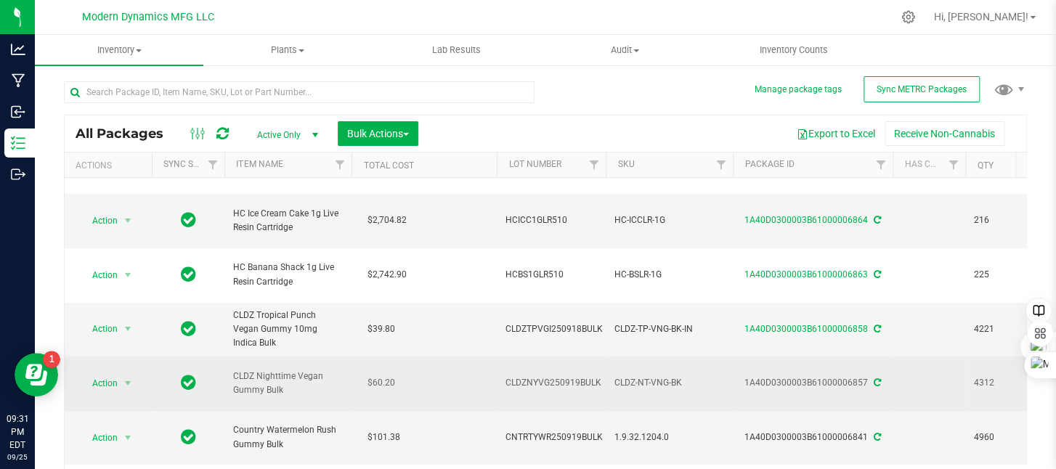
click at [873, 378] on icon at bounding box center [876, 382] width 7 height 9
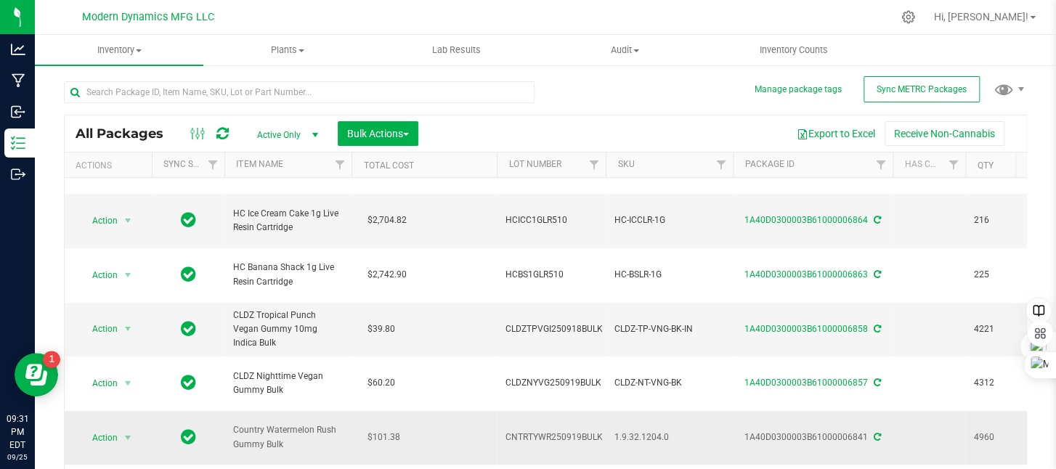
click at [874, 433] on icon at bounding box center [876, 437] width 7 height 9
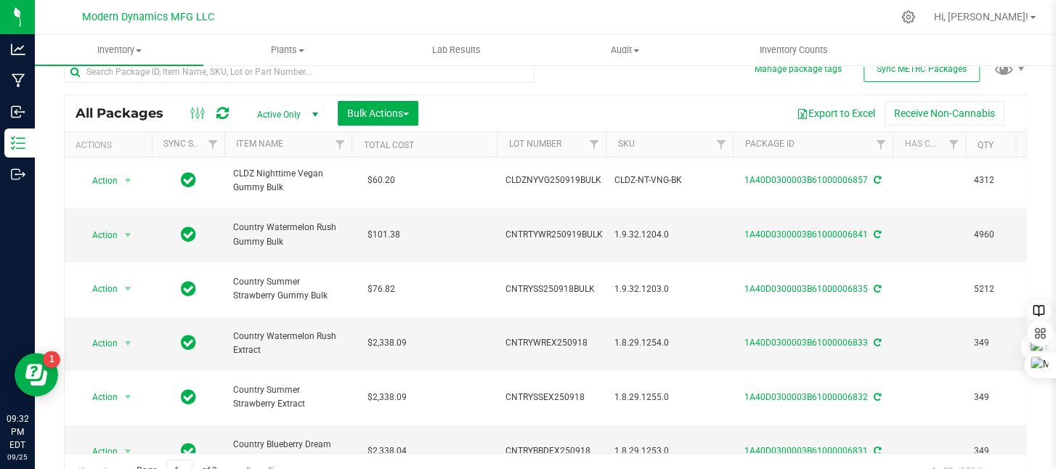
scroll to position [38, 0]
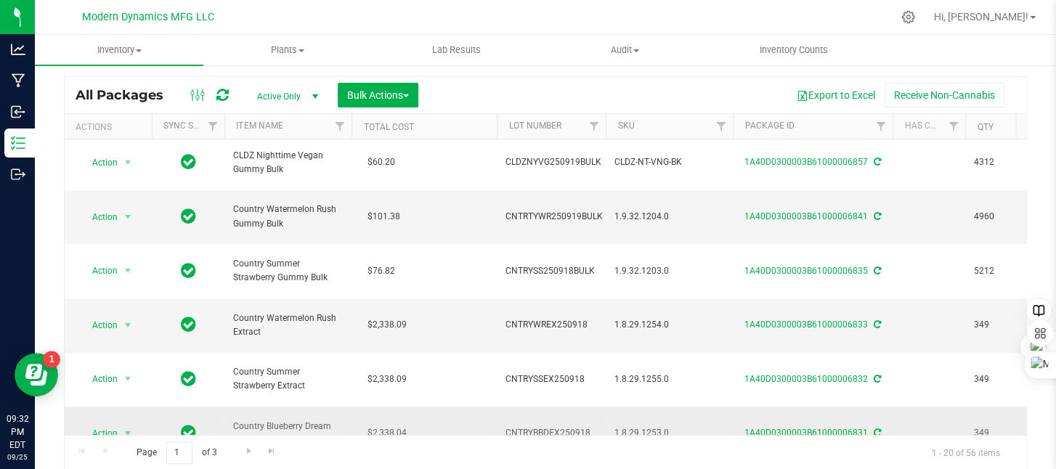
click at [488, 407] on td "$2,338.04" at bounding box center [423, 434] width 145 height 54
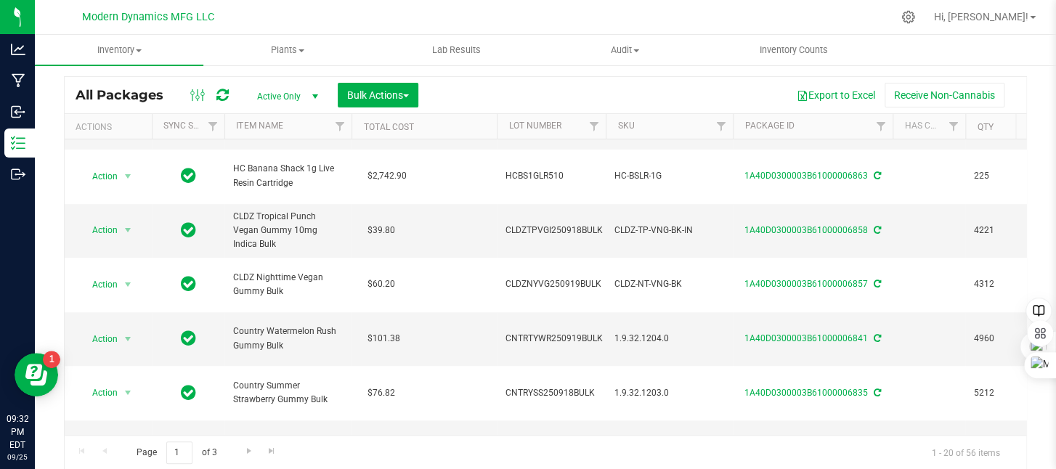
scroll to position [400, 0]
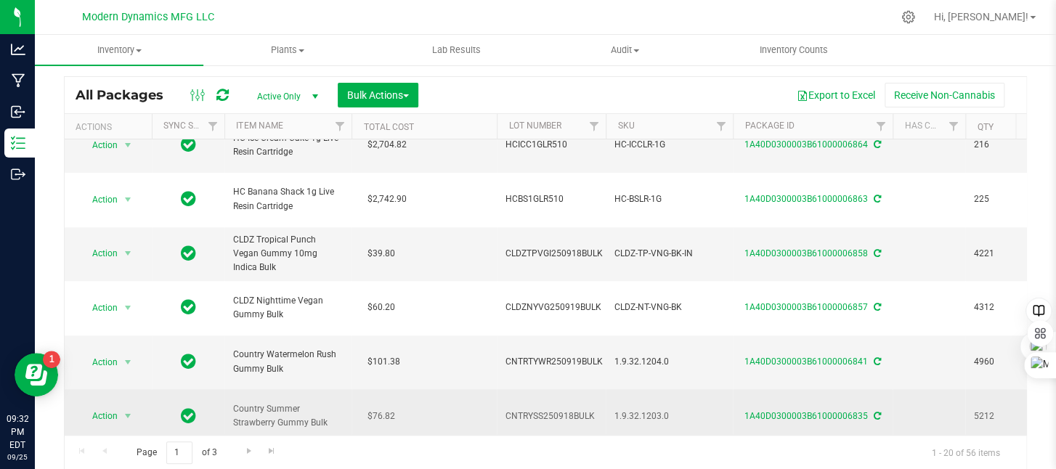
click at [463, 389] on td "$76.82" at bounding box center [423, 416] width 145 height 54
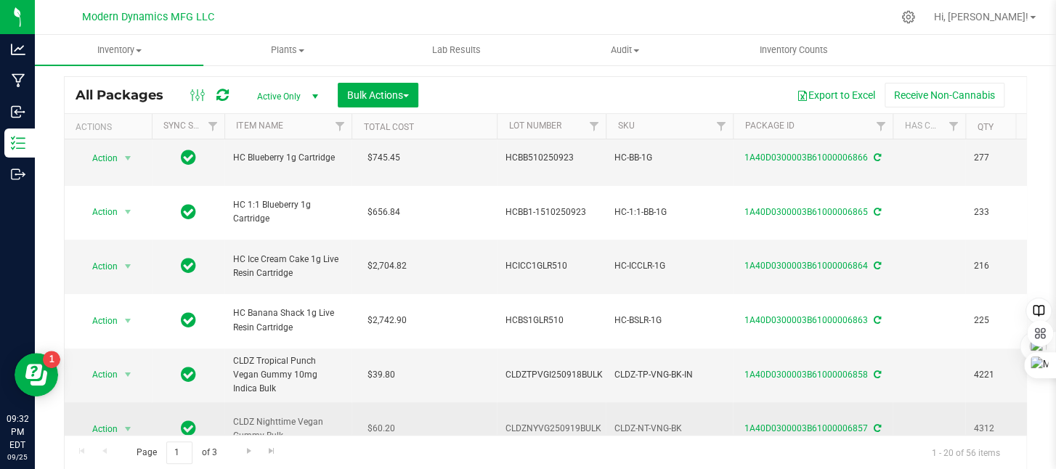
scroll to position [255, 0]
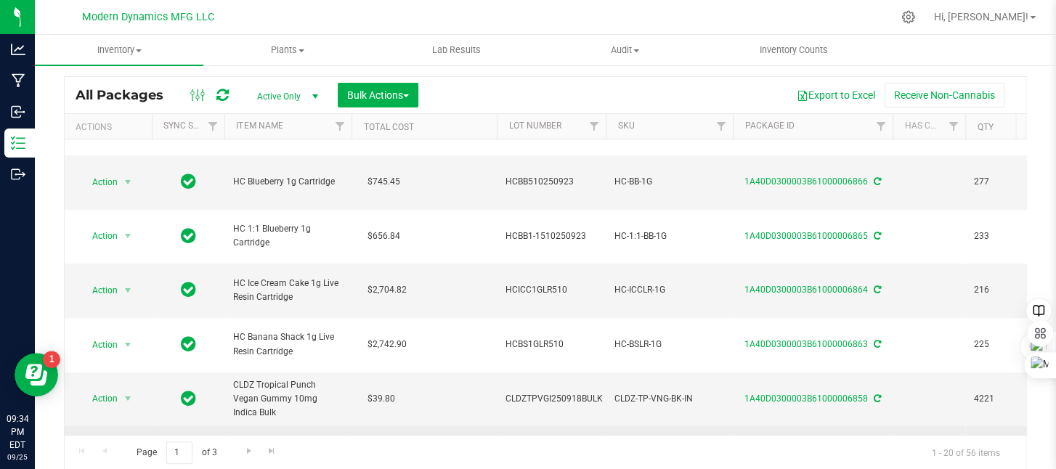
click at [567, 446] on span "CLDZNYVG250919BULK" at bounding box center [553, 453] width 96 height 14
drag, startPoint x: 502, startPoint y: 318, endPoint x: 647, endPoint y: 325, distance: 144.7
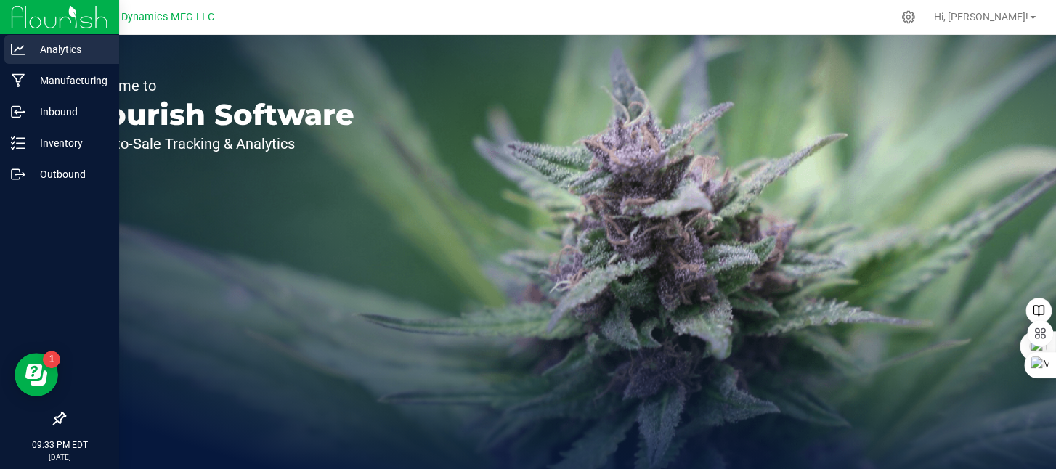
click at [30, 56] on p "Analytics" at bounding box center [68, 49] width 87 height 17
